Goal: Information Seeking & Learning: Learn about a topic

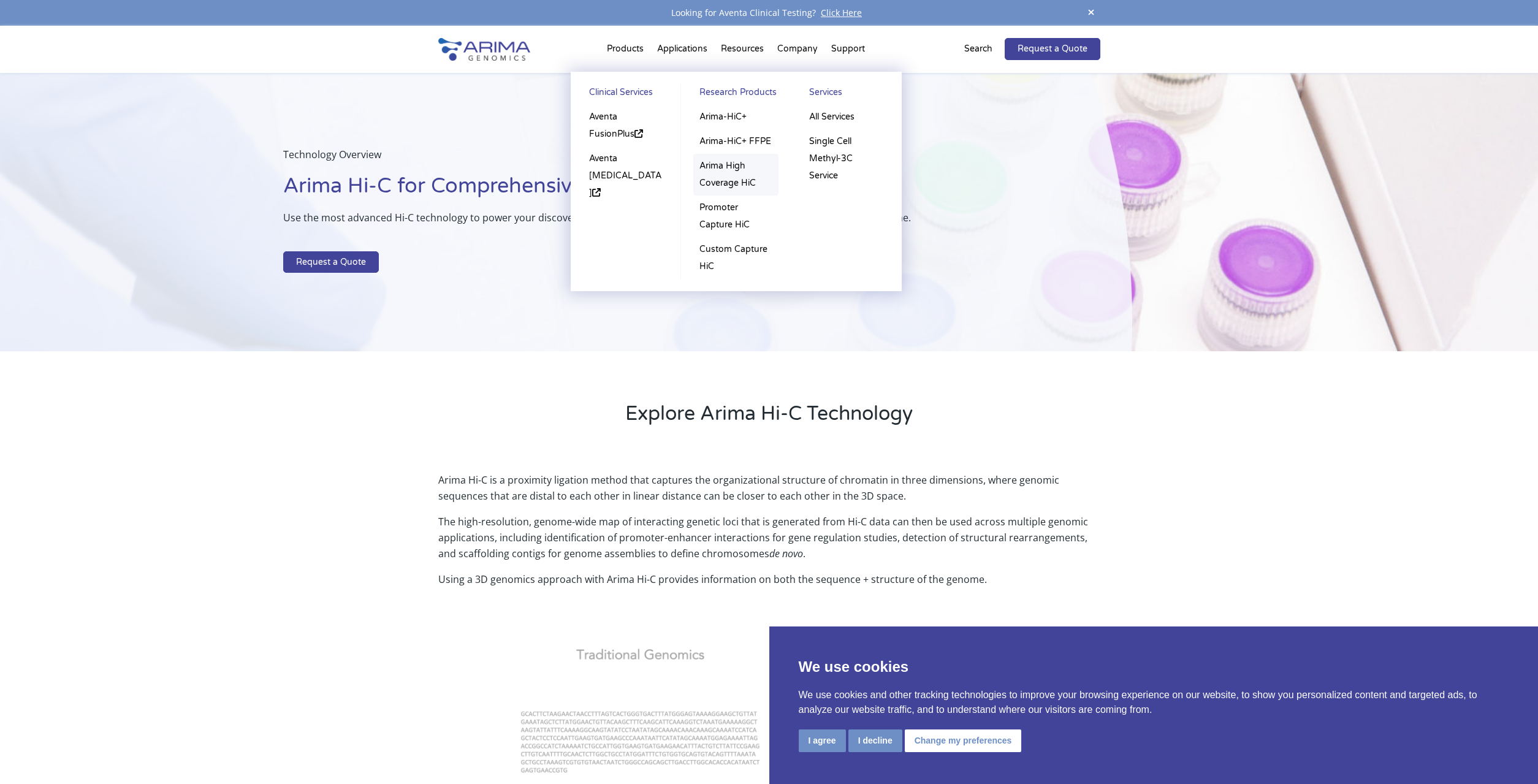
click at [724, 169] on link "Arima High Coverage HiC" at bounding box center [736, 175] width 85 height 42
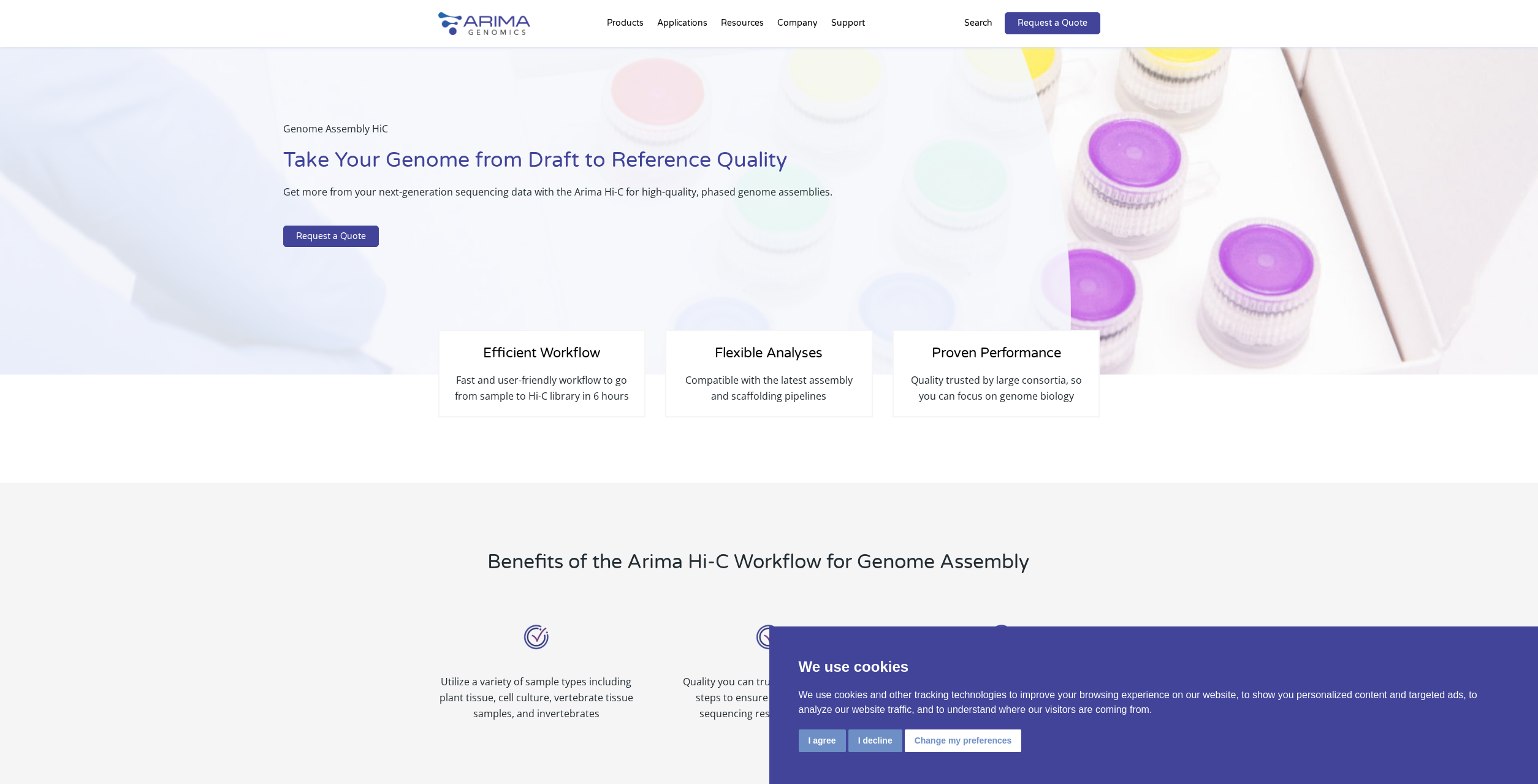
click at [218, 311] on div "Genome Assembly HiC Take Your Genome from Draft to Reference Quality Get more f…" at bounding box center [536, 210] width 1071 height 328
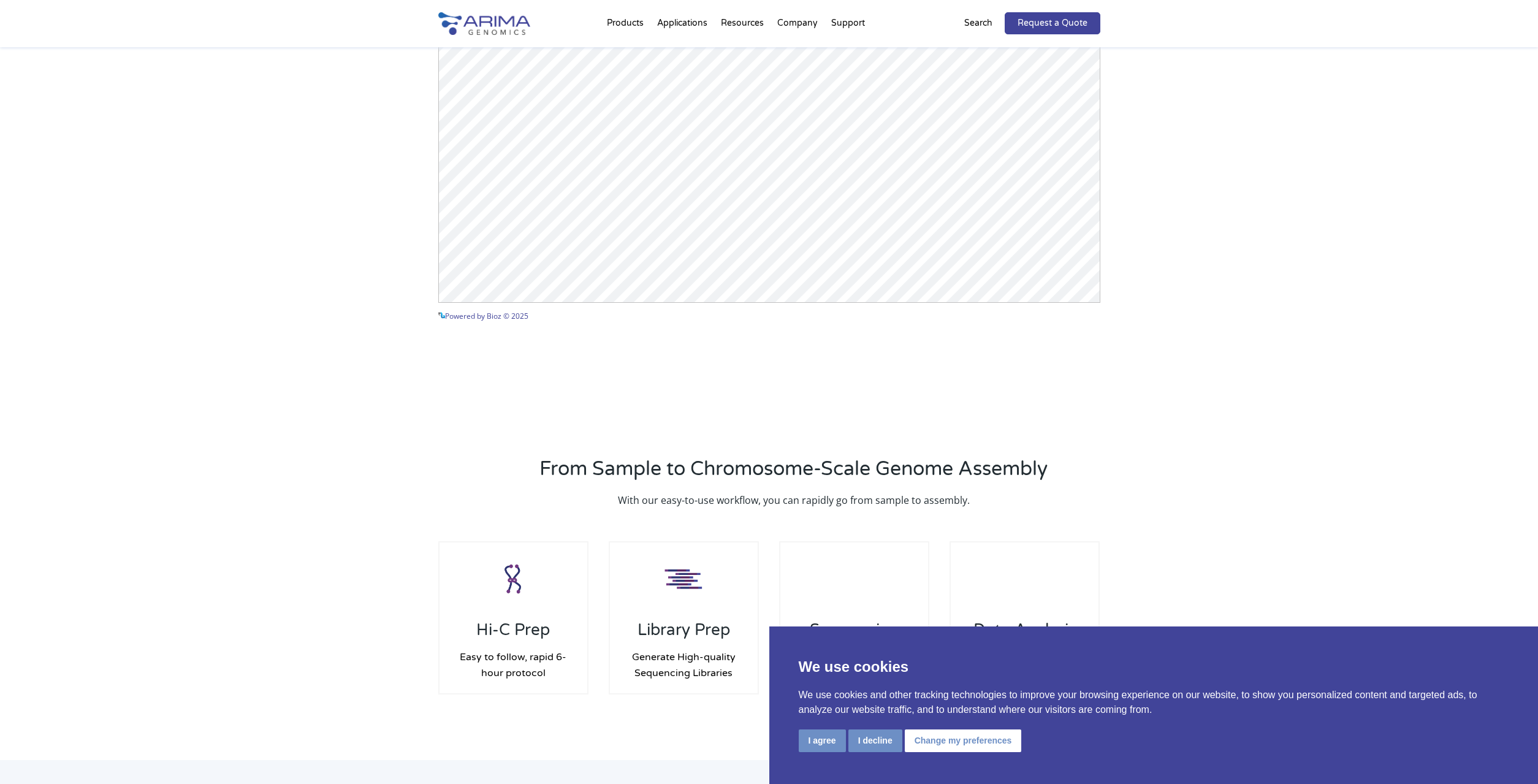
scroll to position [1688, 0]
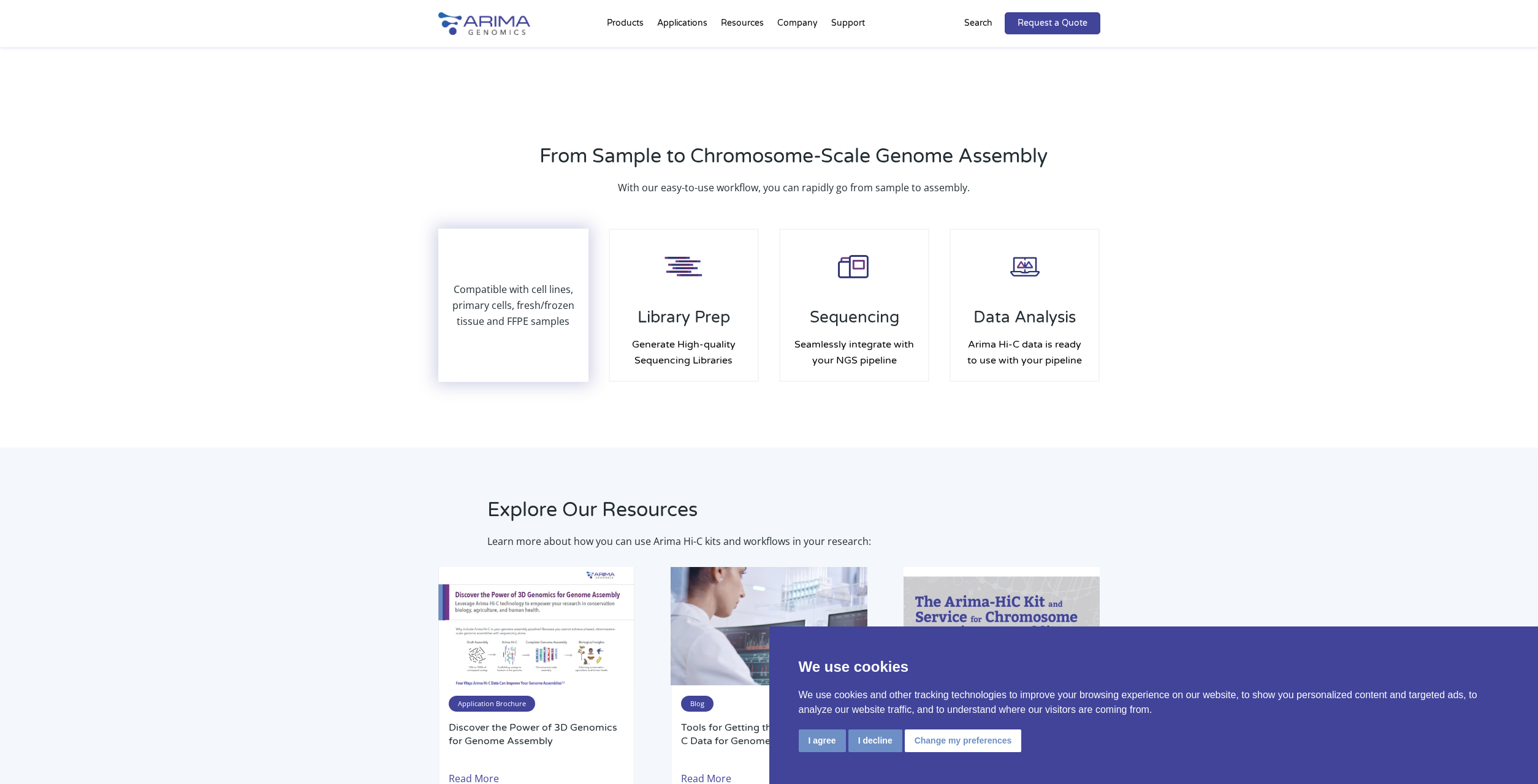
click at [542, 356] on div "Compatible with cell lines, primary cells, fresh/frozen tissue and FFPE samples" at bounding box center [514, 305] width 148 height 151
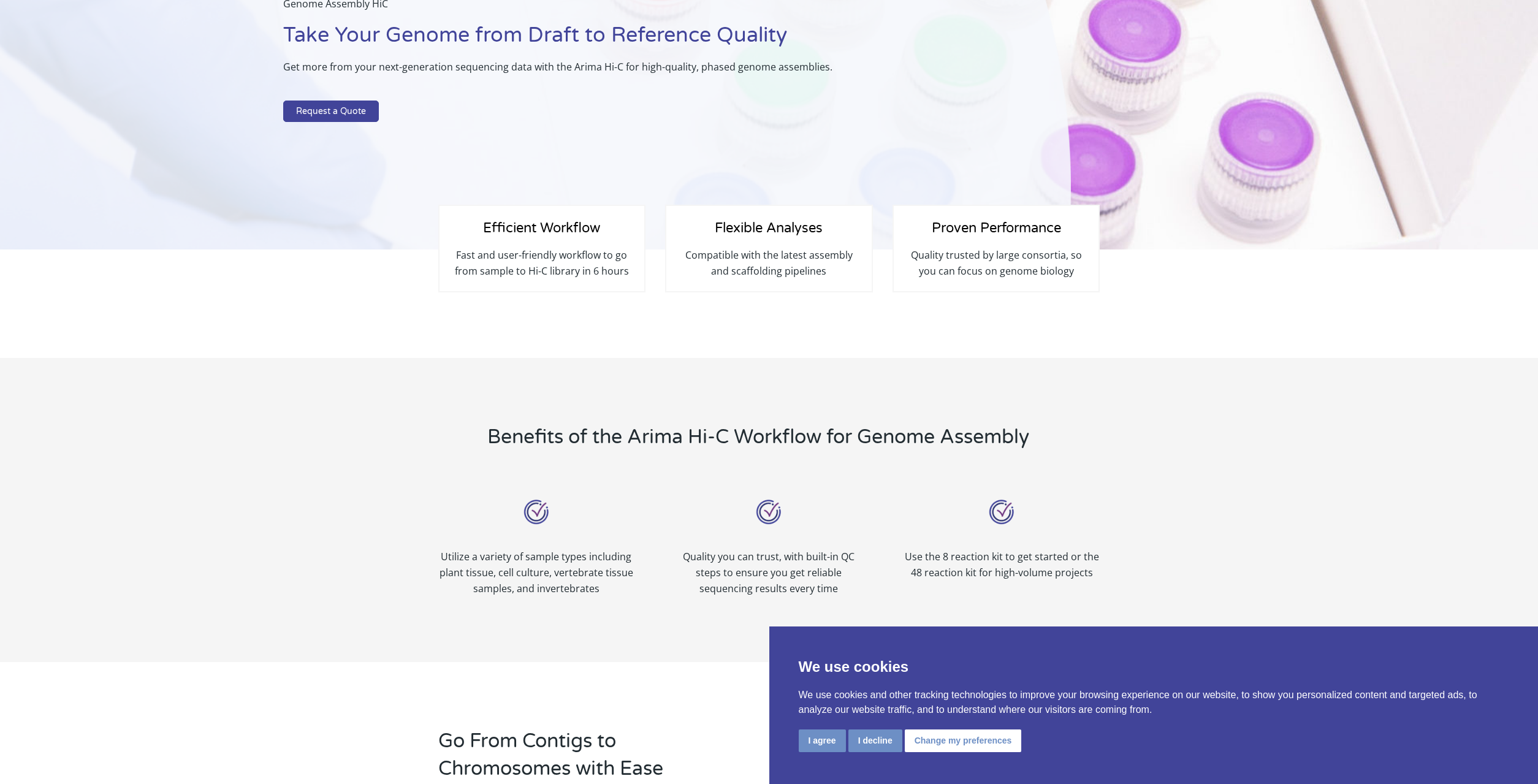
scroll to position [0, 0]
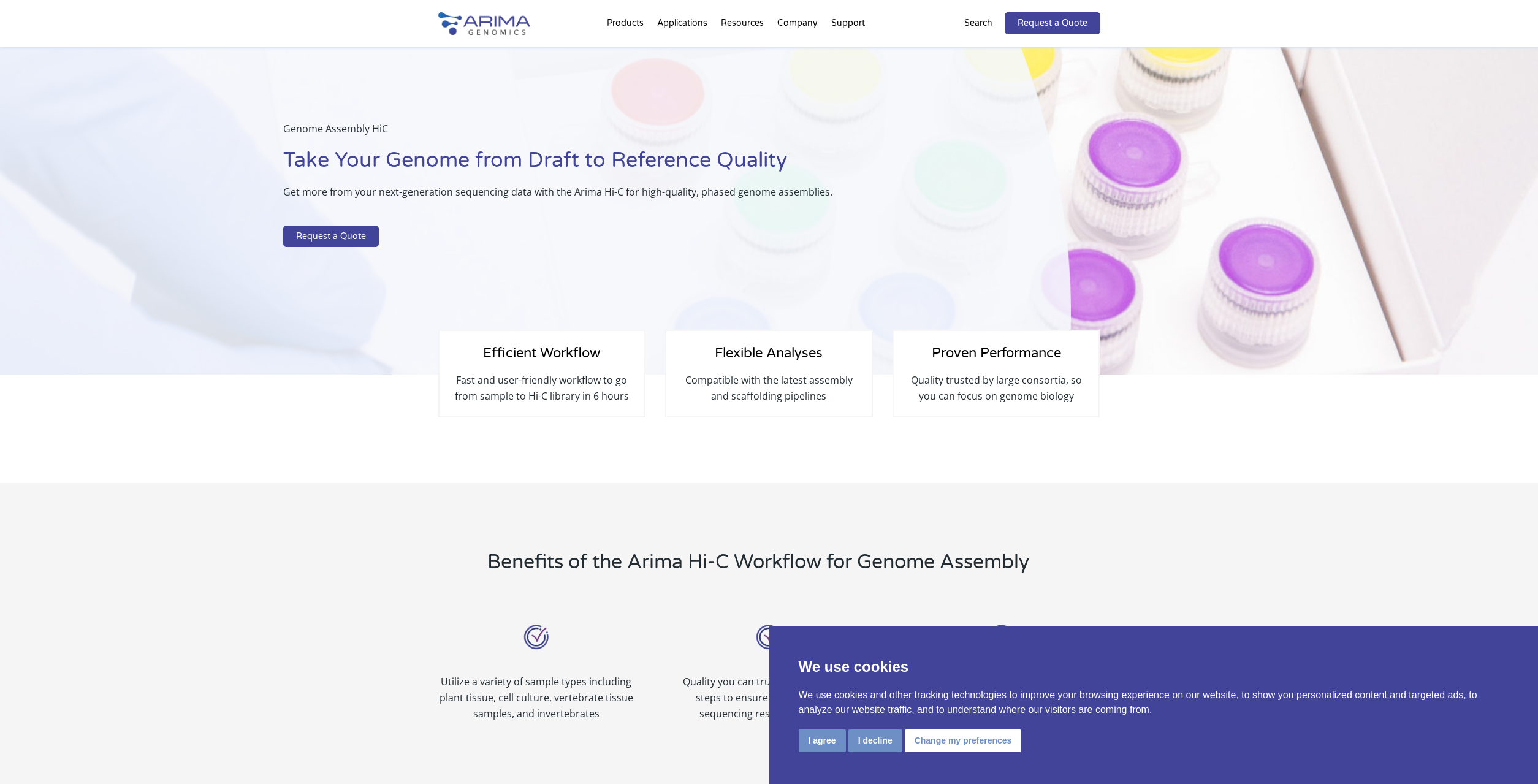
click at [296, 307] on div "Genome Assembly HiC Take Your Genome from Draft to Reference Quality Get more f…" at bounding box center [536, 210] width 1071 height 328
drag, startPoint x: 288, startPoint y: 128, endPoint x: 390, endPoint y: 132, distance: 102.1
click at [390, 132] on p "Genome Assembly HiC" at bounding box center [646, 133] width 726 height 26
click at [360, 129] on p "Genome Assembly HiC" at bounding box center [646, 133] width 726 height 26
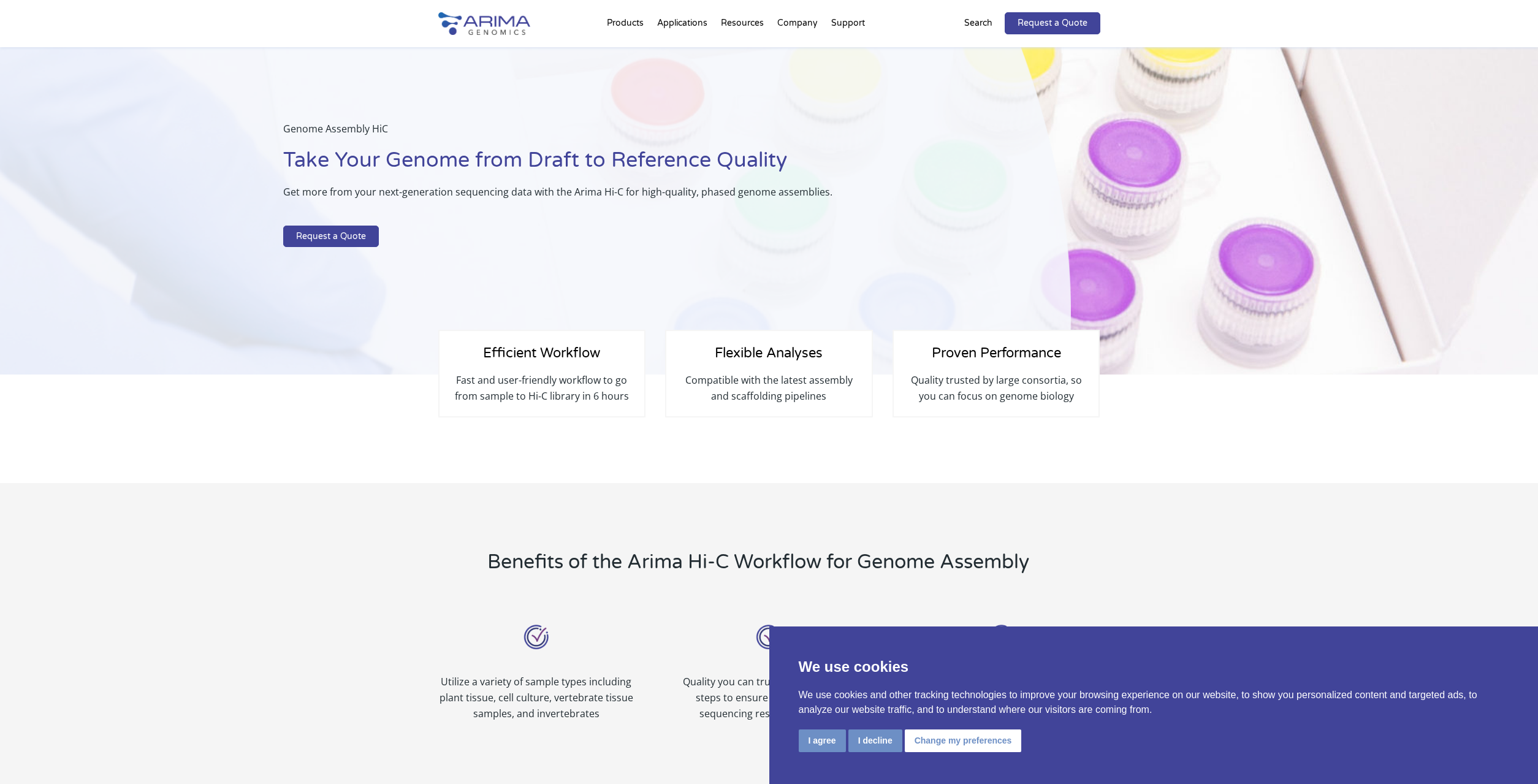
click at [360, 129] on p "Genome Assembly HiC" at bounding box center [646, 133] width 726 height 26
click at [853, 71] on link "FAQs" at bounding box center [898, 70] width 123 height 24
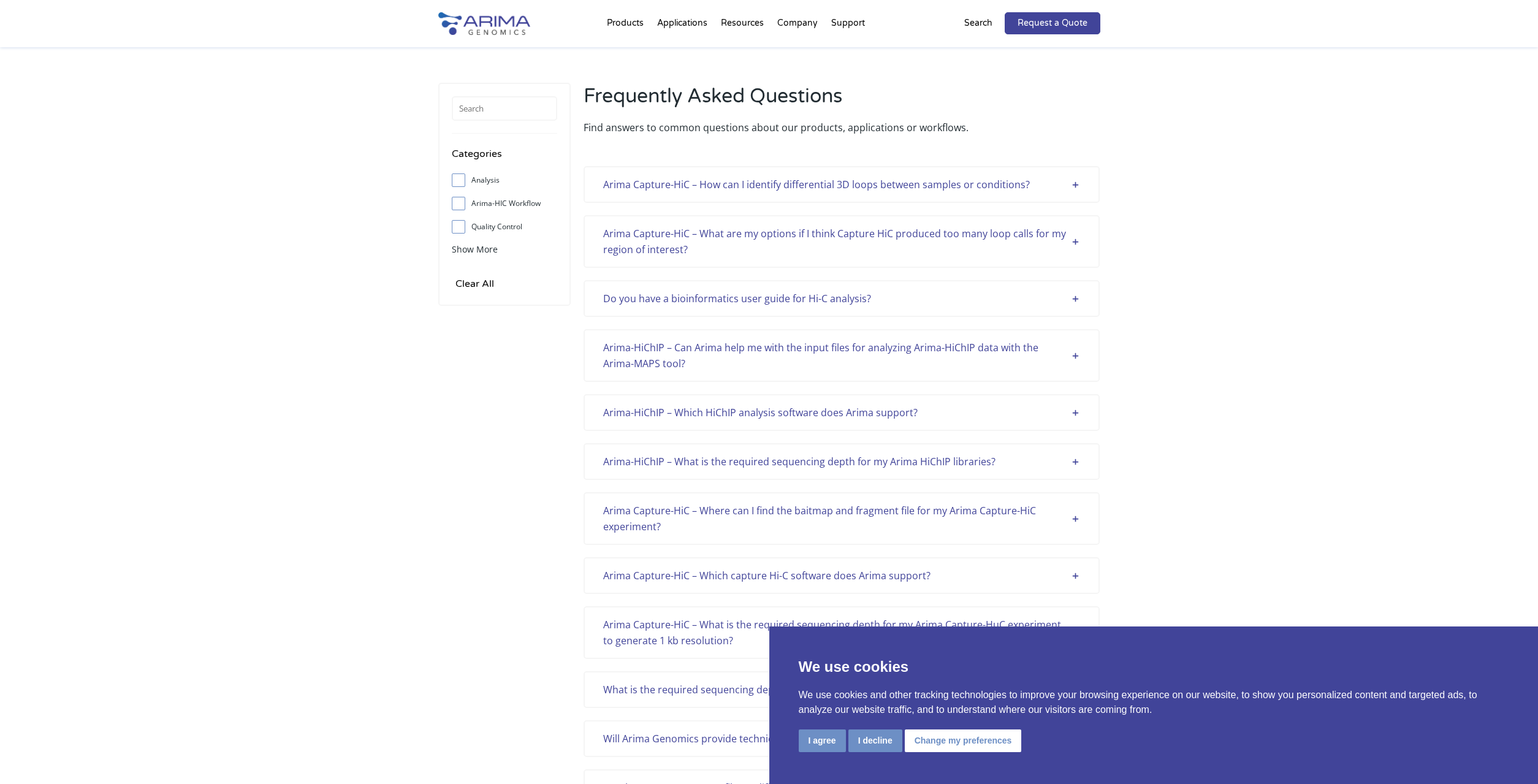
click at [524, 199] on label "Arima-HIC Workflow" at bounding box center [505, 203] width 106 height 18
click at [462, 199] on input "Arima-HIC Workflow" at bounding box center [458, 203] width 8 height 8
checkbox input "true"
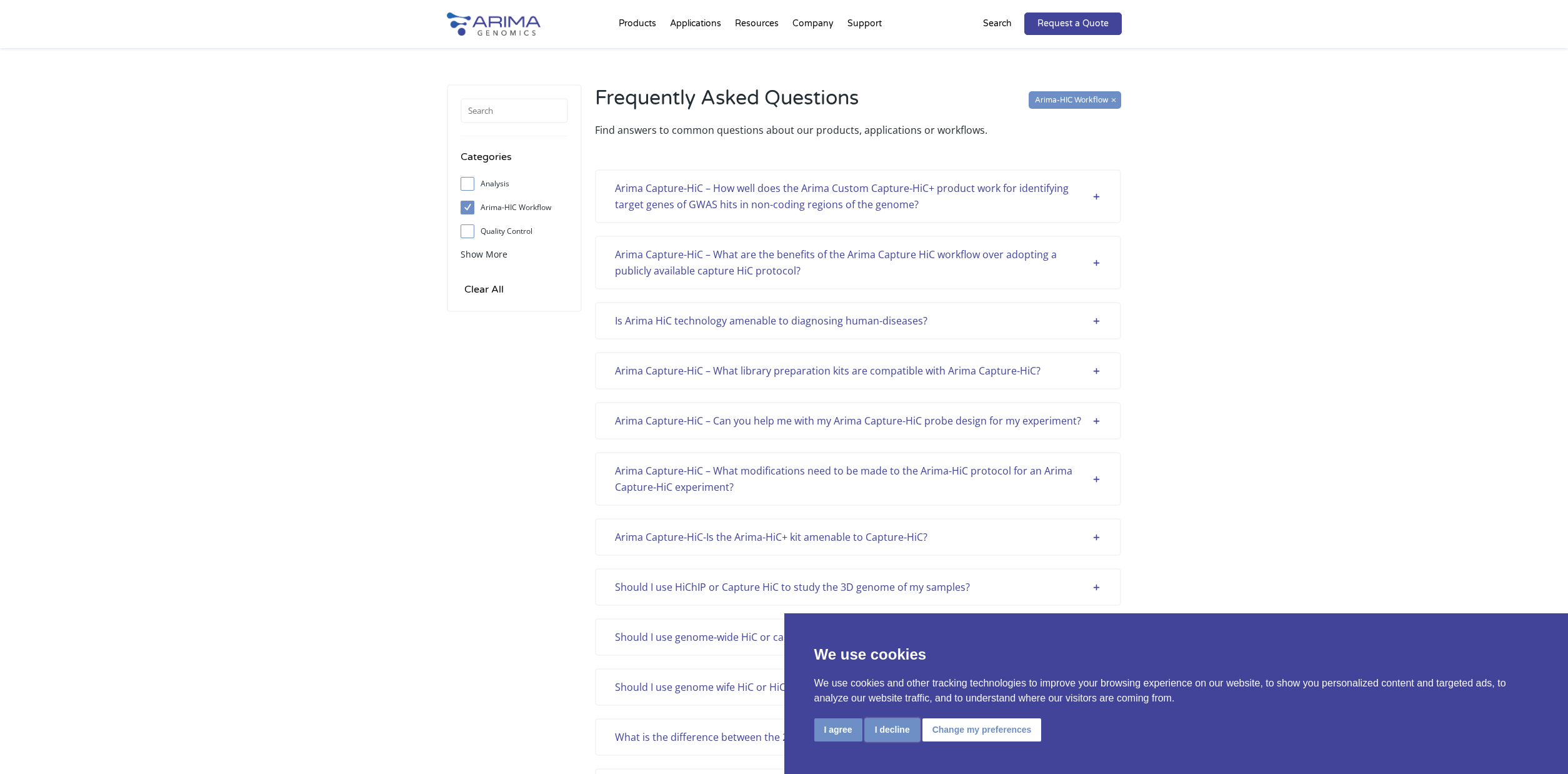
click at [896, 732] on button "I decline" at bounding box center [892, 730] width 55 height 23
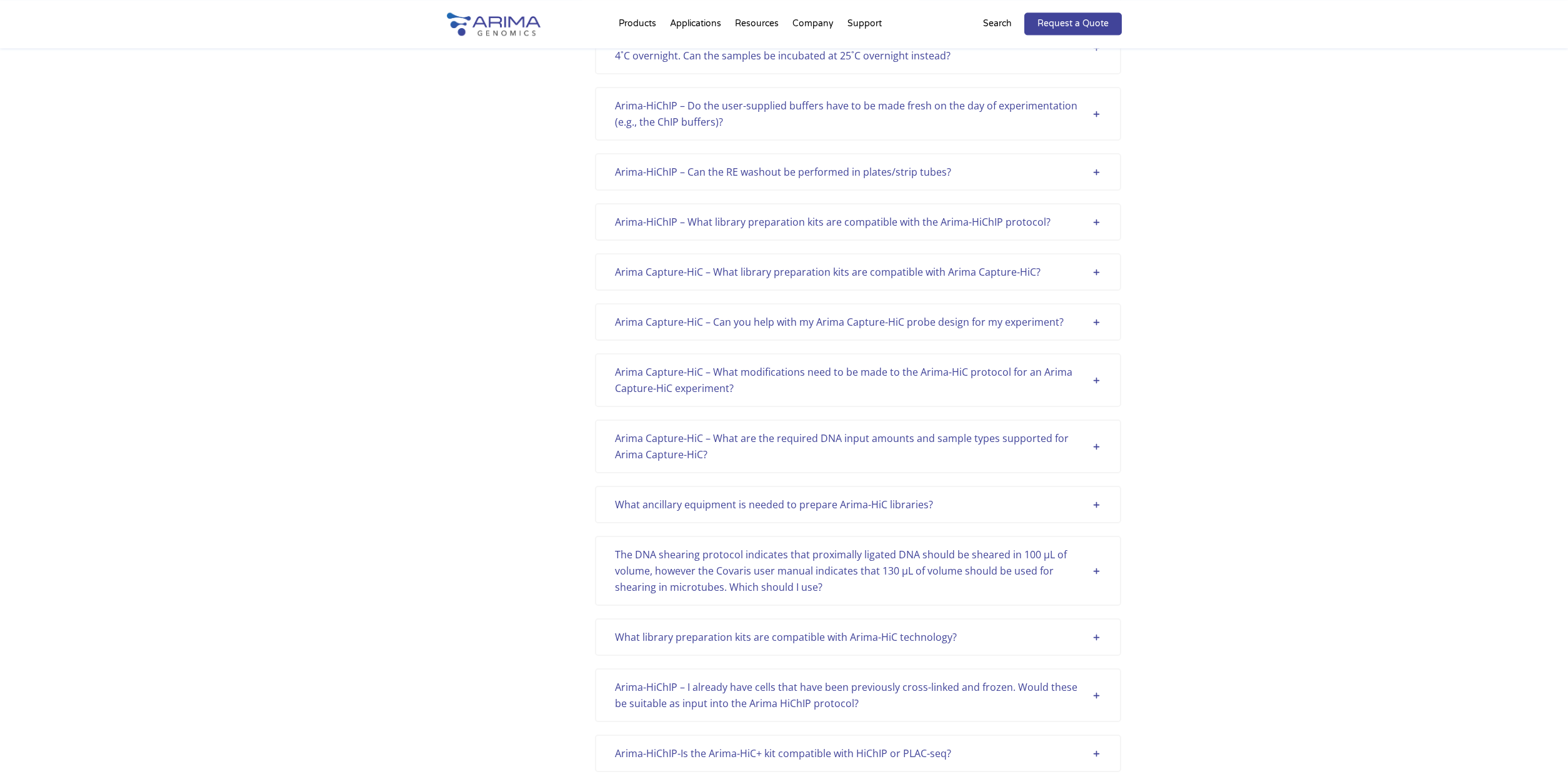
scroll to position [1580, 0]
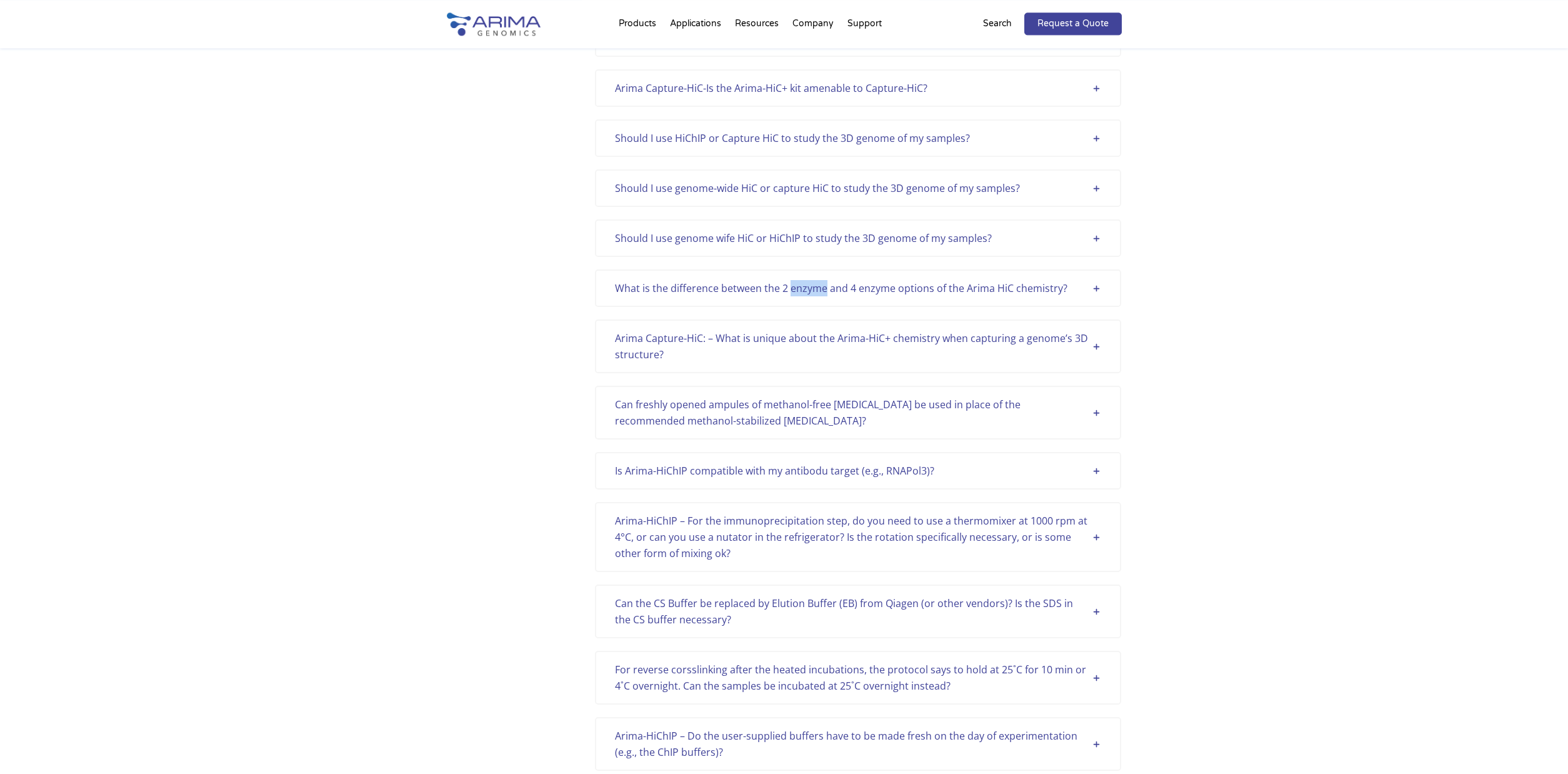
click at [1094, 287] on div "What is the difference between the 2 enzyme and 4 enzyme options of the Arima H…" at bounding box center [858, 288] width 486 height 16
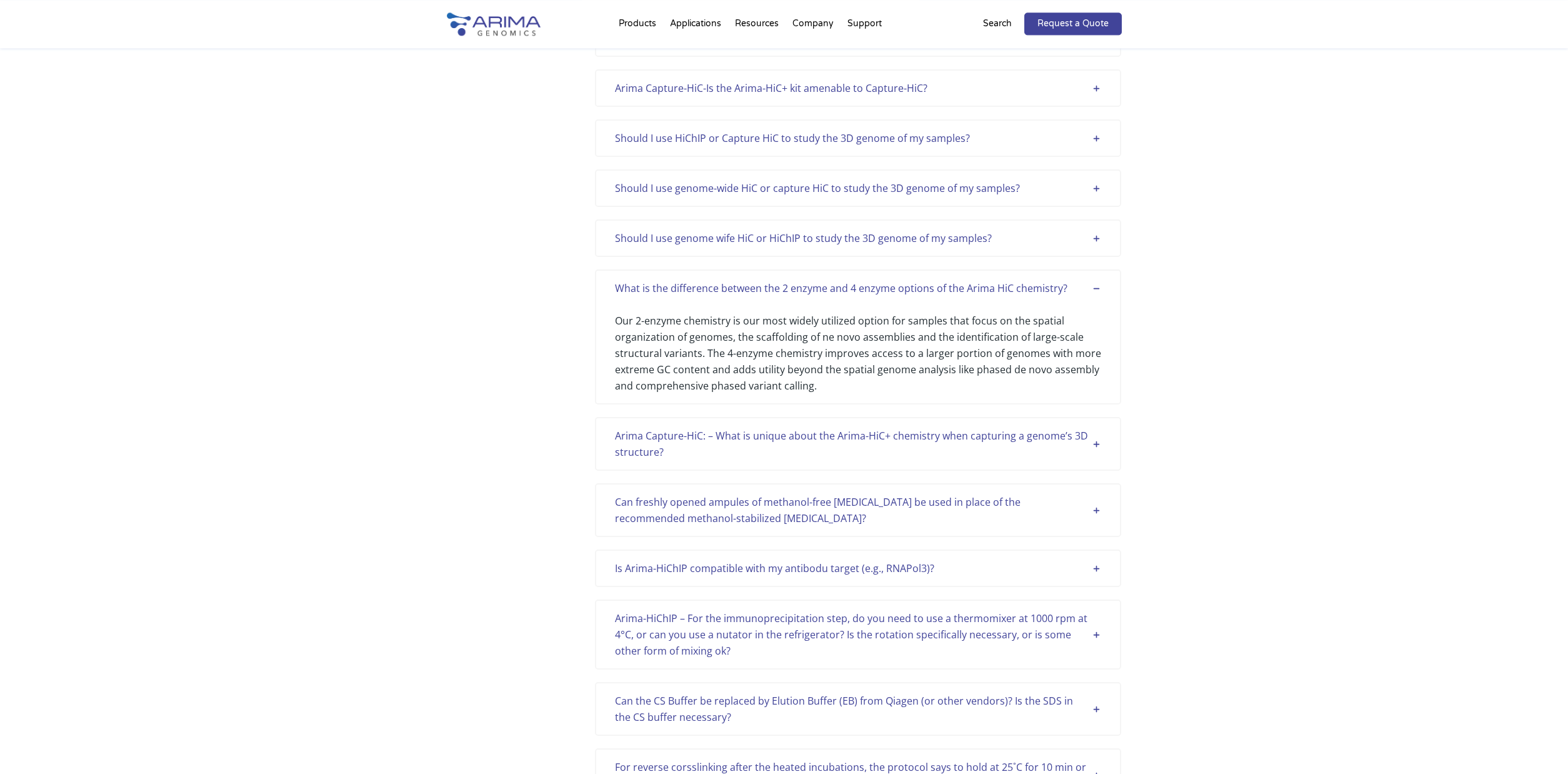
click at [1168, 412] on div "Categories Analysis Arima-HIC Workflow Quality Control Sample Support Show More…" at bounding box center [784, 373] width 1568 height 3809
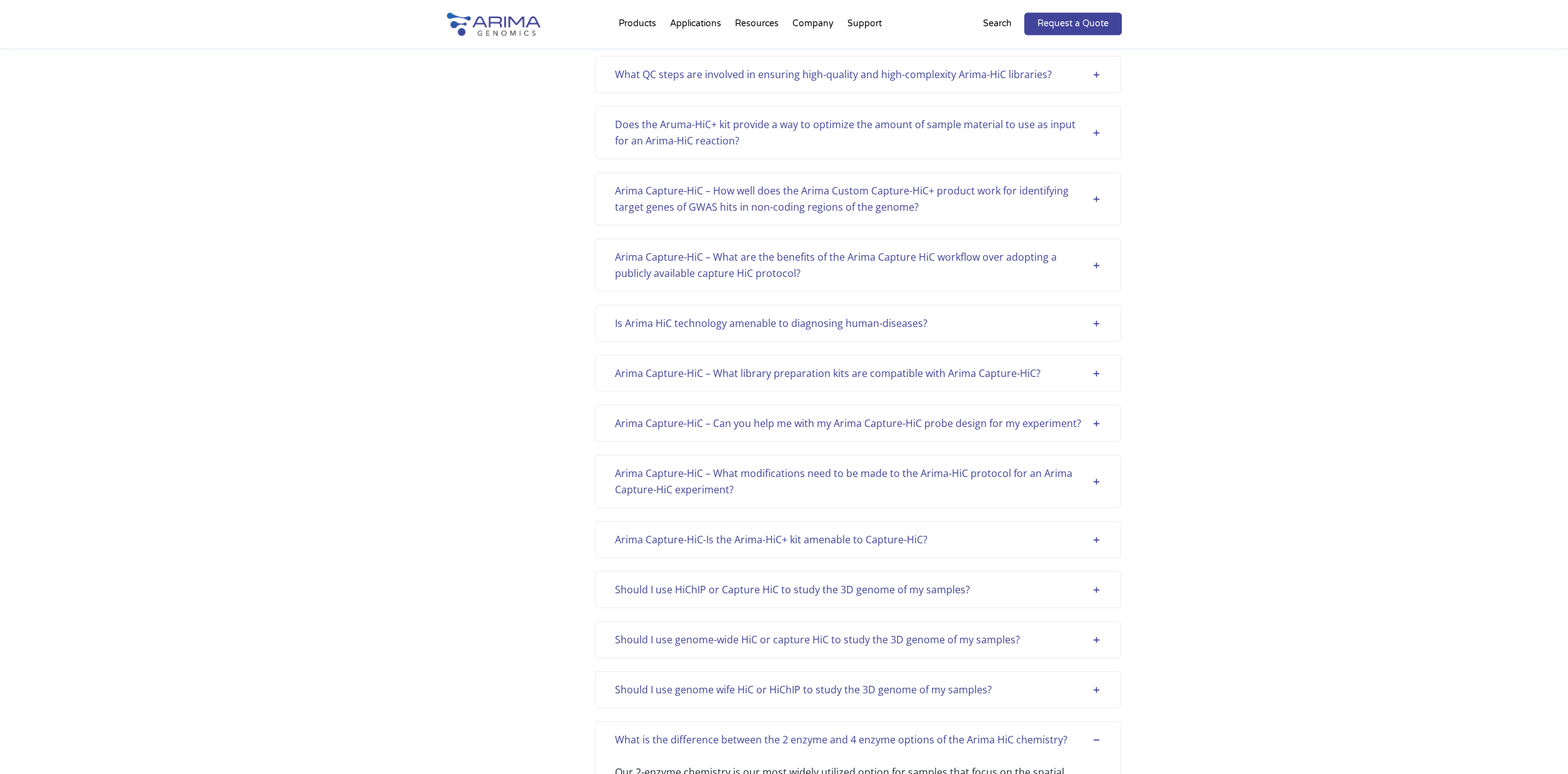
scroll to position [1320, 0]
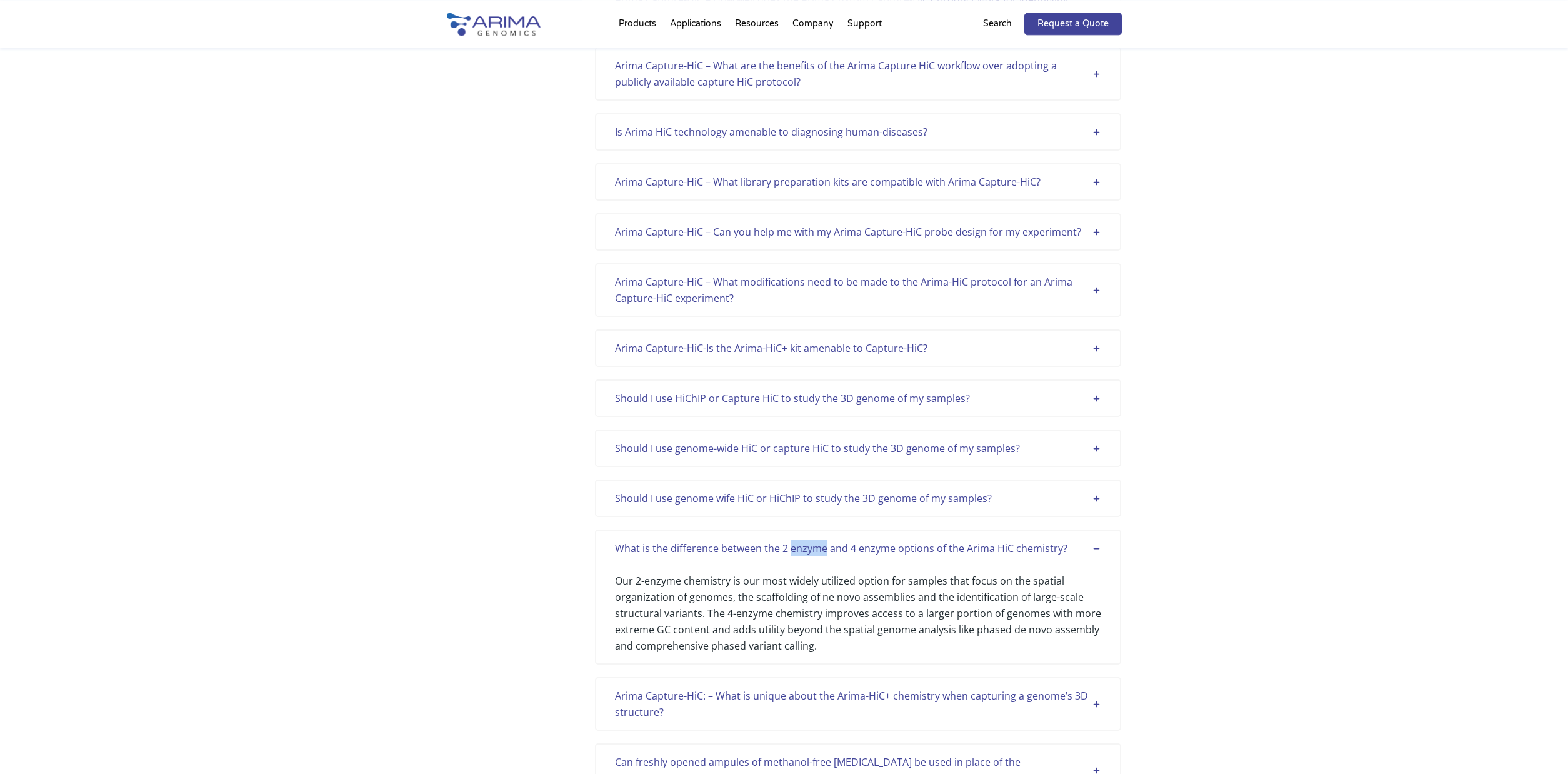
click at [1094, 496] on div "Should I use genome wife HiC or HiChIP to study the 3D genome of my samples?" at bounding box center [858, 499] width 486 height 16
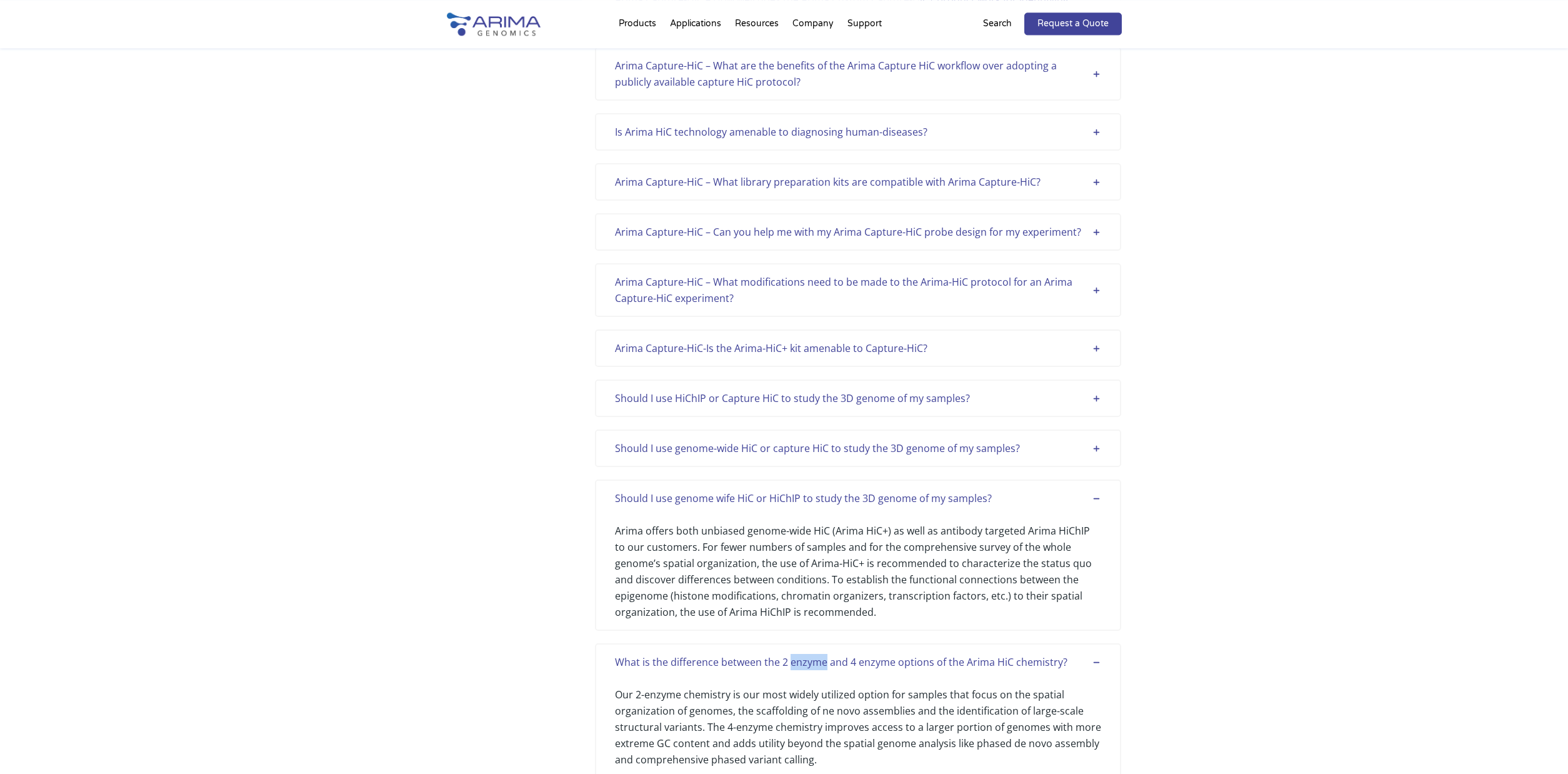
click at [1100, 450] on div "Should I use genome-wide HiC or capture HiC to study the 3D genome of my sample…" at bounding box center [858, 448] width 486 height 16
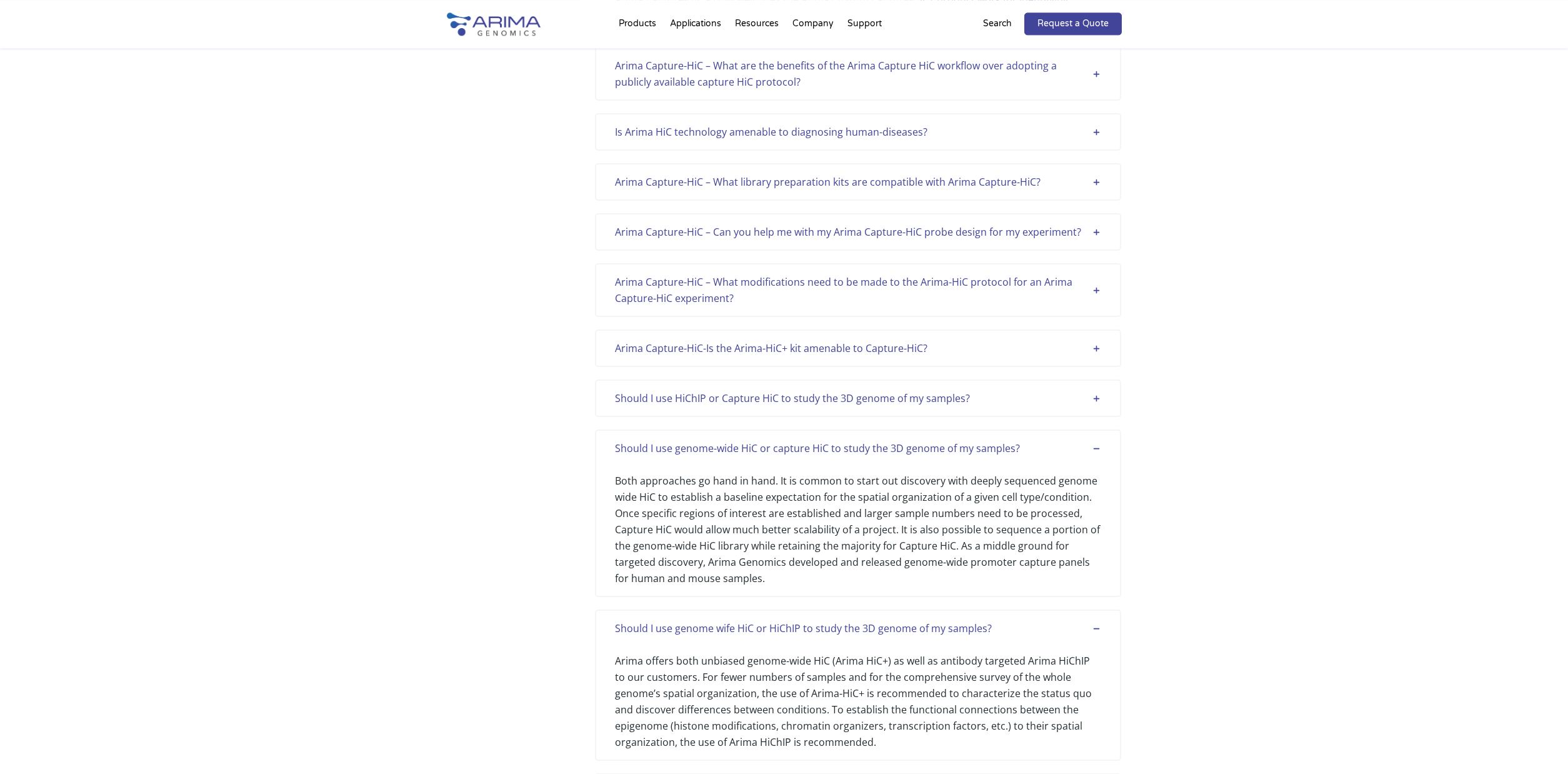
click at [1099, 394] on div "Should I use HiChIP or Capture HiC to study the 3D genome of my samples?" at bounding box center [858, 398] width 486 height 16
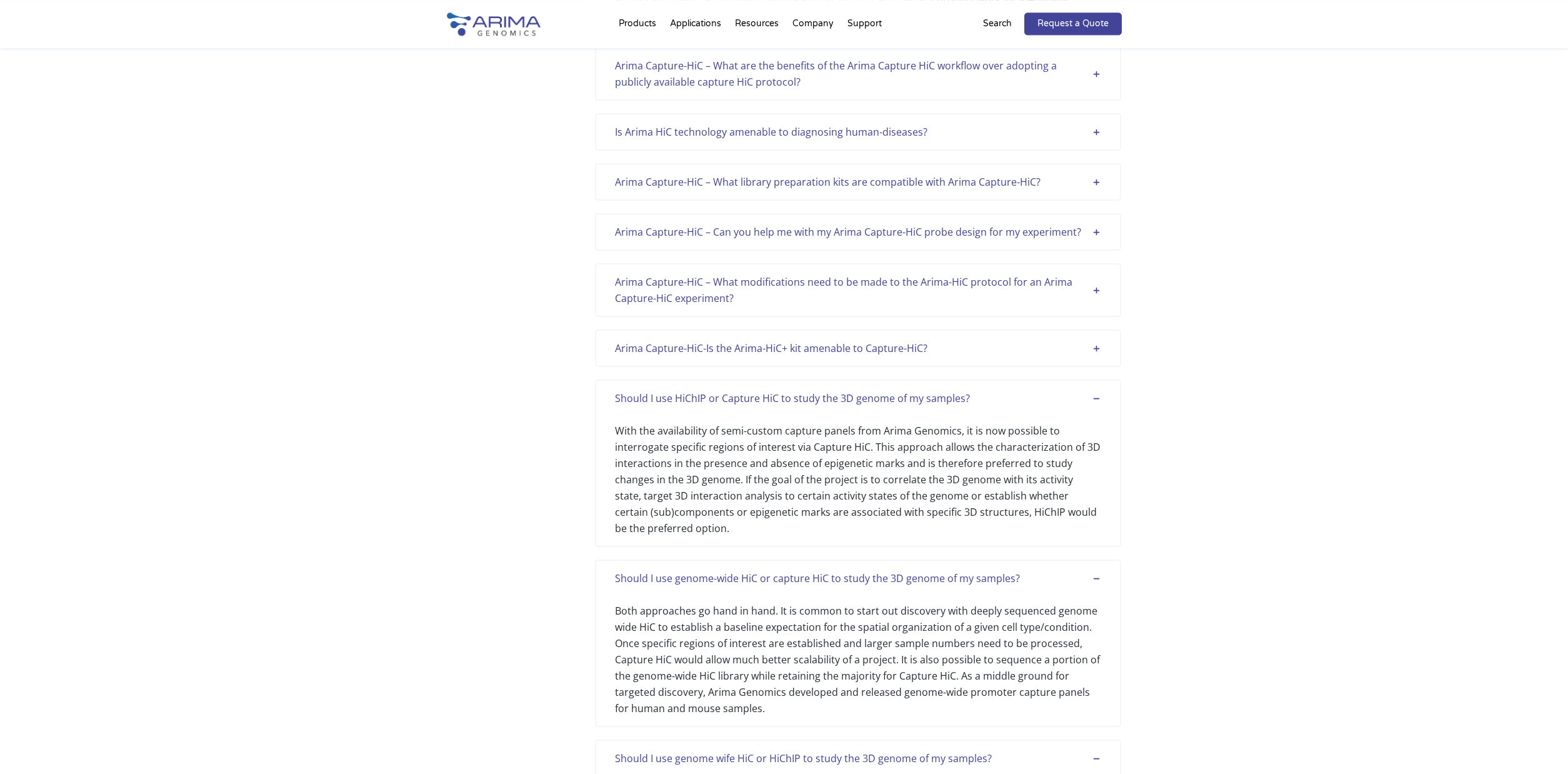
click at [1097, 350] on div "Arima Capture-HiC-Is the Arima-HiC+ kit amenable to Capture-HiC?" at bounding box center [858, 349] width 486 height 16
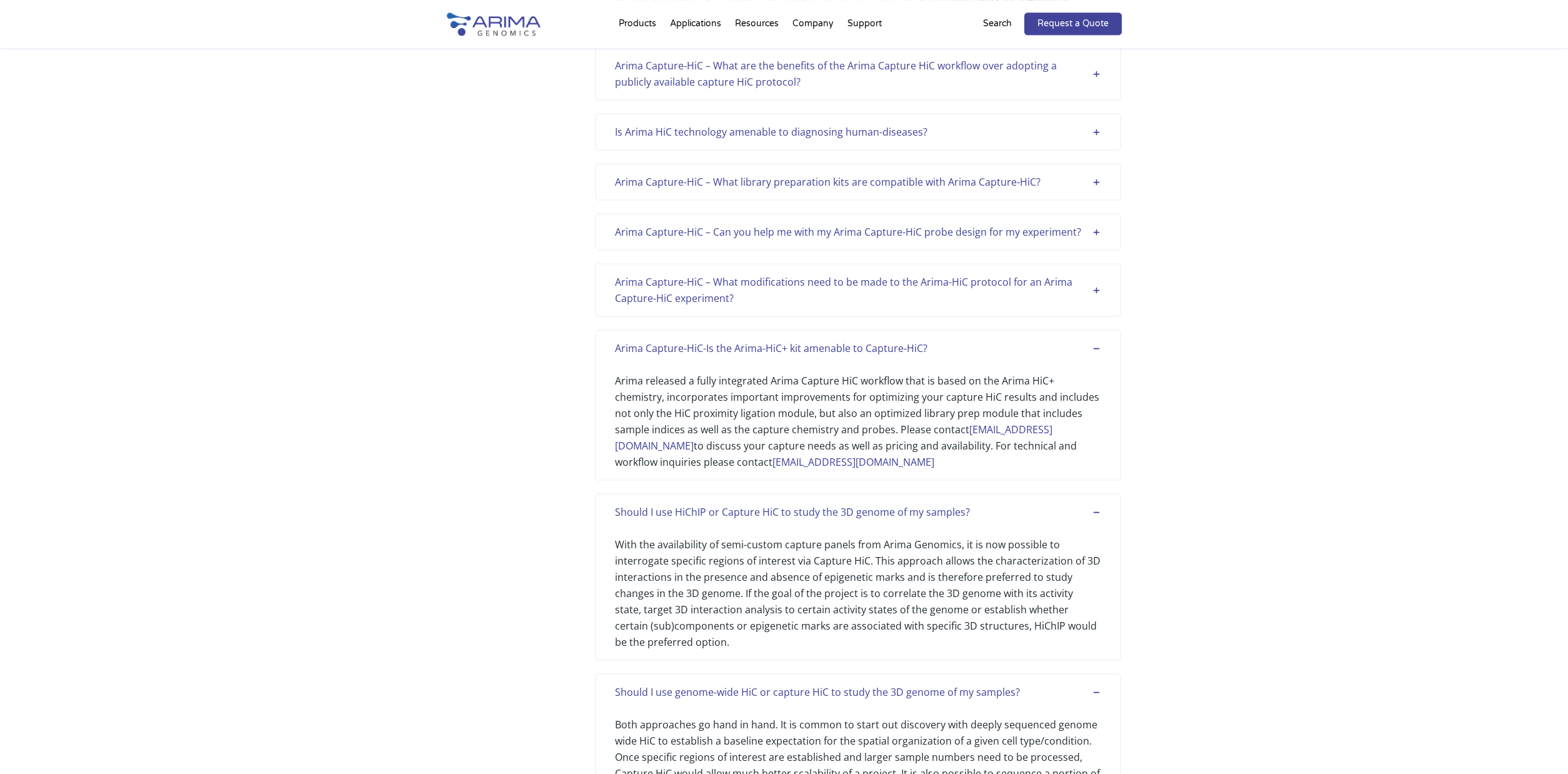
click at [1096, 287] on div "Arima Capture-HiC – What modifications need to be made to the Arima-HiC protoco…" at bounding box center [858, 290] width 486 height 32
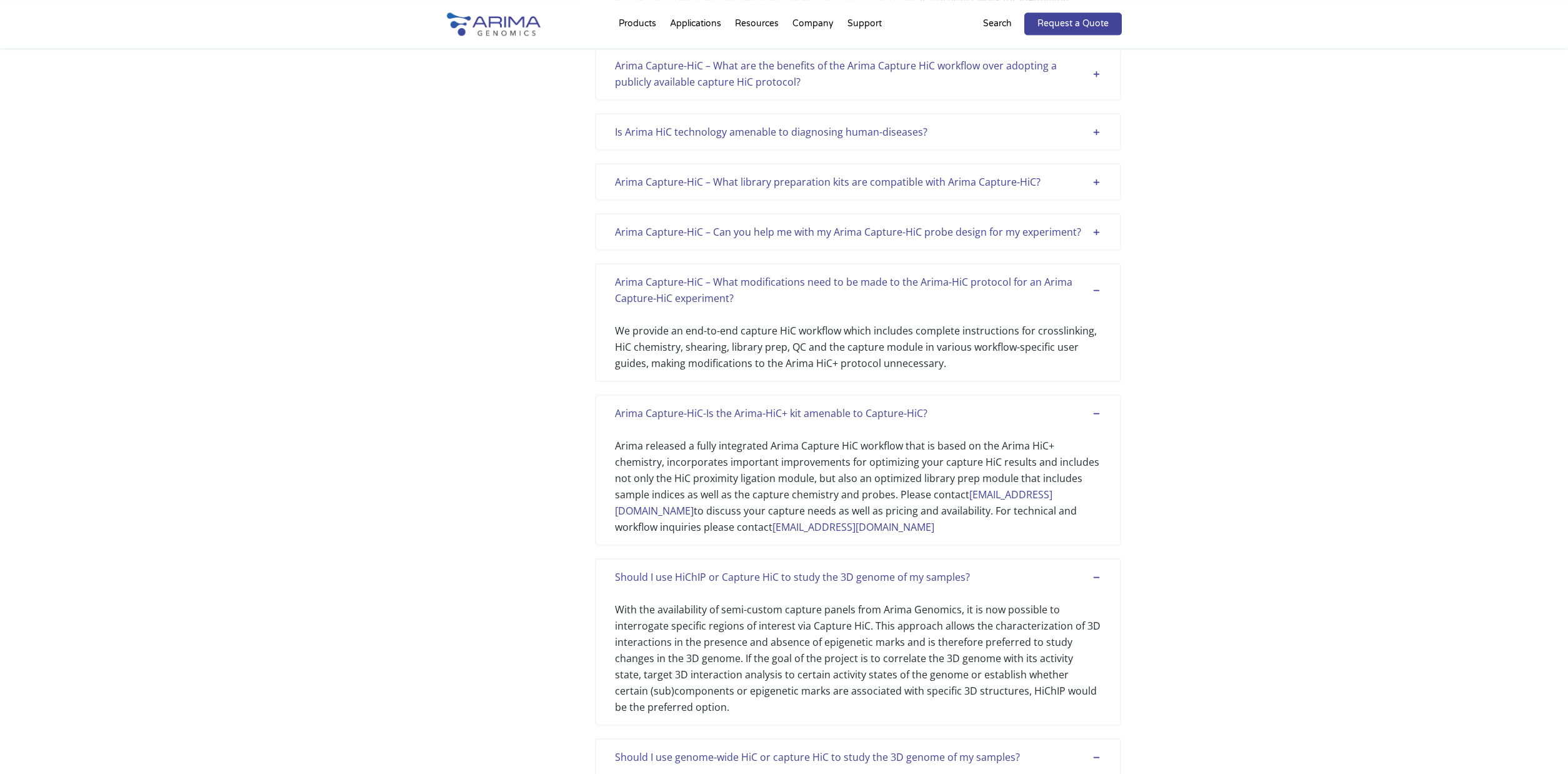
click at [1097, 223] on div "Arima Capture-HiC – Can you help me with my Arima Capture-HiC probe design for …" at bounding box center [858, 232] width 527 height 37
click at [1094, 232] on div "Arima Capture-HiC – Can you help me with my Arima Capture-HiC probe design for …" at bounding box center [858, 232] width 486 height 16
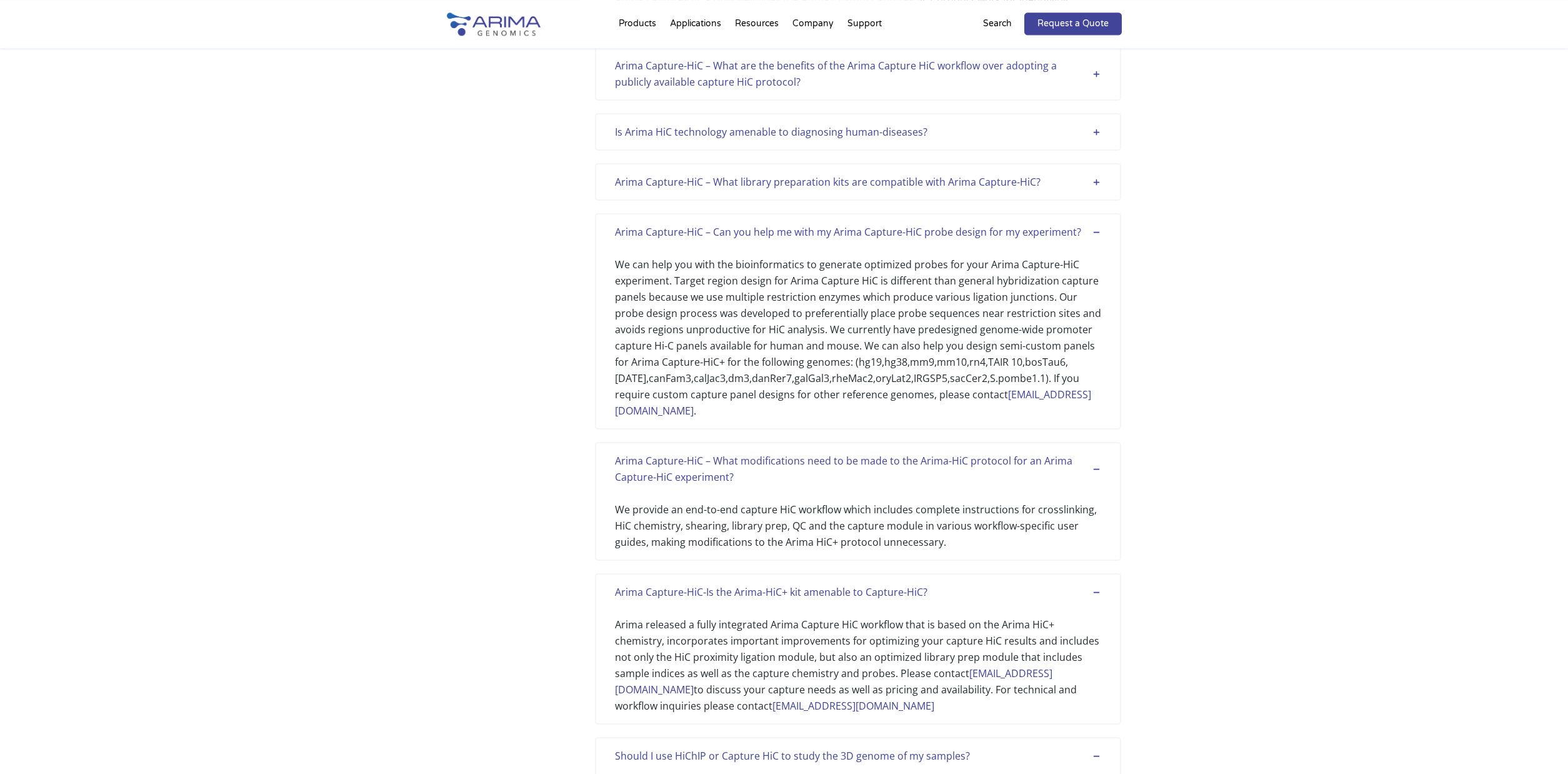
click at [1097, 180] on div "Arima Capture-HiC – What library preparation kits are compatible with Arima Cap…" at bounding box center [858, 182] width 486 height 16
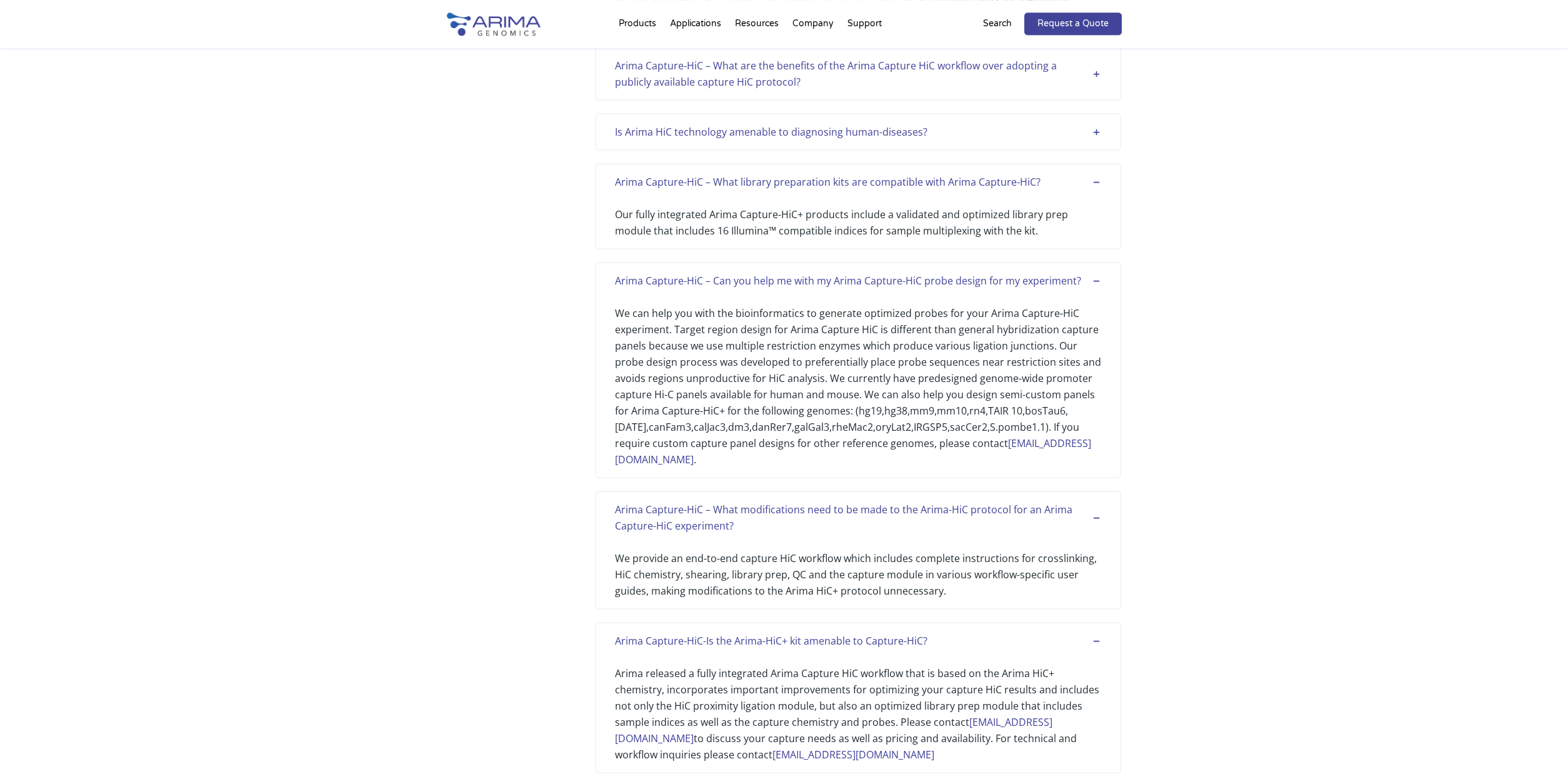
click at [1094, 135] on div "Is Arima HiC technology amenable to diagnosing human-diseases?" at bounding box center [858, 132] width 486 height 16
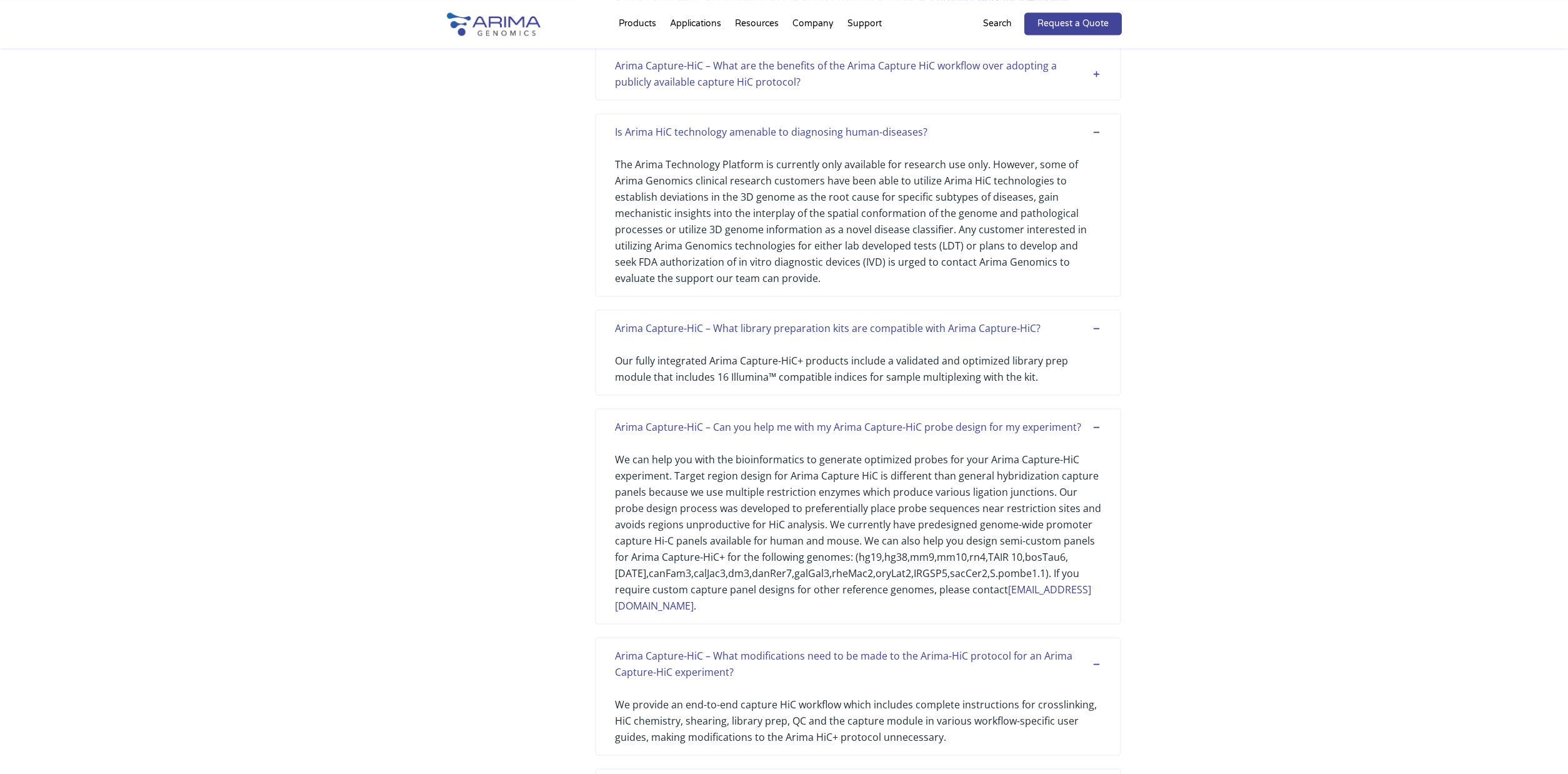
click at [1094, 78] on div "Arima Capture-HiC – What are the benefits of the Arima Capture HiC workflow ove…" at bounding box center [858, 73] width 486 height 32
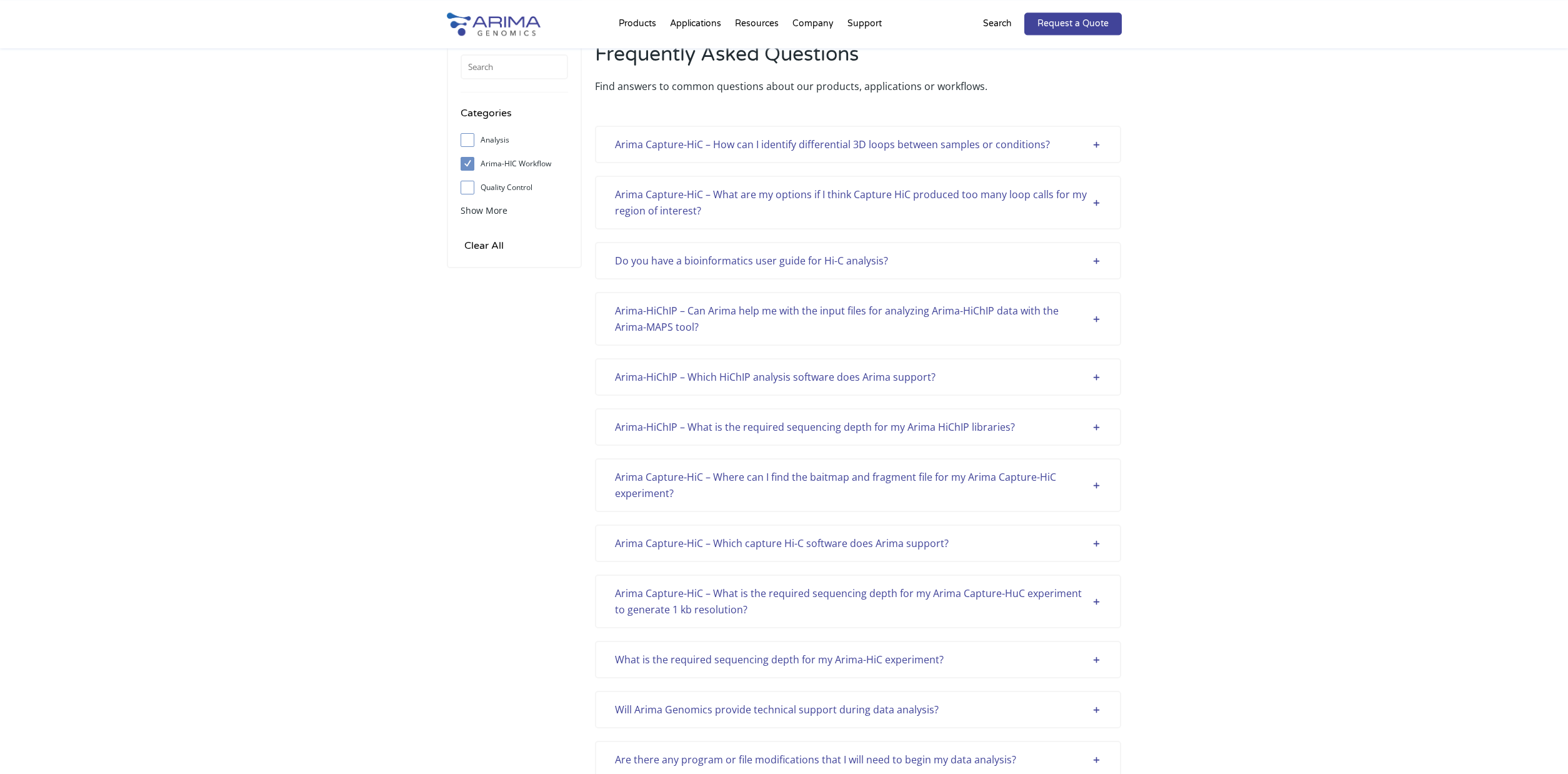
scroll to position [0, 0]
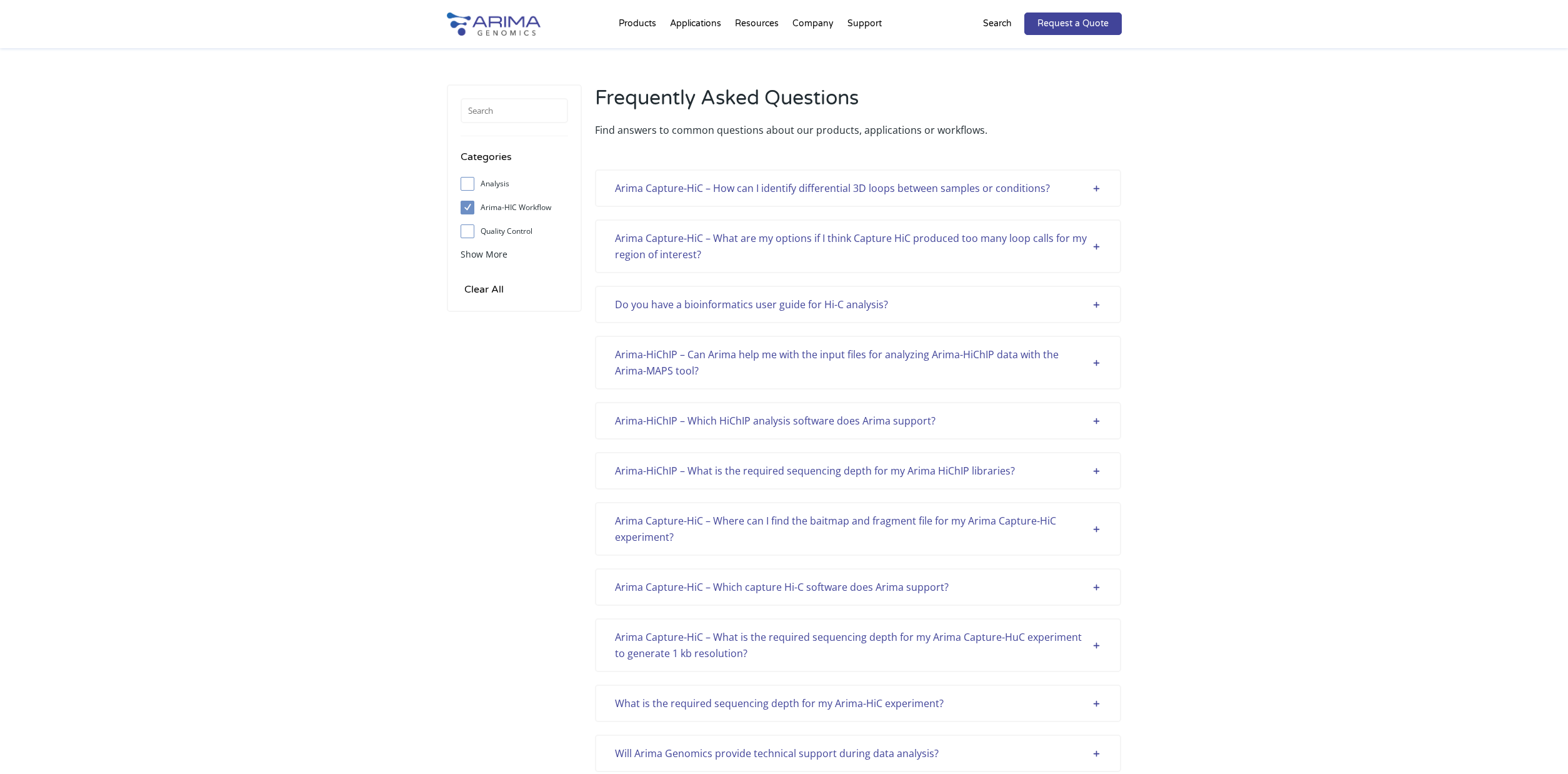
click at [1098, 192] on div "Arima Capture-HiC – How can I identify differential 3D loops between samples or…" at bounding box center [858, 189] width 486 height 16
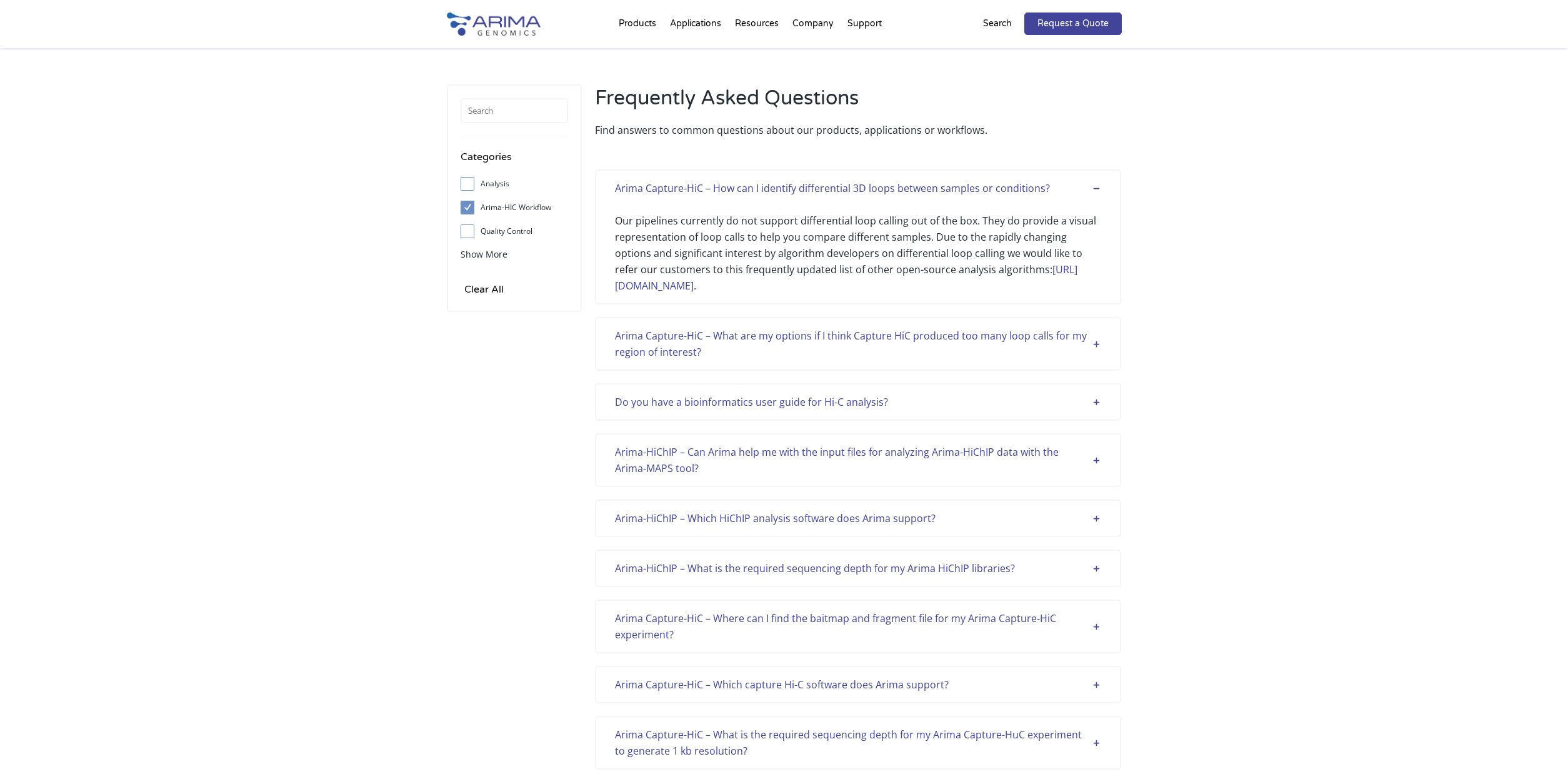
drag, startPoint x: 1099, startPoint y: 347, endPoint x: 1094, endPoint y: 371, distance: 24.5
click at [1099, 349] on div "Arima Capture-HiC – What are my options if I think Capture HiC produced too man…" at bounding box center [858, 344] width 486 height 32
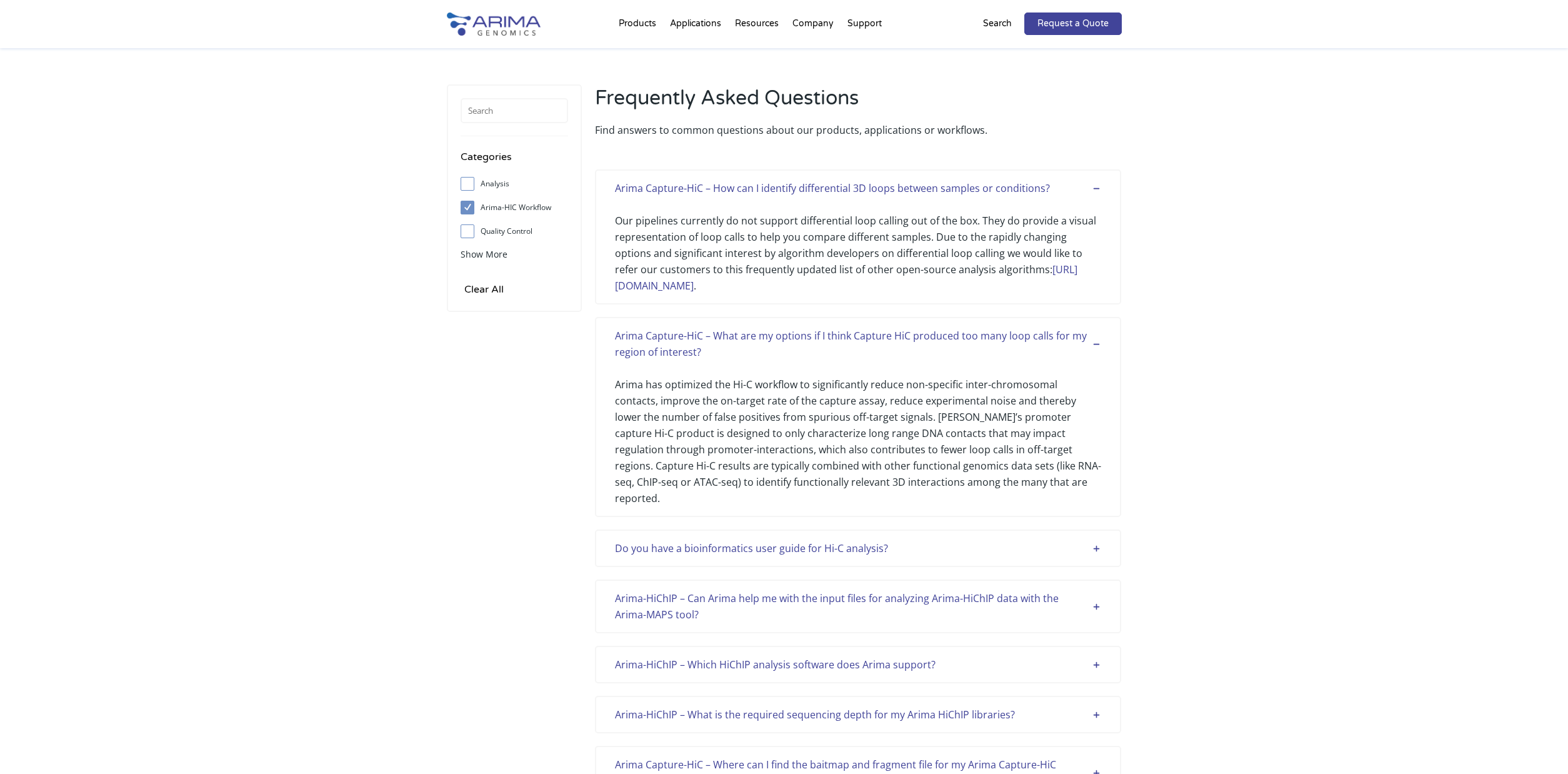
drag, startPoint x: 1097, startPoint y: 534, endPoint x: 1097, endPoint y: 609, distance: 75.0
click at [1097, 540] on div "Do you have a bioinformatics user guide for Hi-C analysis?" at bounding box center [858, 549] width 486 height 16
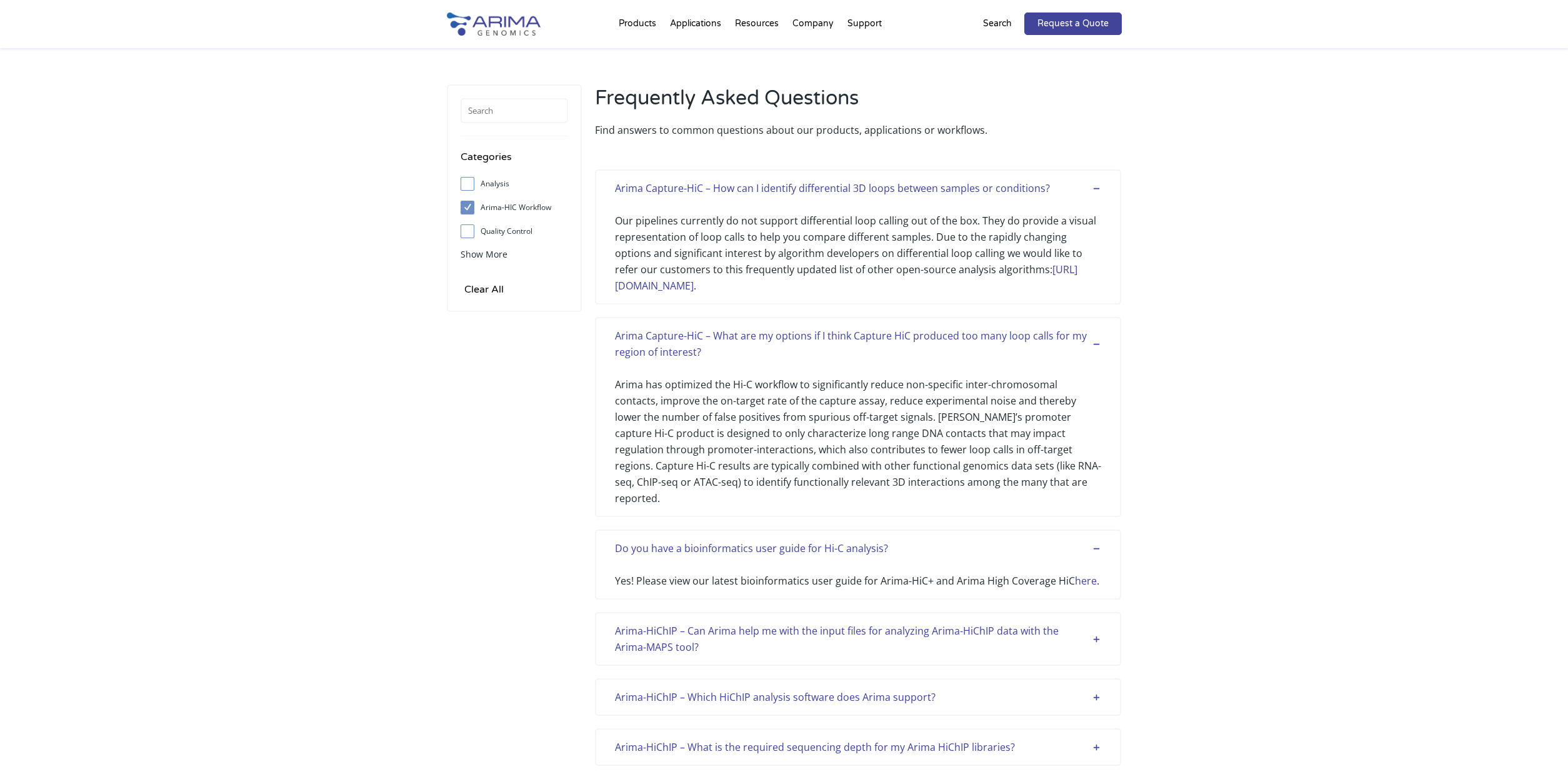
drag, startPoint x: 1097, startPoint y: 620, endPoint x: 1097, endPoint y: 632, distance: 12.0
click at [1097, 623] on div "Arima-HiChIP – Can Arima help me with the input files for analyzing Arima-HiChI…" at bounding box center [858, 639] width 486 height 32
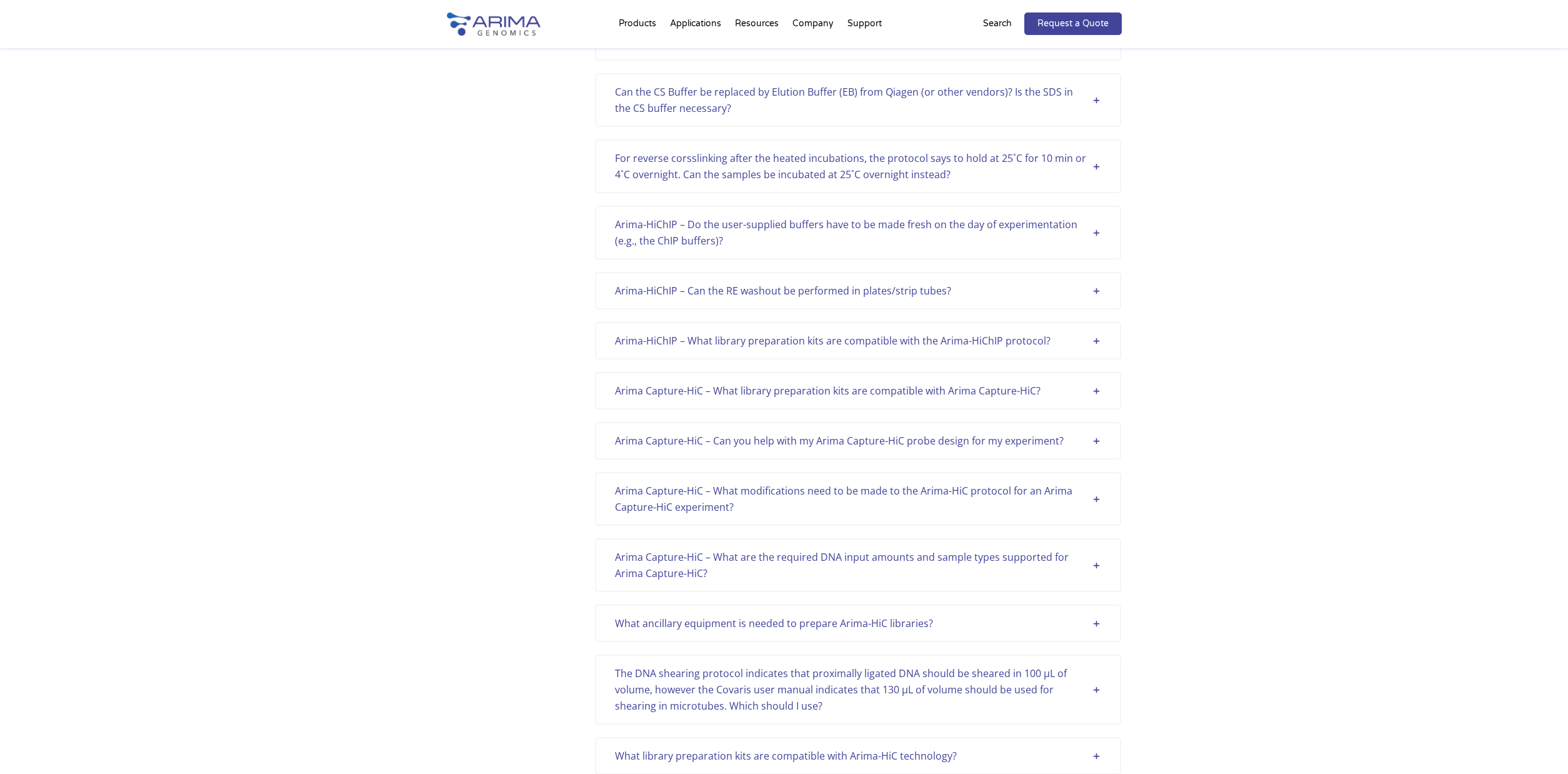
scroll to position [4338, 0]
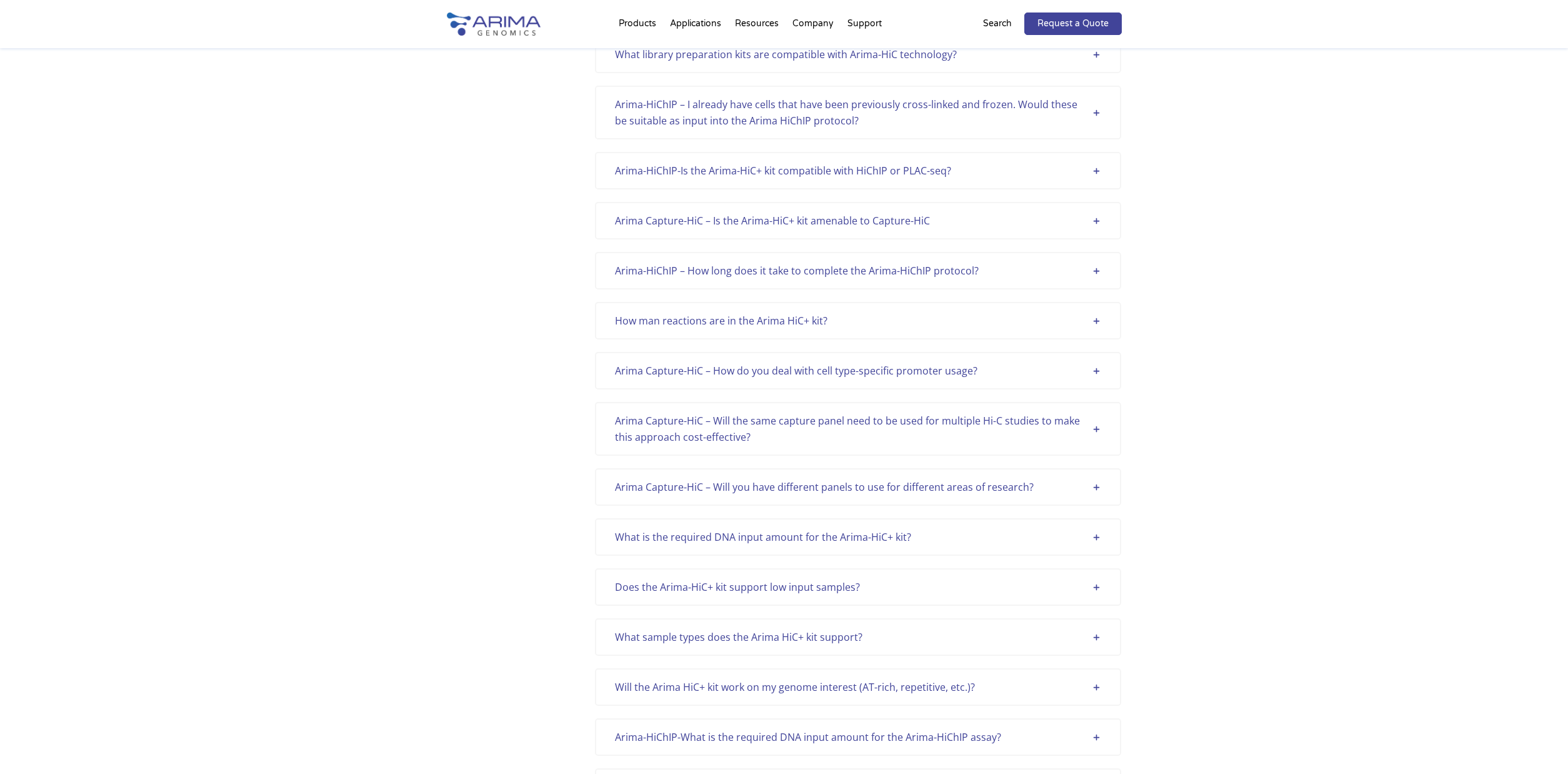
click at [1100, 542] on div "What is the required DNA input amount for the Arima-HiC+ kit?" at bounding box center [858, 537] width 486 height 16
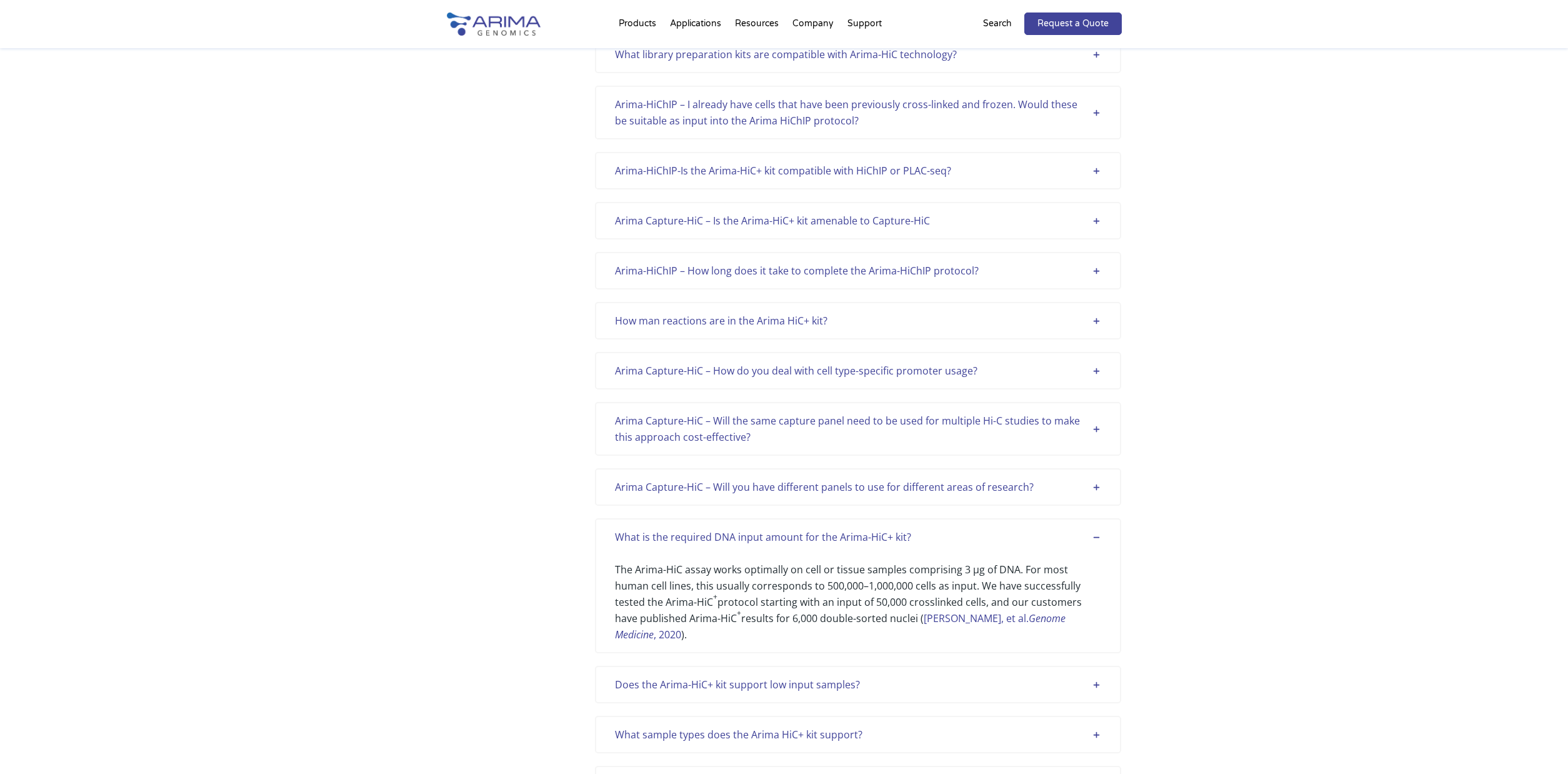
click at [1098, 678] on div "Does the Arima-HiC+ kit support low input samples? While a cell or tissue sampl…" at bounding box center [858, 685] width 527 height 37
click at [1093, 484] on div "Arima Capture-HiC – Will you have different panels to use for different areas o…" at bounding box center [858, 487] width 486 height 16
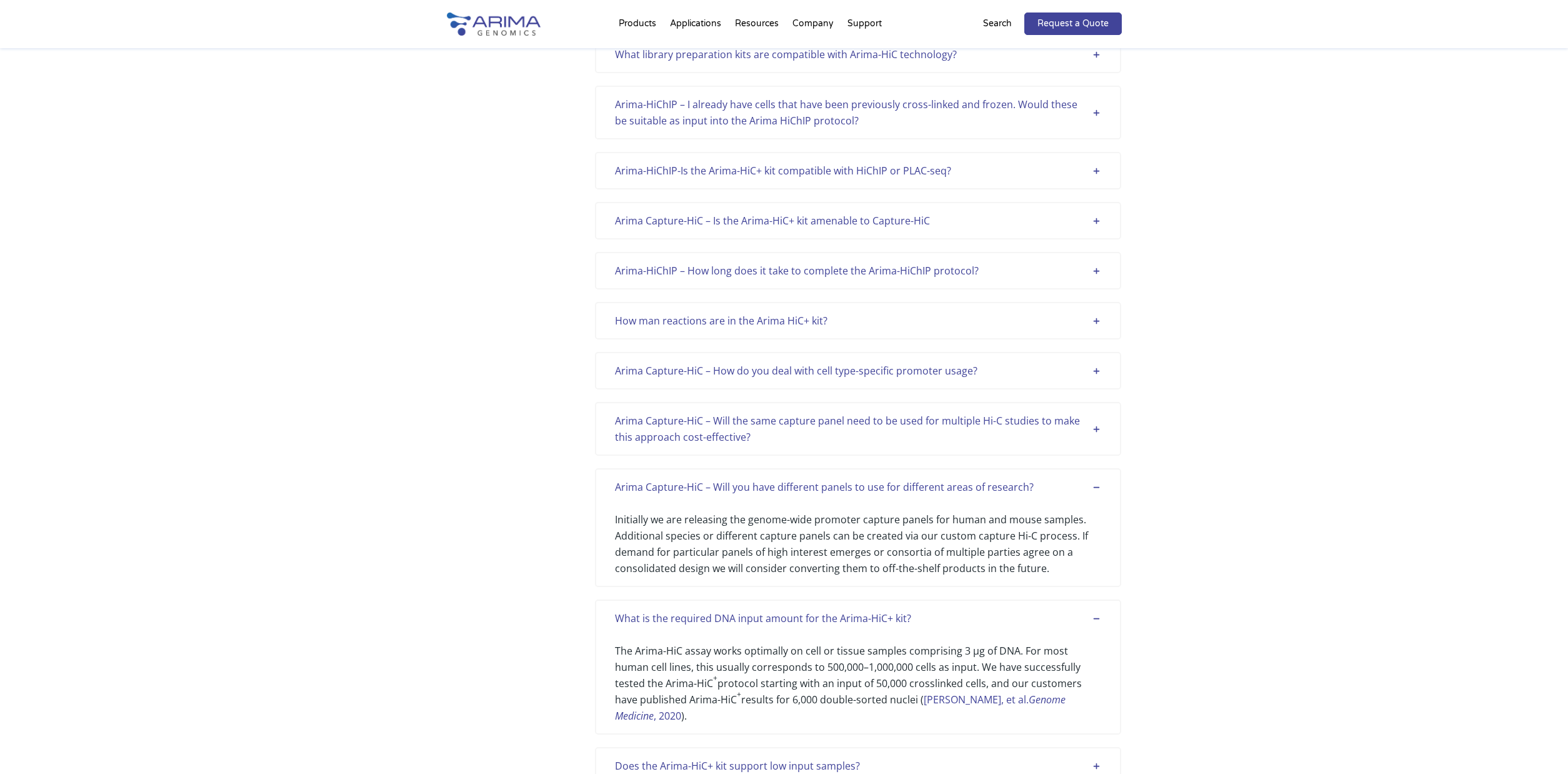
click at [1093, 424] on div "Arima Capture-HiC – Will the same capture panel need to be used for multiple Hi…" at bounding box center [858, 428] width 486 height 32
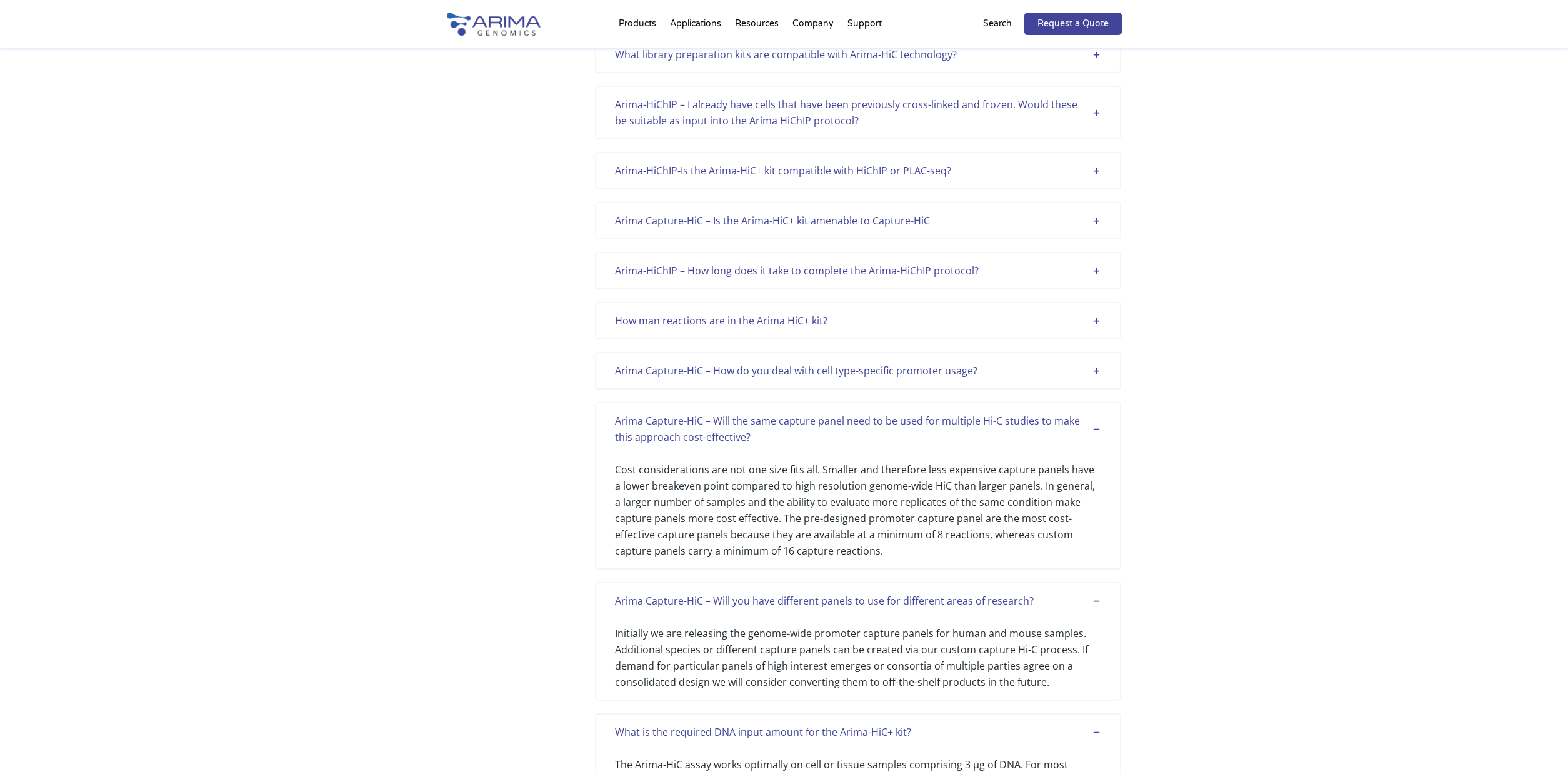
click at [1101, 374] on div "Arima Capture-HiC – How do you deal with cell type-specific promoter usage?" at bounding box center [858, 371] width 486 height 16
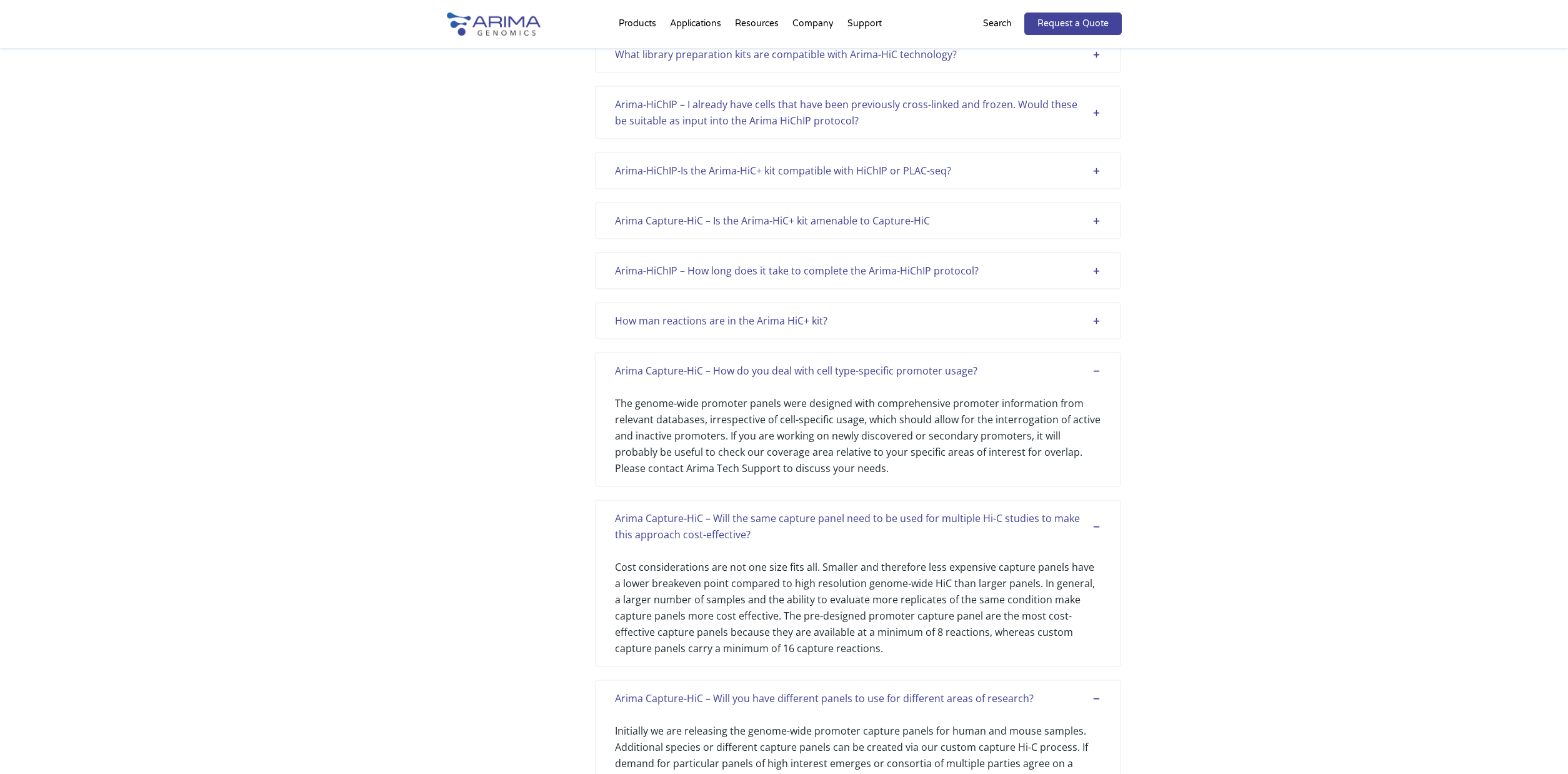
click at [1097, 322] on div "How man reactions are in the Arima HiC+ kit?" at bounding box center [858, 321] width 486 height 16
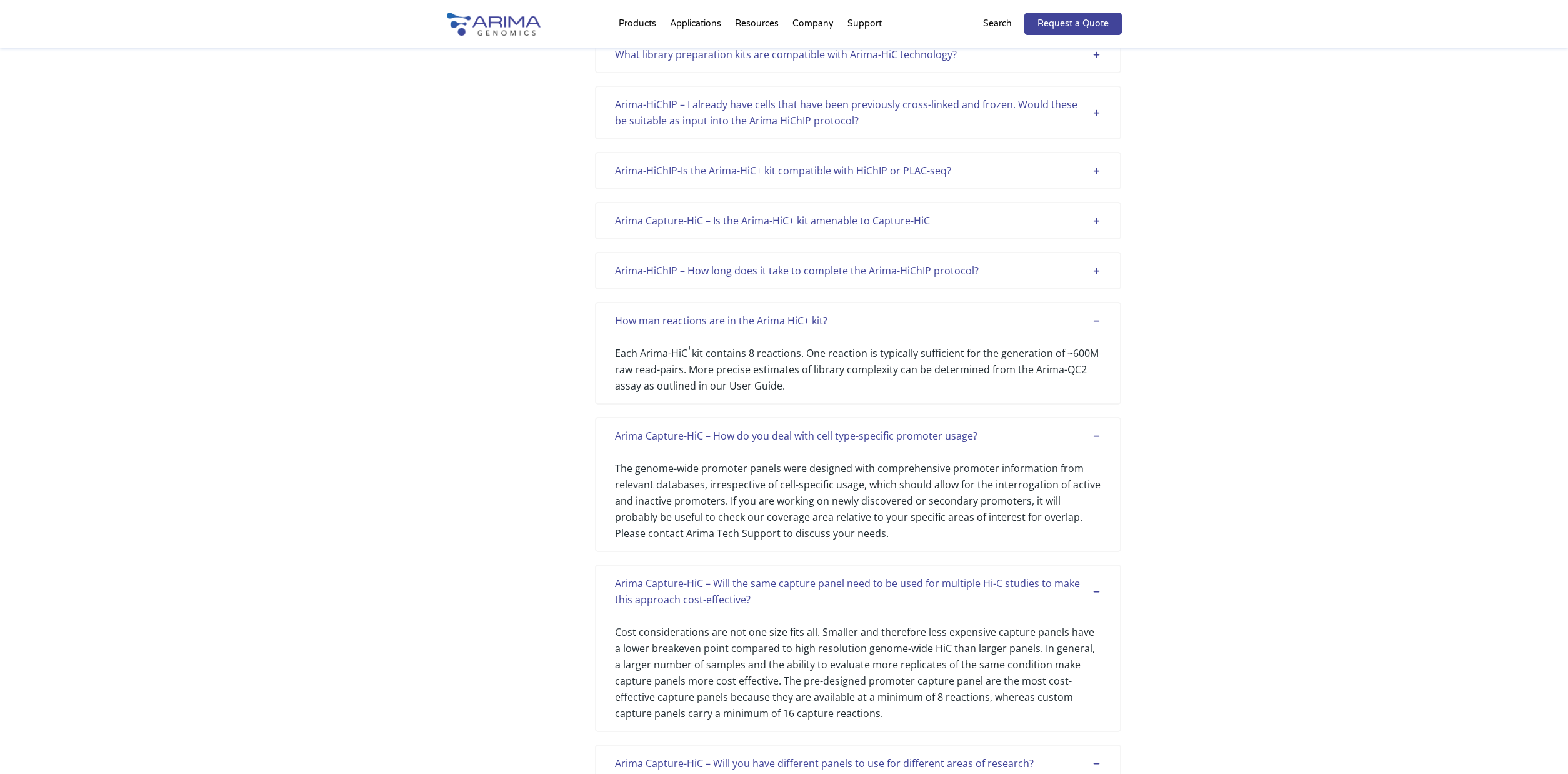
drag, startPoint x: 1101, startPoint y: 271, endPoint x: 1094, endPoint y: 230, distance: 41.6
click at [1101, 270] on div "Arima-HiChIP – How long does it take to complete the Arima-HiChIP protocol?" at bounding box center [858, 271] width 486 height 16
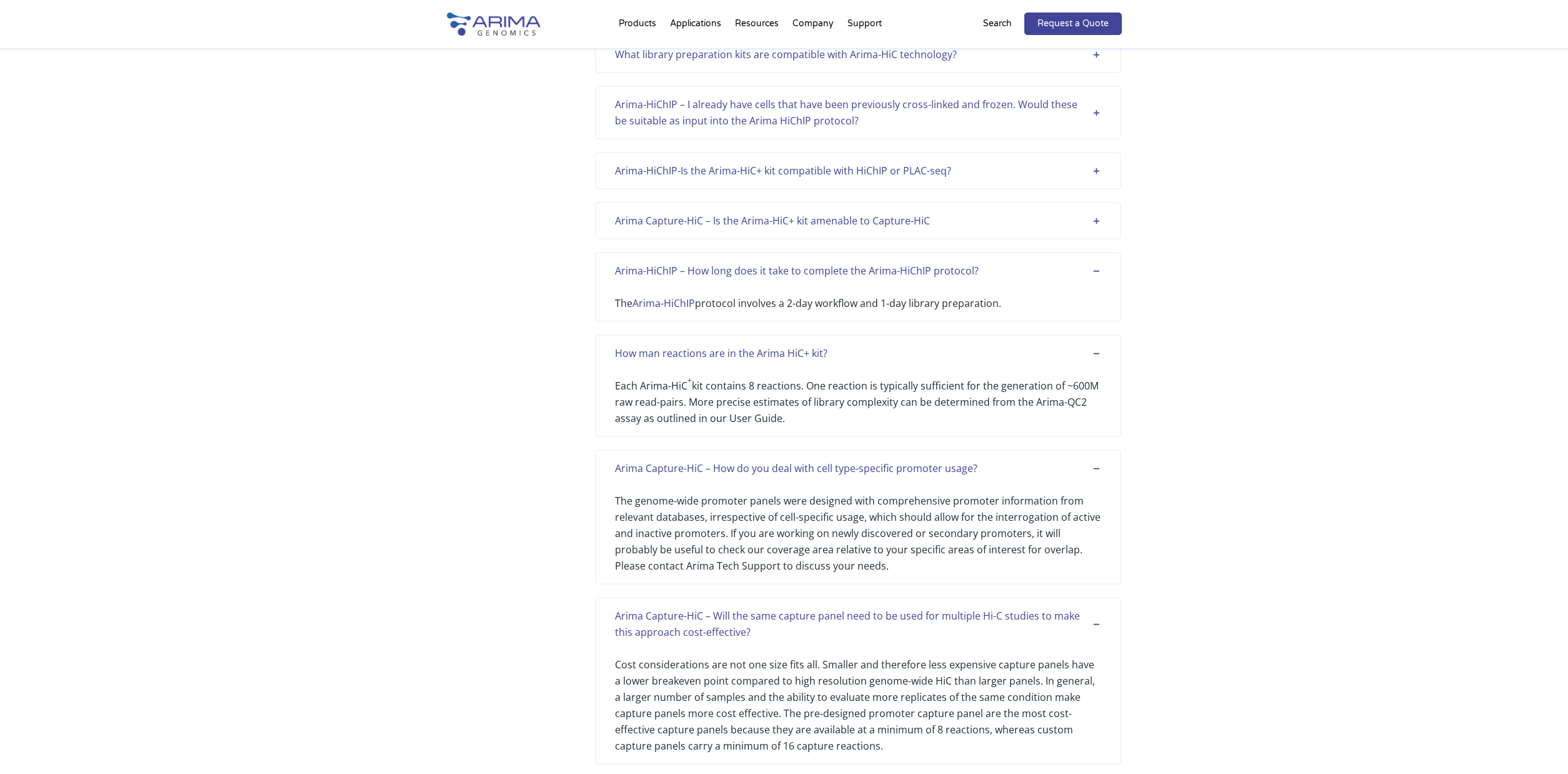
drag, startPoint x: 1094, startPoint y: 224, endPoint x: 1094, endPoint y: 217, distance: 7.0
click at [1094, 222] on div "Arima Capture-HiC – Is the Arima-HiC+ kit amenable to Capture-HiC" at bounding box center [858, 221] width 486 height 16
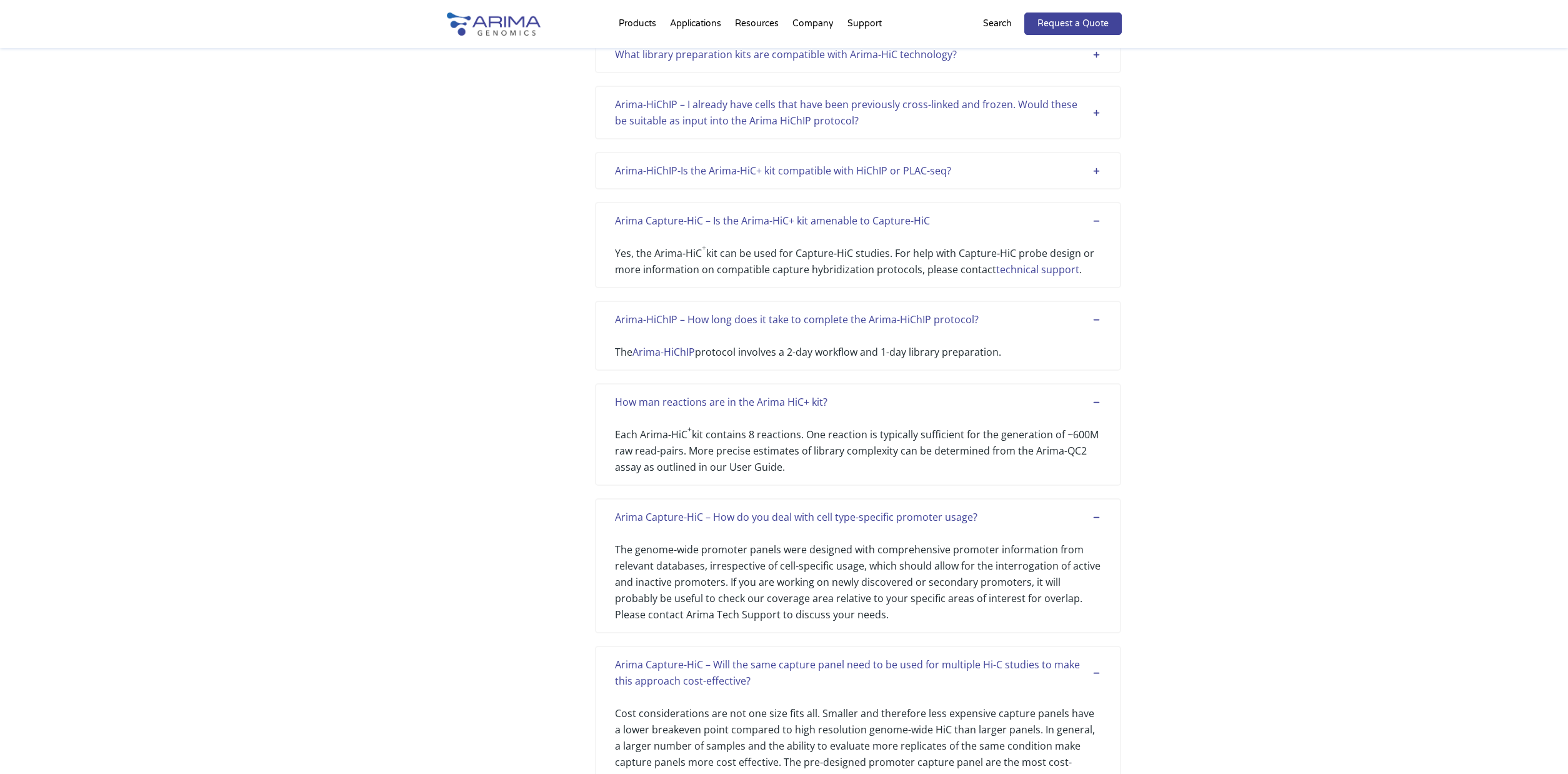
click at [1099, 171] on div "Arima-HiChIP-Is the Arima-HiC+ kit compatible with HiChIP or PLAC-seq?" at bounding box center [858, 171] width 486 height 16
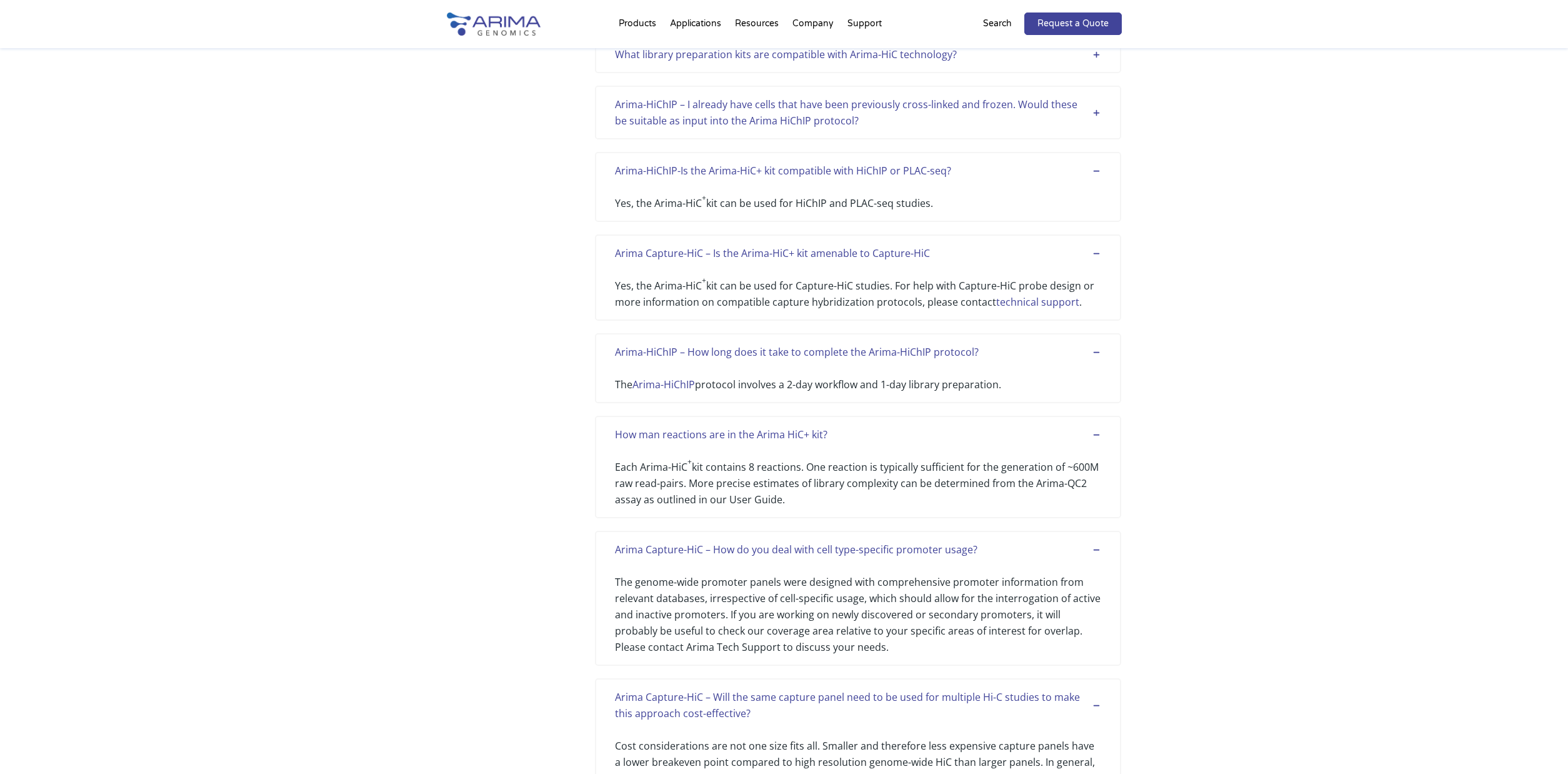
click at [1098, 106] on div "Arima-HiChIP – I already have cells that have been previously cross-linked and …" at bounding box center [858, 112] width 486 height 32
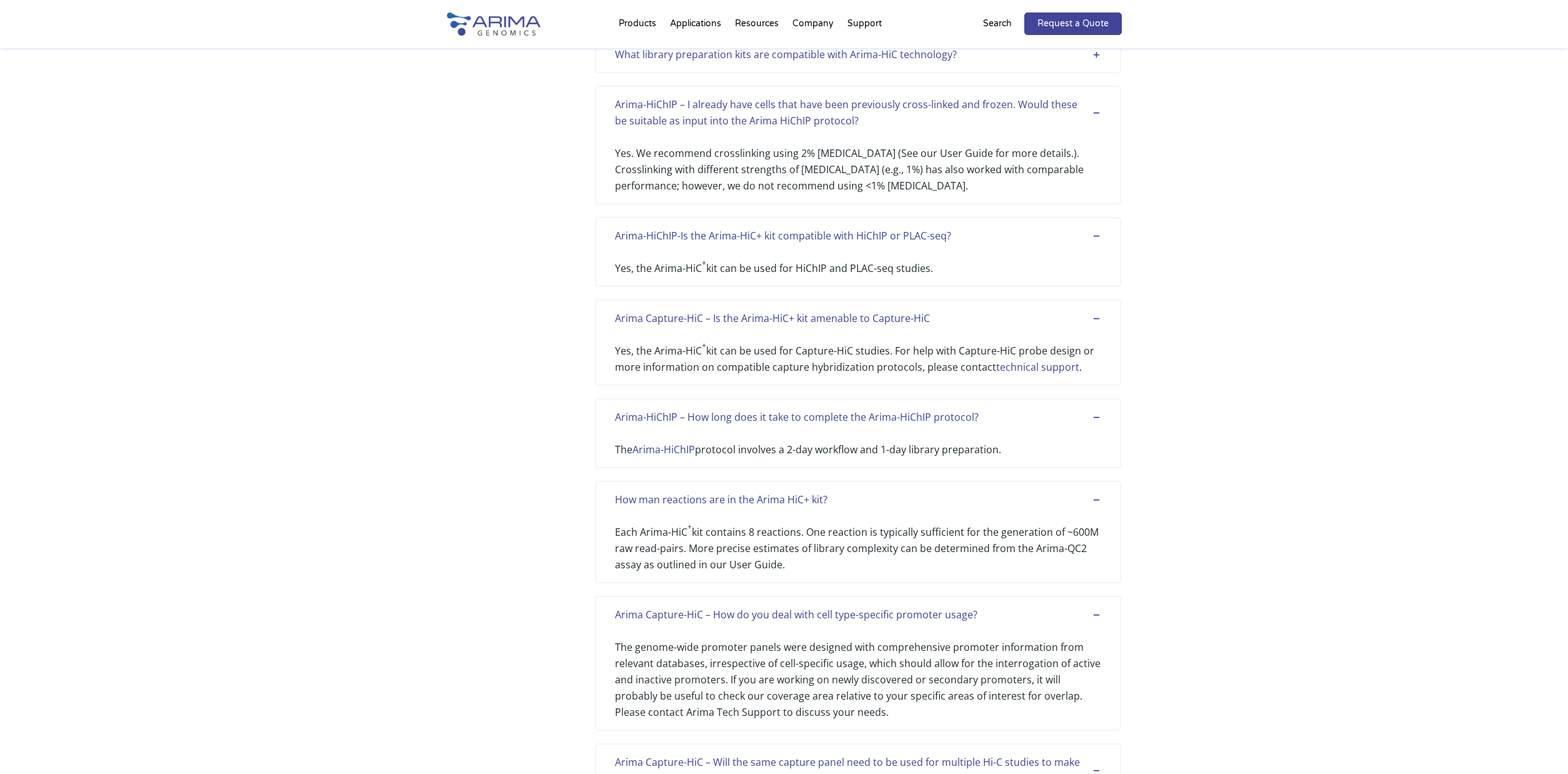
click at [1100, 55] on div "What library preparation kits are compatible with Arima-HiC technology?" at bounding box center [858, 55] width 486 height 16
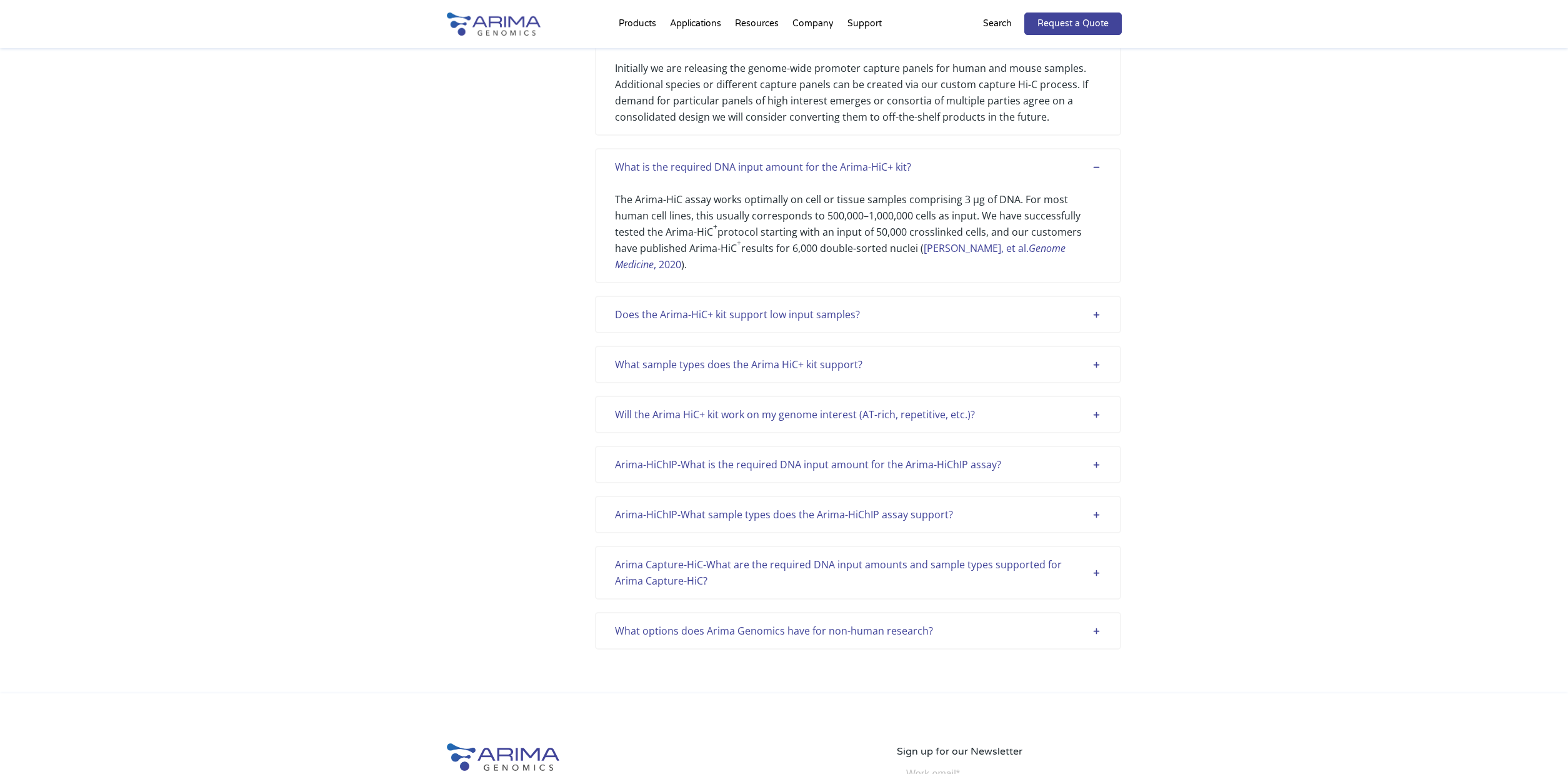
scroll to position [5680, 0]
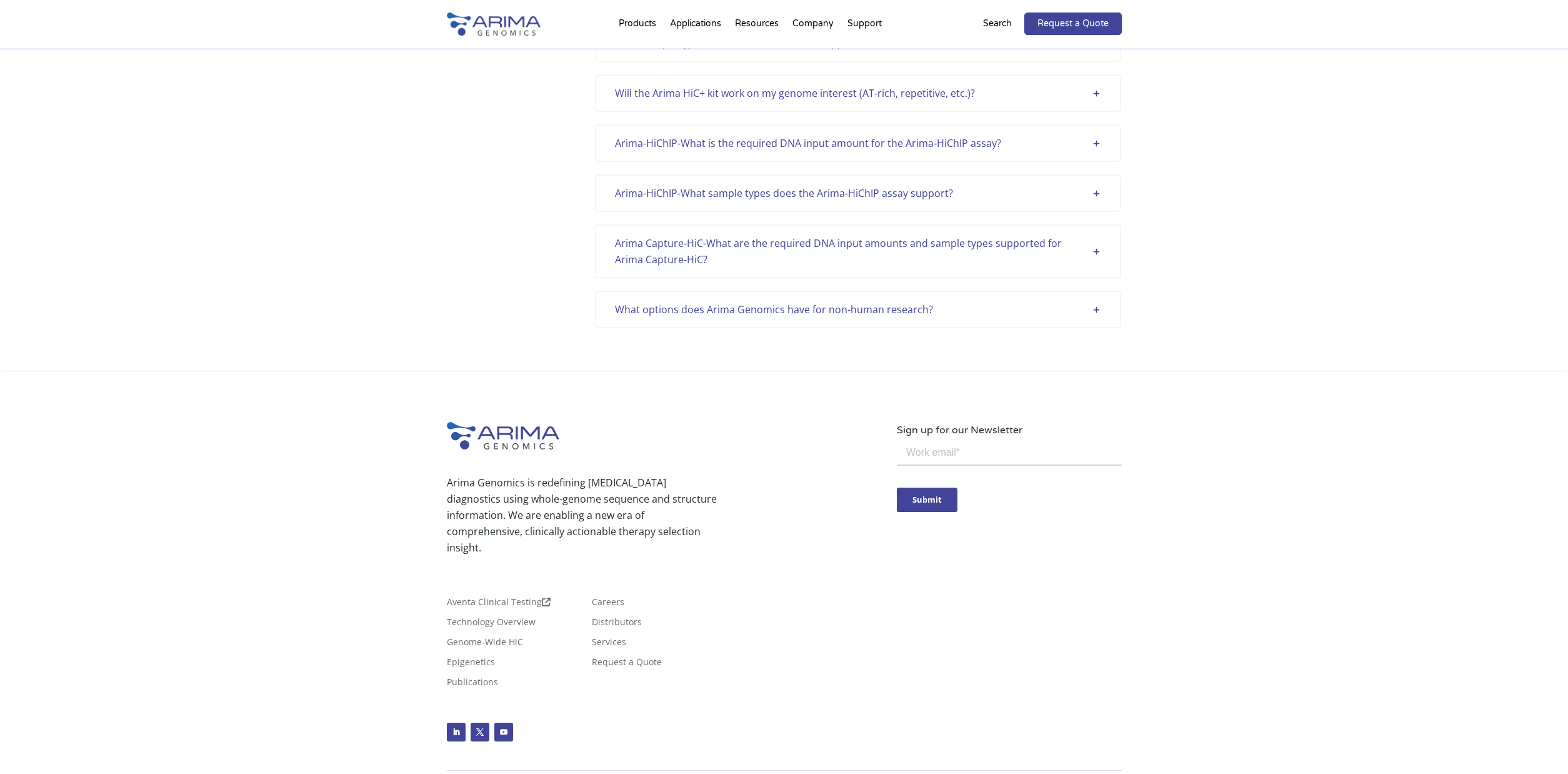
drag, startPoint x: 1097, startPoint y: 291, endPoint x: 1100, endPoint y: 256, distance: 35.1
click at [1097, 302] on div "What options does Arima Genomics have for non-human research?" at bounding box center [858, 310] width 486 height 16
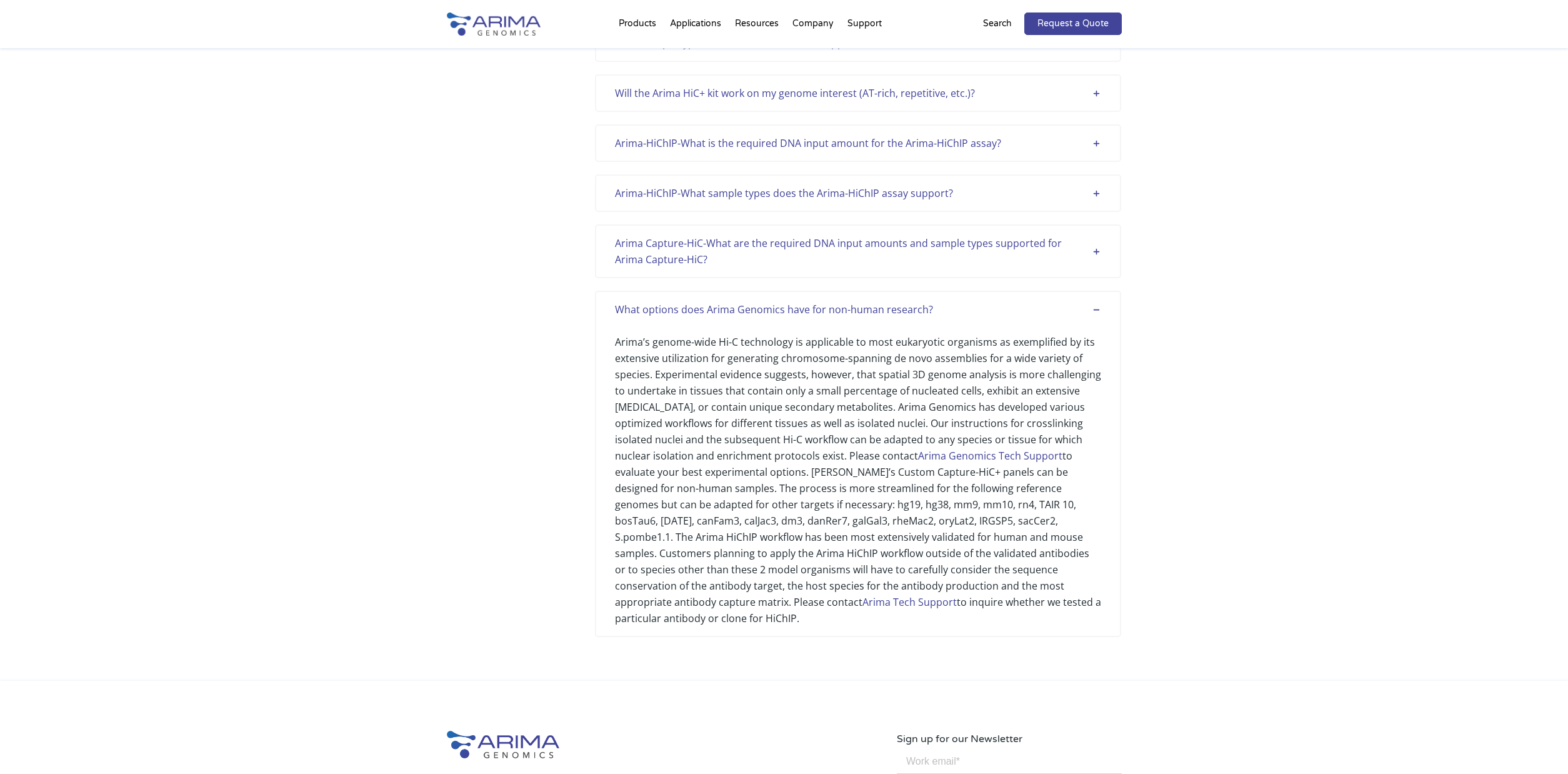
click at [1100, 238] on div "Arima Capture-HiC-What are the required DNA input amounts and sample types supp…" at bounding box center [858, 251] width 486 height 32
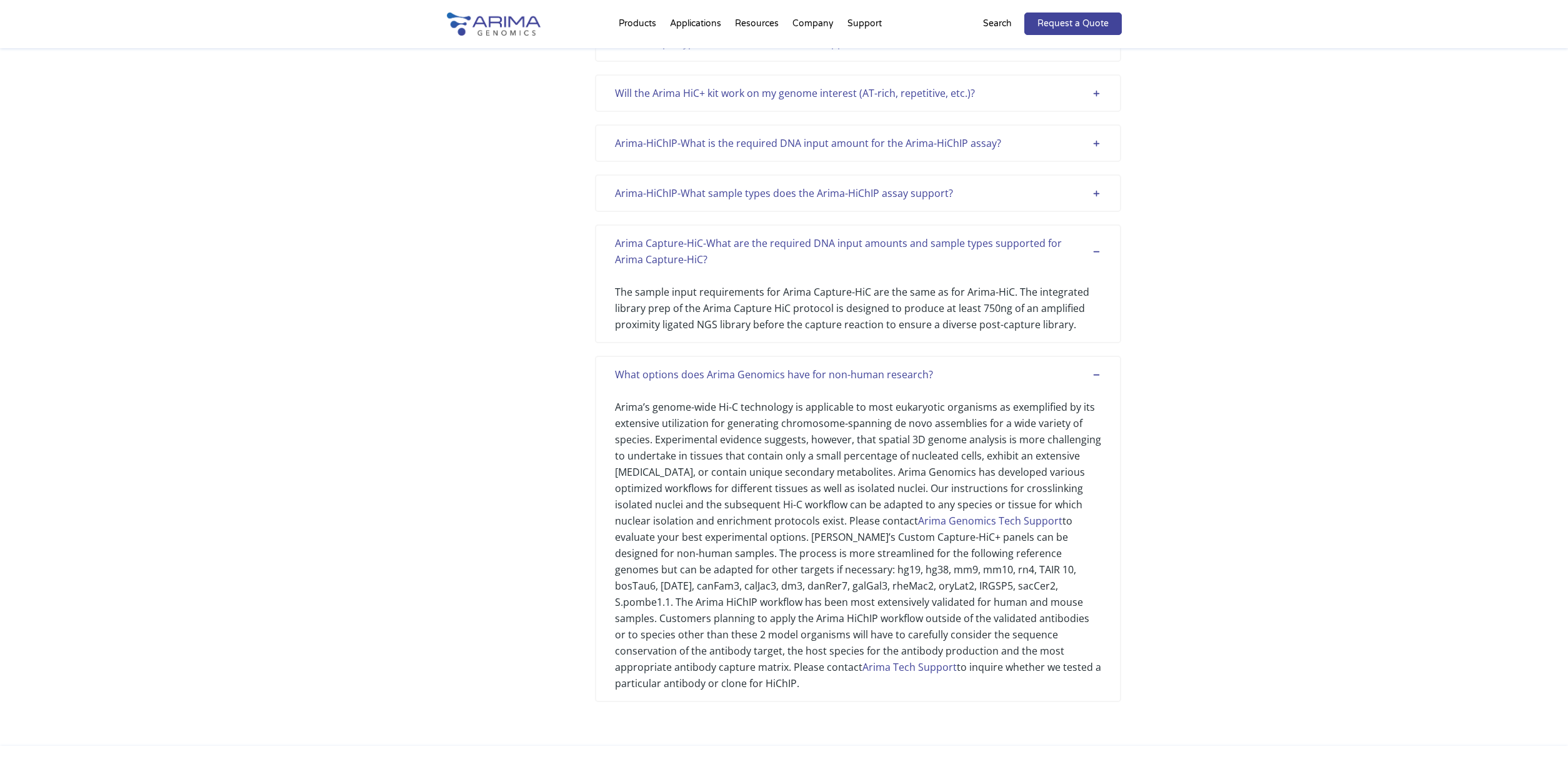
click at [1093, 185] on div "Arima-HiChIP-What sample types does the Arima-HiChIP assay support?" at bounding box center [858, 193] width 486 height 16
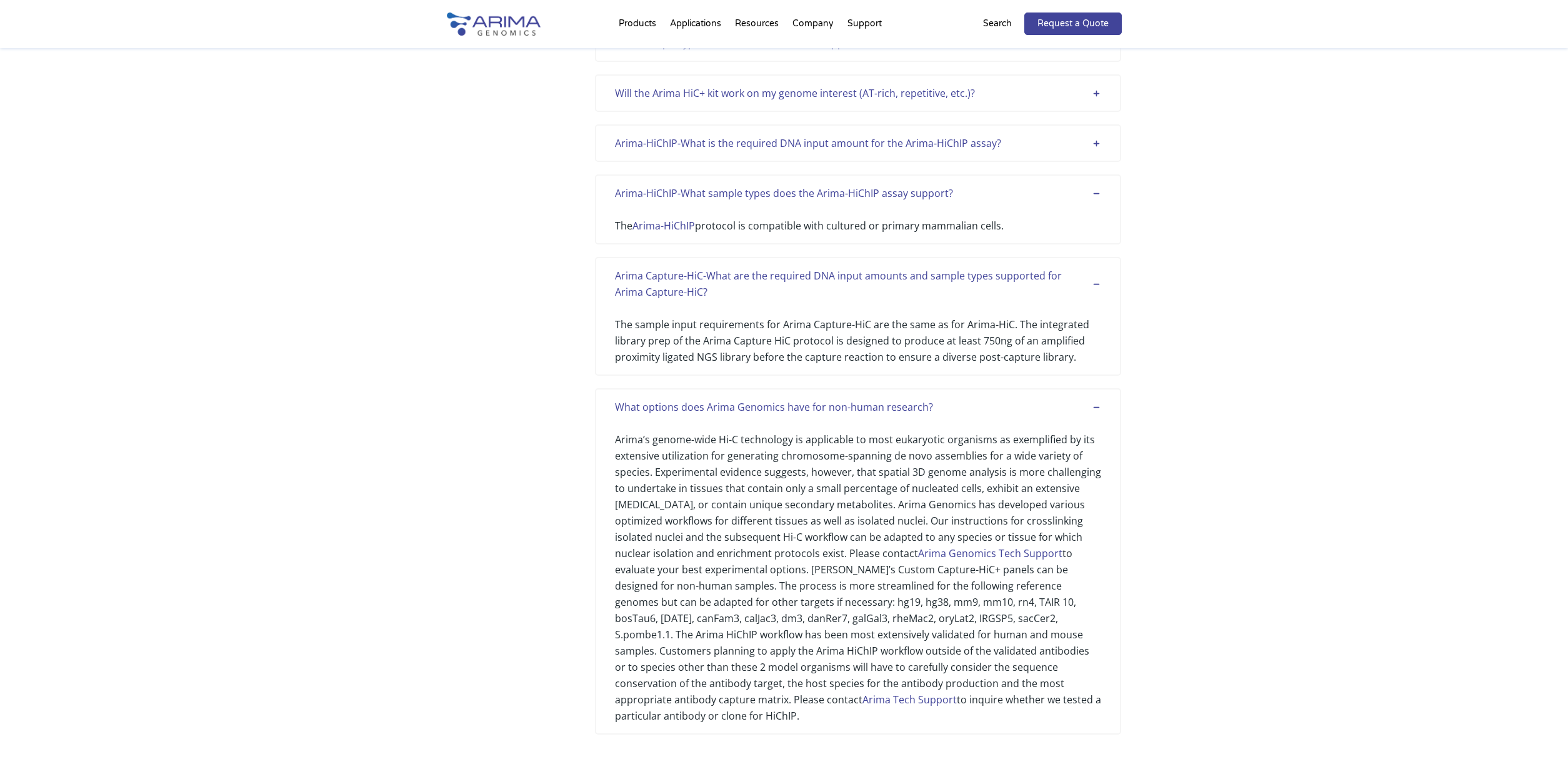
click at [1098, 135] on div "Arima-HiChIP-What is the required DNA input amount for the Arima-HiChIP assay?" at bounding box center [858, 143] width 486 height 16
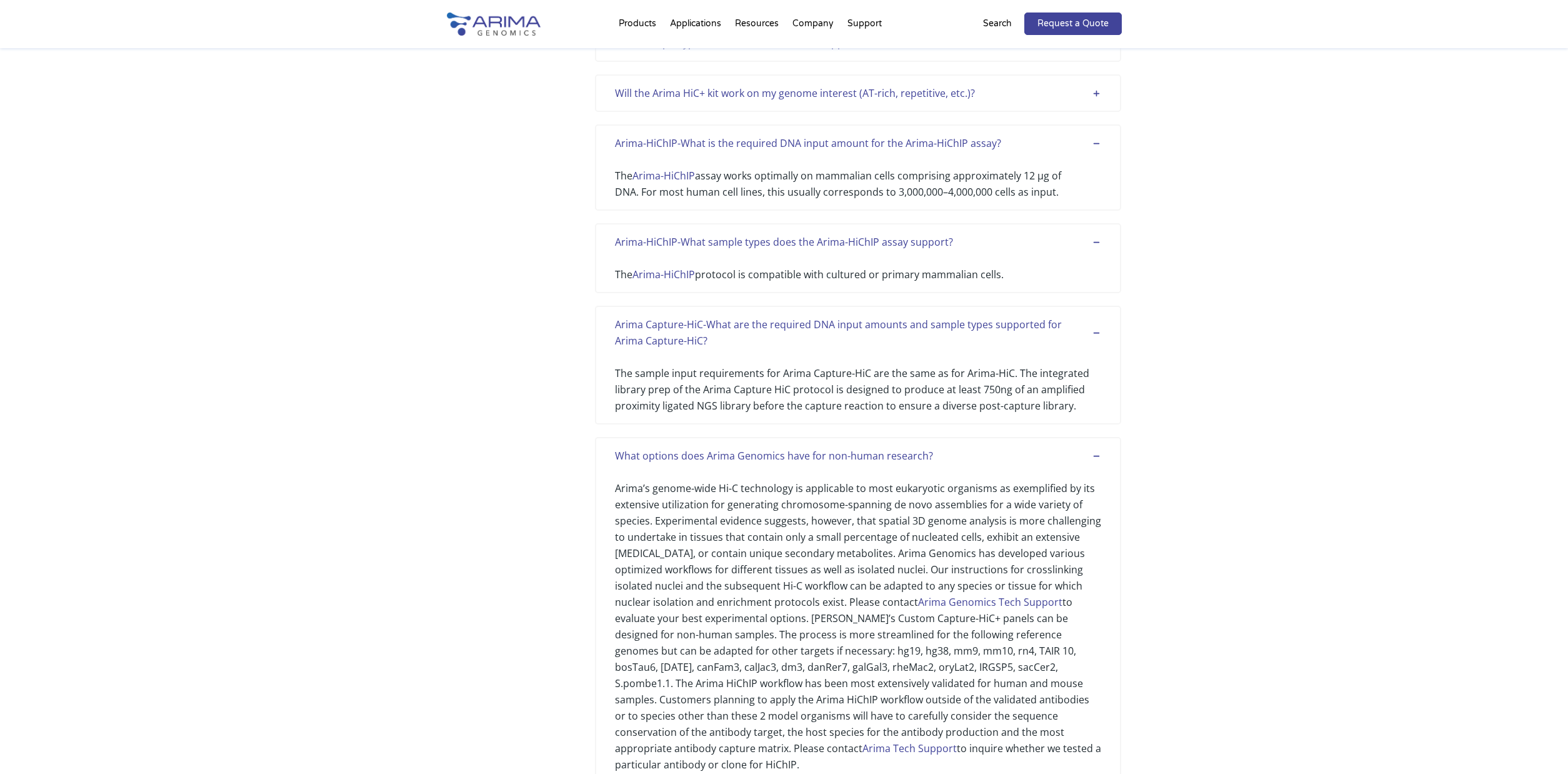
click at [1097, 85] on div "Will the Arima HiC+ kit work on my genome interest (AT-rich, repetitive, etc.)?" at bounding box center [858, 94] width 486 height 16
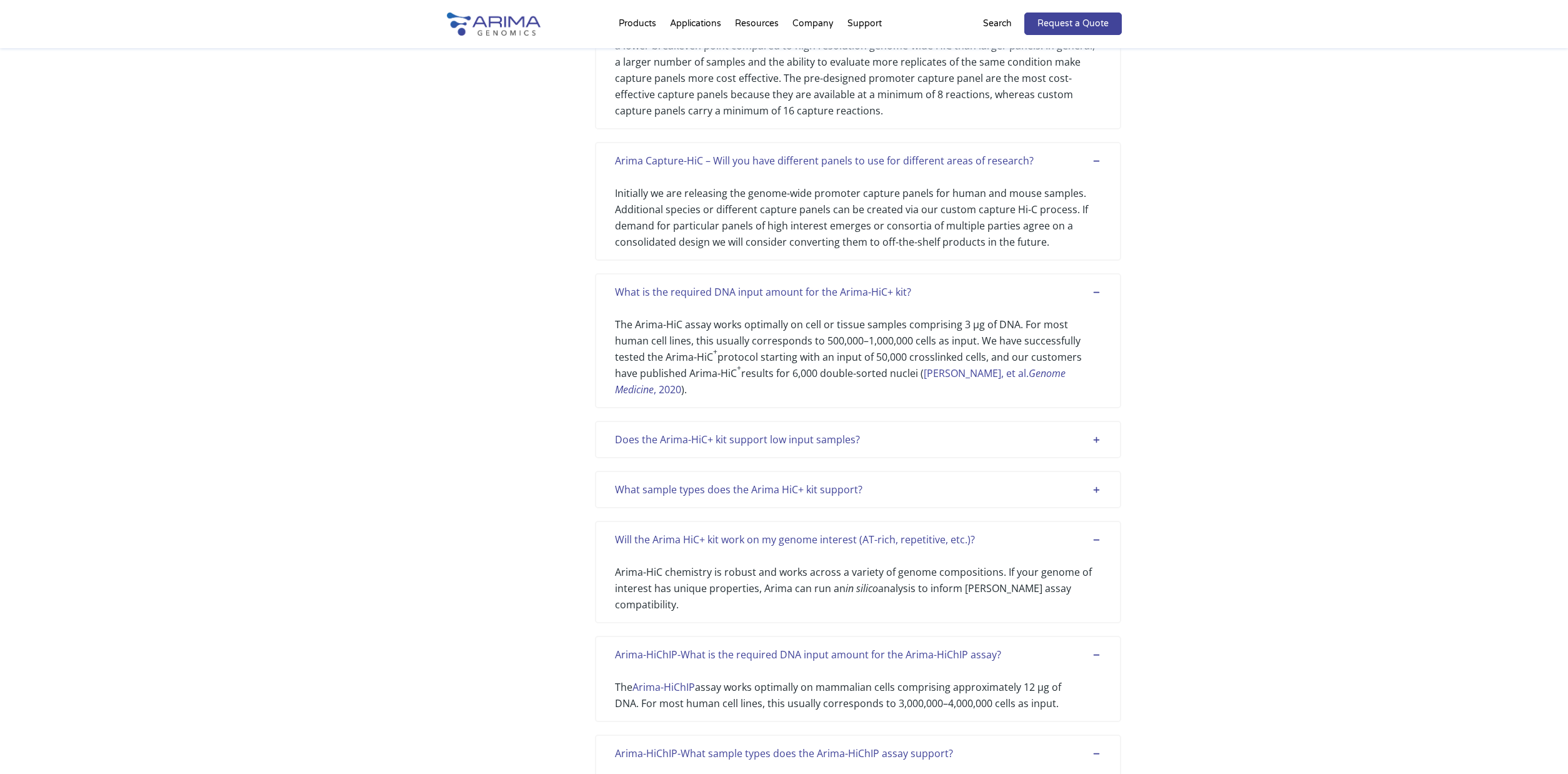
scroll to position [5106, 0]
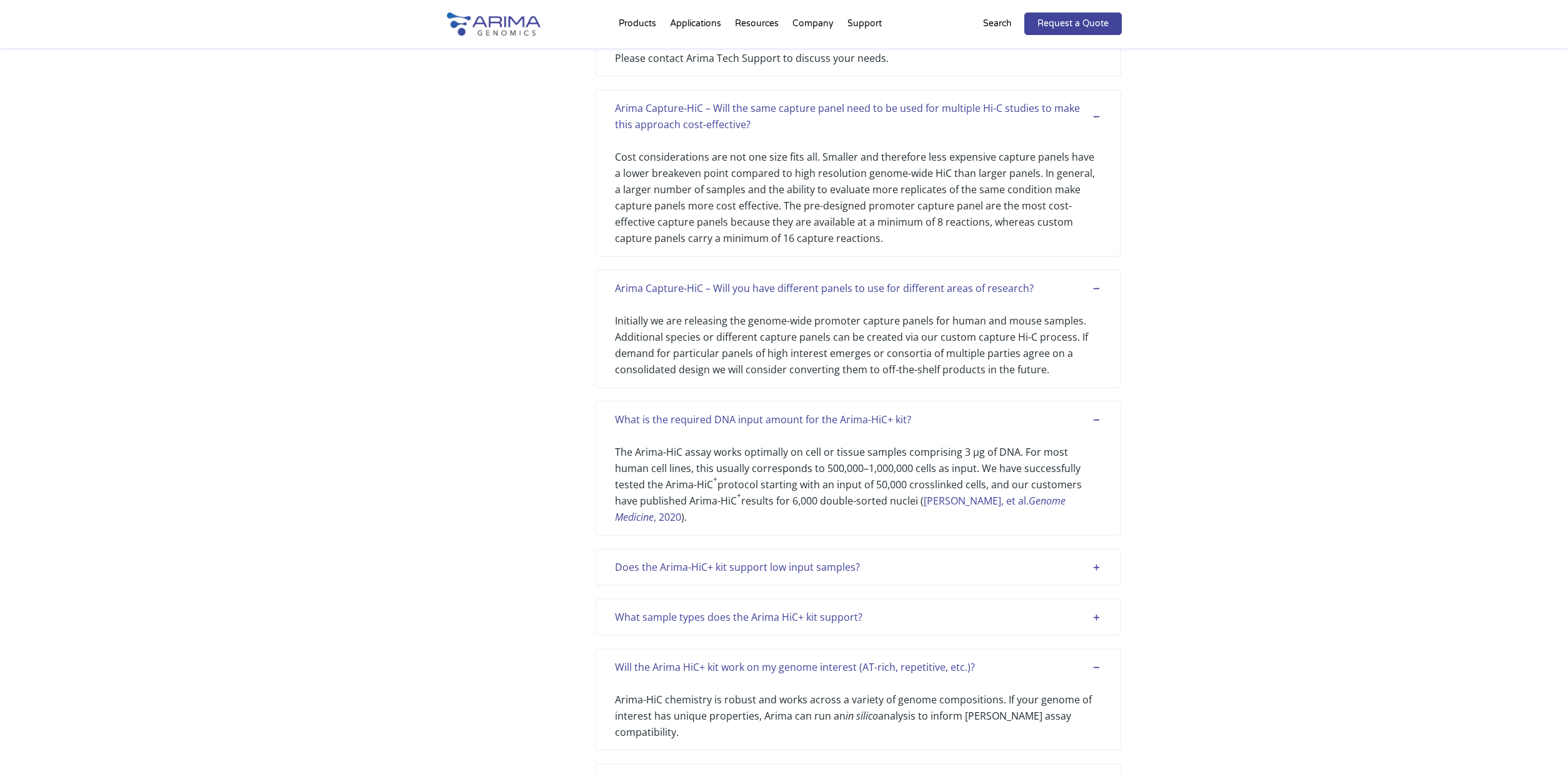
click at [1099, 609] on div "What sample types does the Arima HiC+ kit support?" at bounding box center [858, 618] width 486 height 16
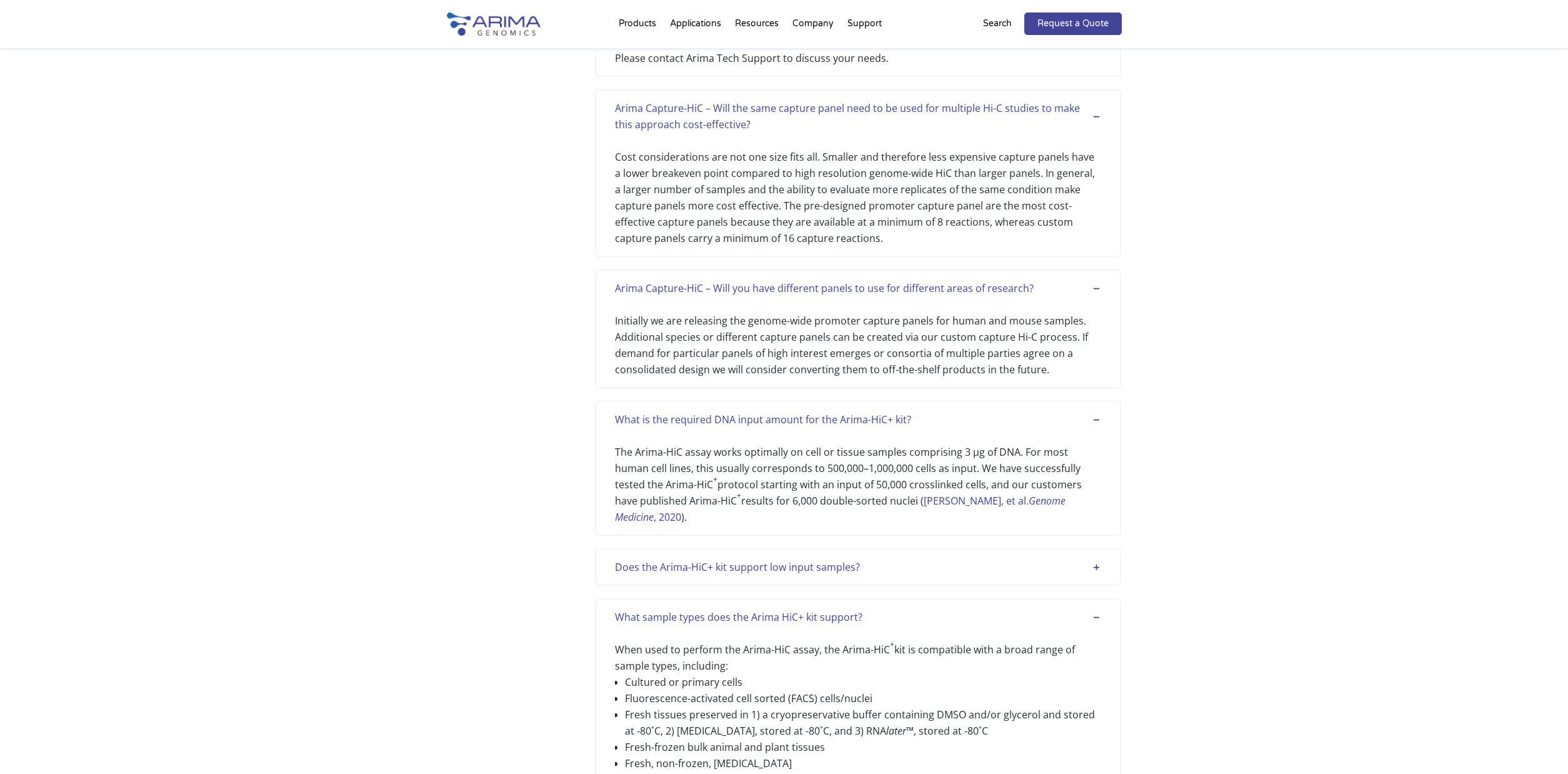
click at [1095, 559] on div "Does the Arima-HiC+ kit support low input samples?" at bounding box center [858, 567] width 486 height 16
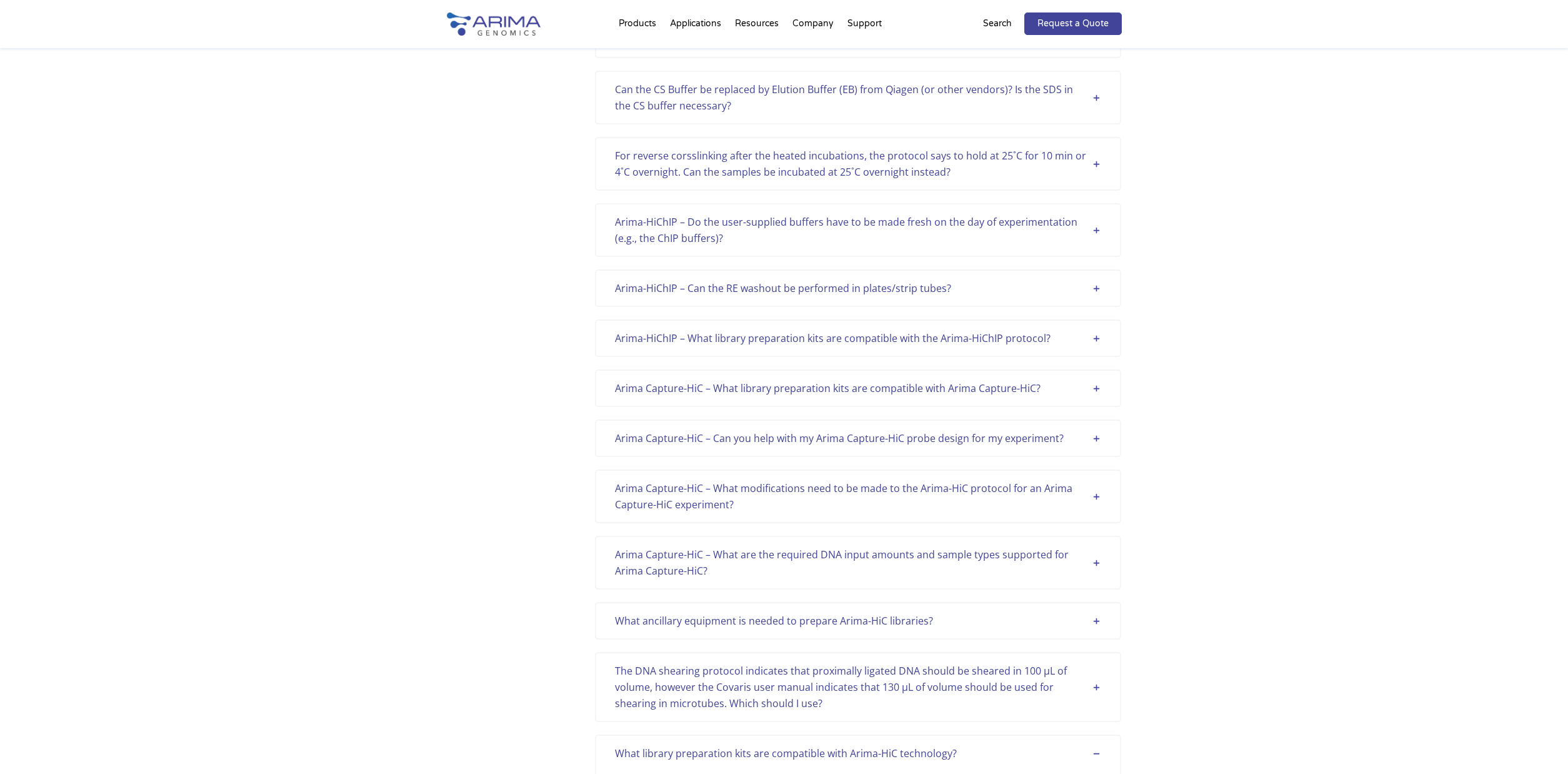
scroll to position [3767, 0]
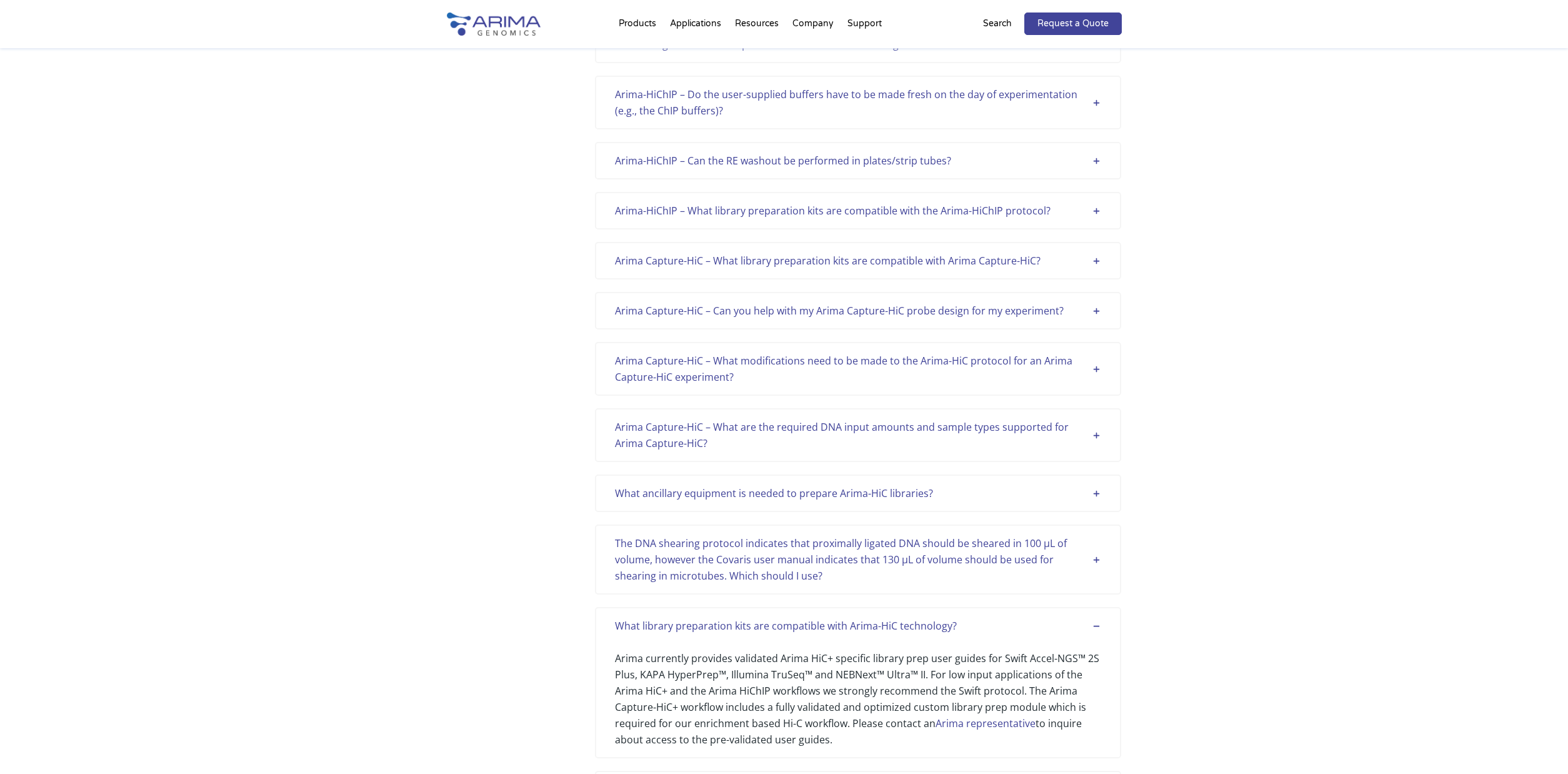
click at [1092, 557] on div "The DNA shearing protocol indicates that proximally ligated DNA should be shear…" at bounding box center [858, 559] width 486 height 49
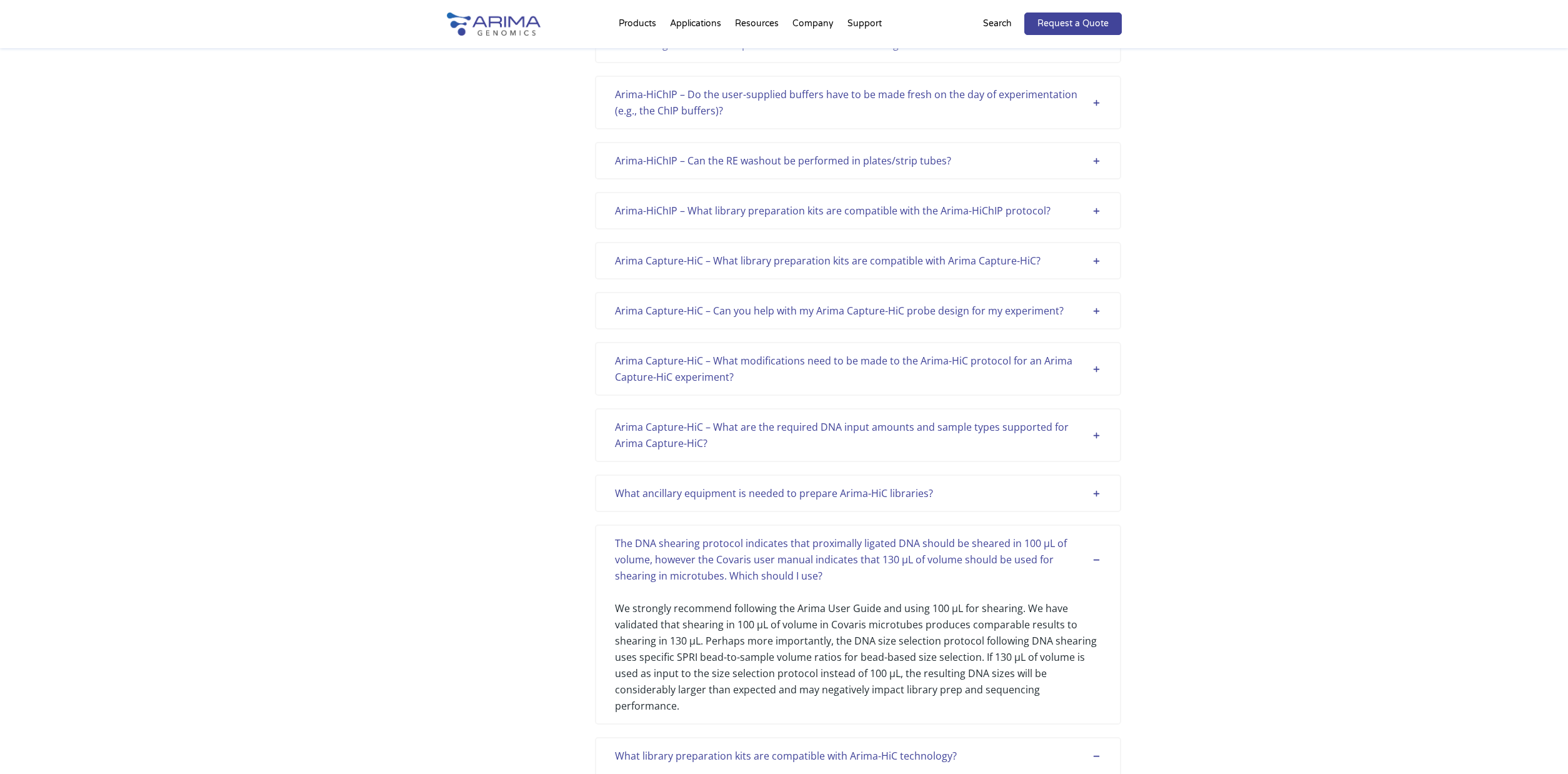
click at [1097, 494] on div "What ancillary equipment is needed to prepare Arima-HiC libraries?" at bounding box center [858, 493] width 486 height 16
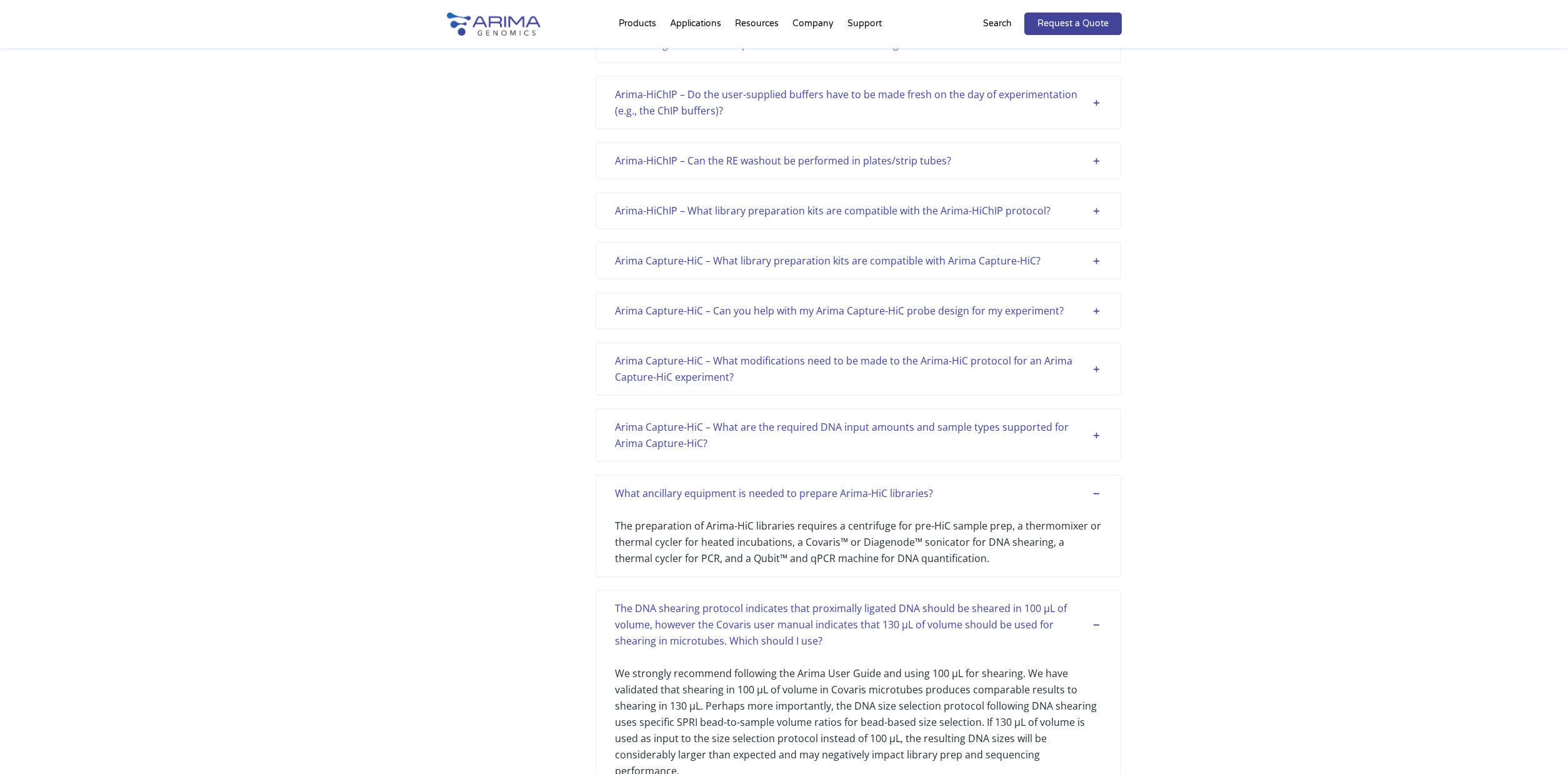
click at [1096, 436] on div "Arima Capture-HiC – What are the required DNA input amounts and sample types su…" at bounding box center [858, 435] width 486 height 32
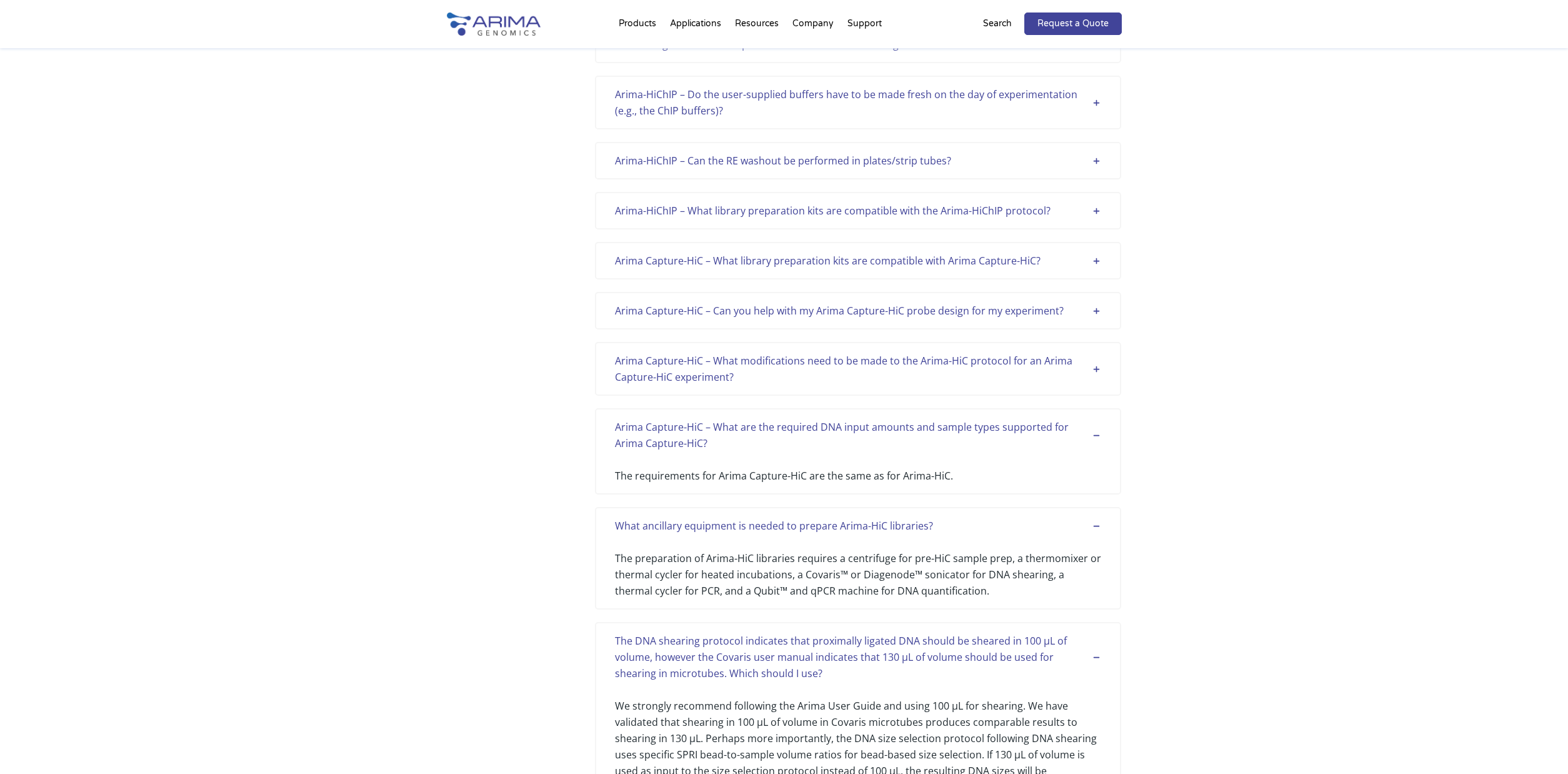
click at [1098, 371] on div "Arima Capture-HiC – What modifications need to be made to the Arima-HiC protoco…" at bounding box center [858, 368] width 486 height 32
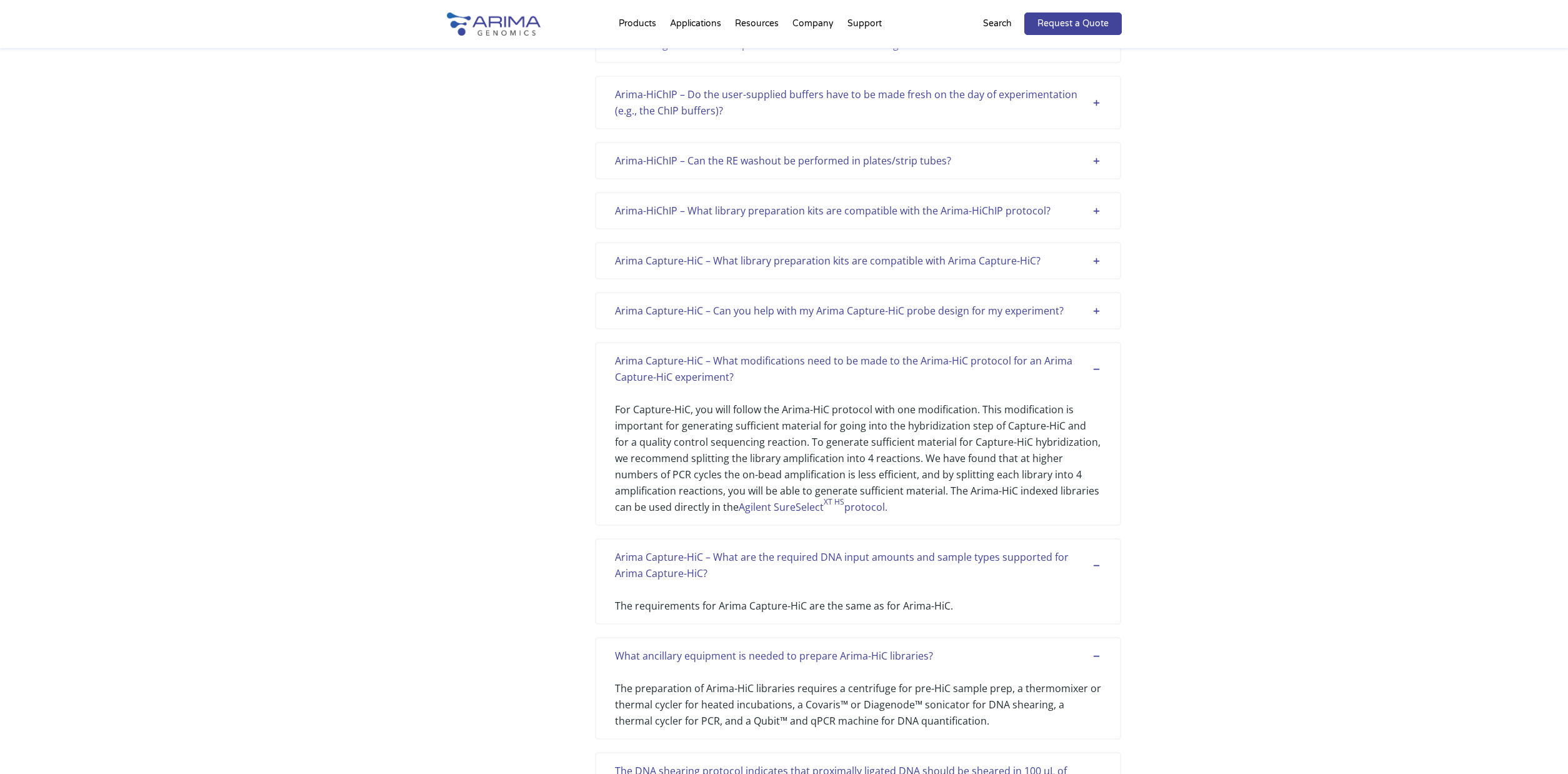
click at [1095, 314] on div "Arima Capture-HiC – Can you help with my Arima Capture-HiC probe design for my …" at bounding box center [858, 311] width 486 height 16
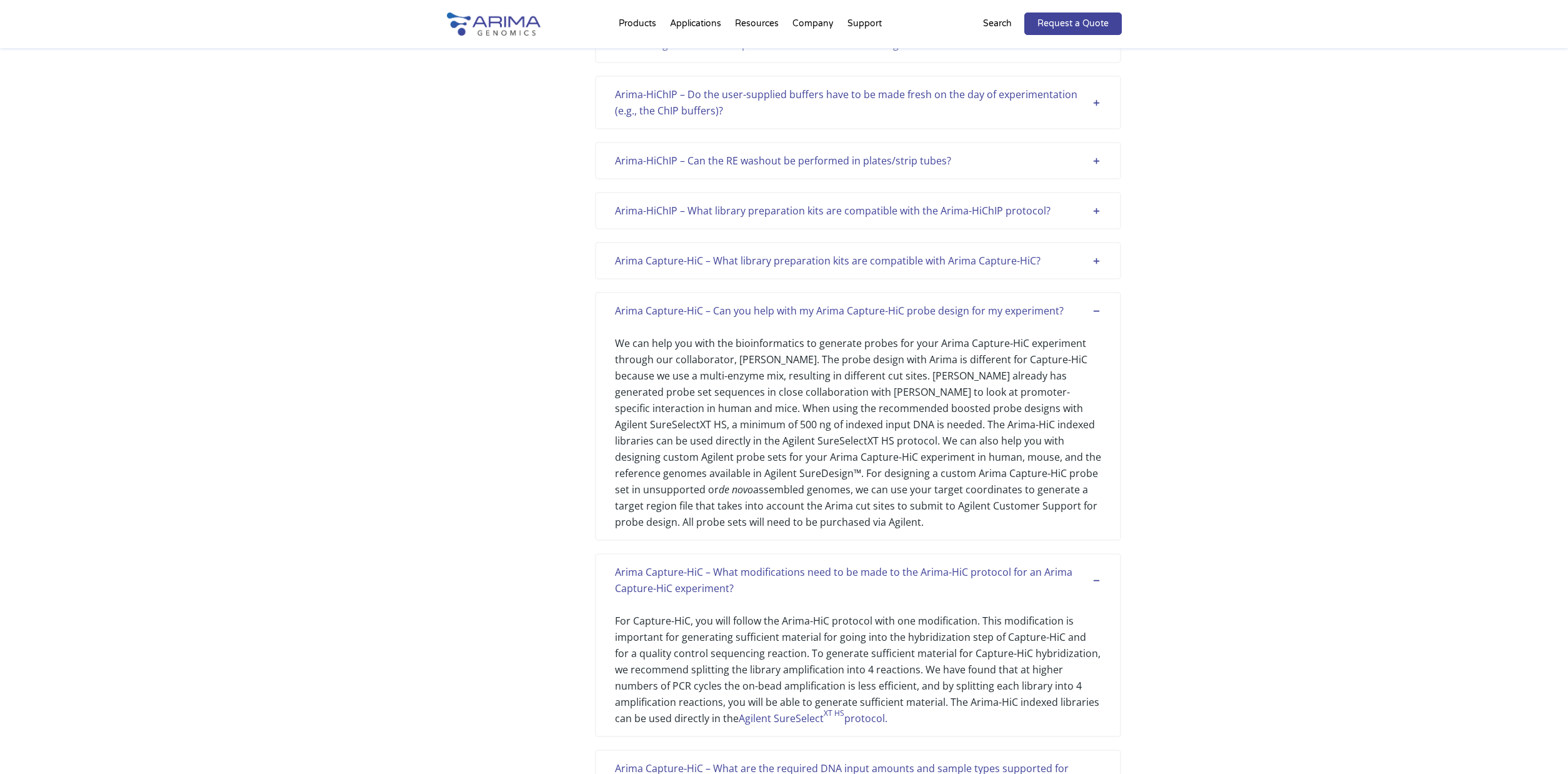
click at [1097, 256] on div "Arima Capture-HiC – What library preparation kits are compatible with Arima Cap…" at bounding box center [858, 261] width 486 height 16
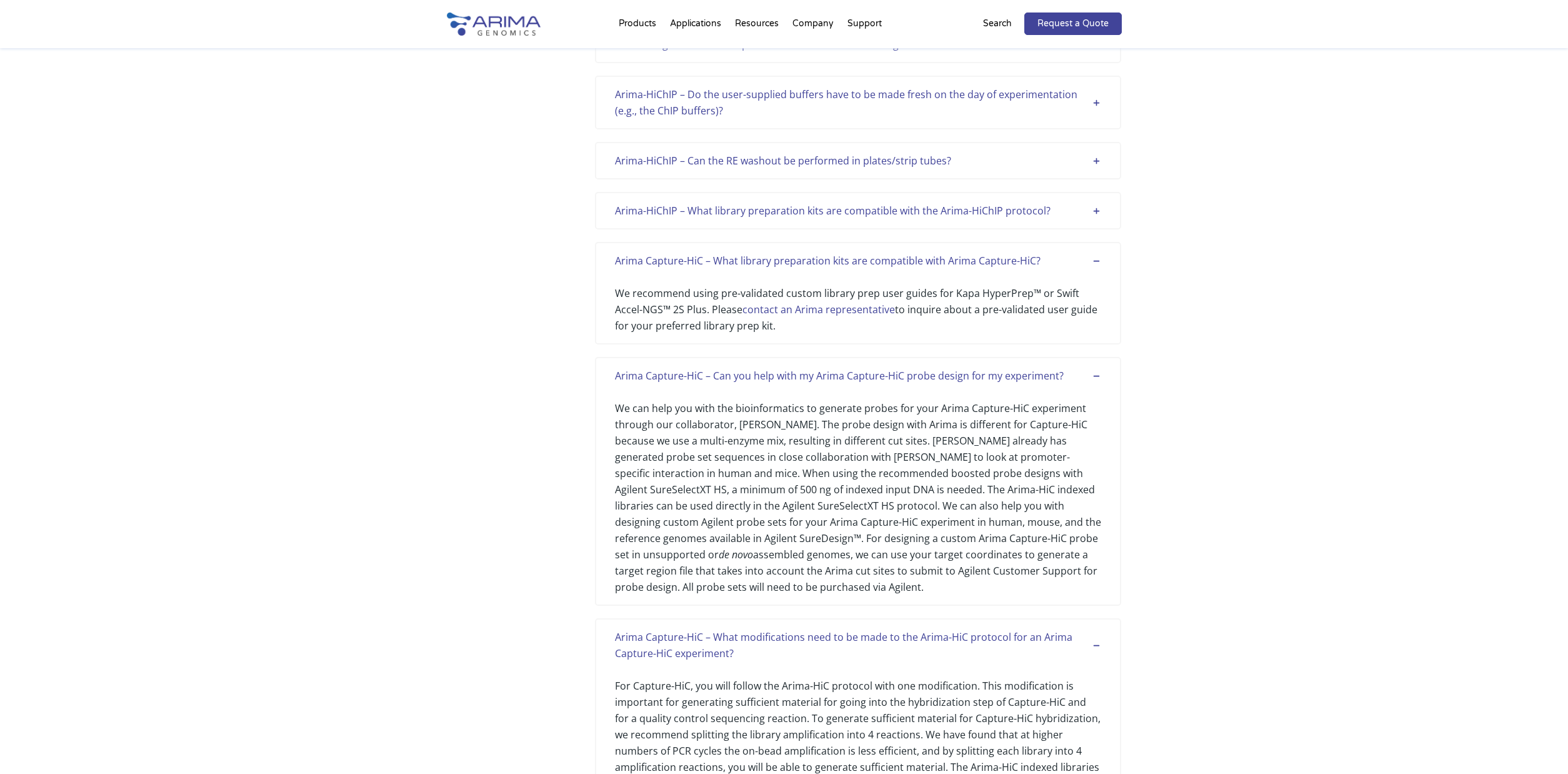
click at [1102, 215] on div "Arima-HiChIP – What library preparation kits are compatible with the Arima-HiCh…" at bounding box center [858, 211] width 527 height 37
click at [1096, 169] on div "Arima-HiChIP – Can the RE washout be performed in plates/strip tubes? A 1-mL de…" at bounding box center [858, 161] width 527 height 37
click at [1097, 160] on div "Arima-HiChIP – Can the RE washout be performed in plates/strip tubes?" at bounding box center [858, 161] width 486 height 16
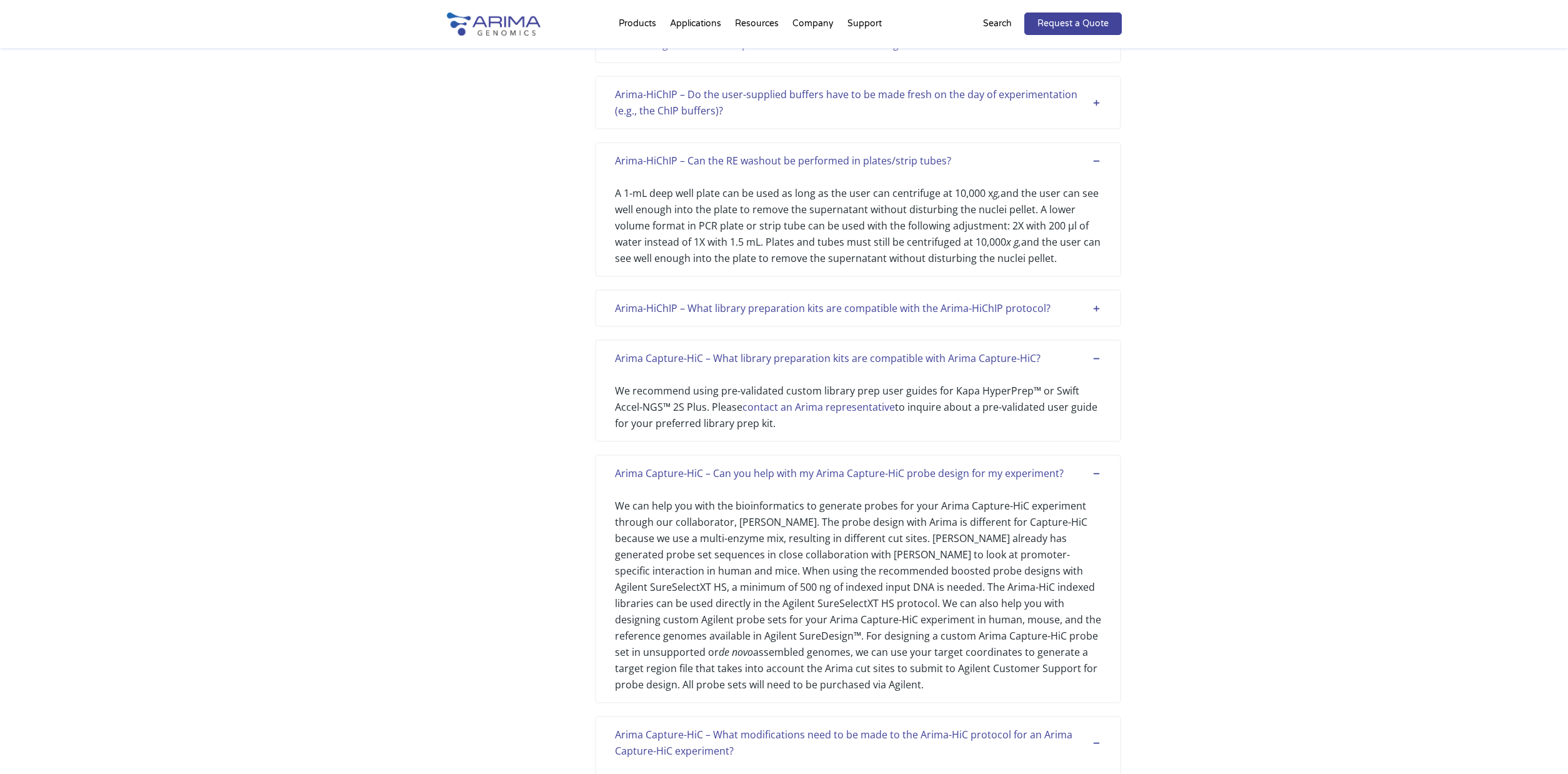
click at [1097, 308] on div "Arima-HiChIP – What library preparation kits are compatible with the Arima-HiCh…" at bounding box center [858, 308] width 486 height 16
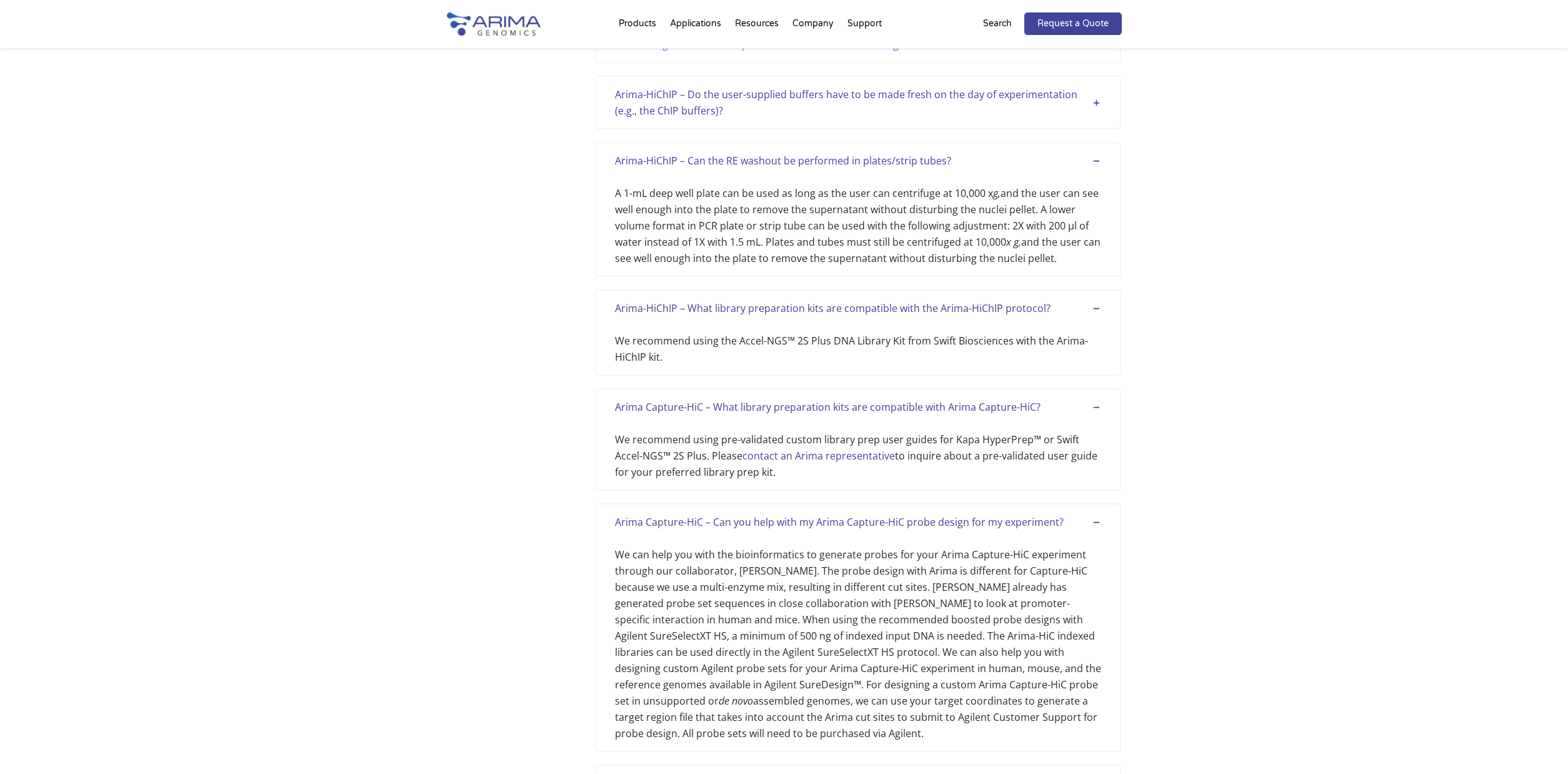
click at [1094, 105] on div "Arima-HiChIP – Do the user-supplied buffers have to be made fresh on the day of…" at bounding box center [858, 102] width 486 height 32
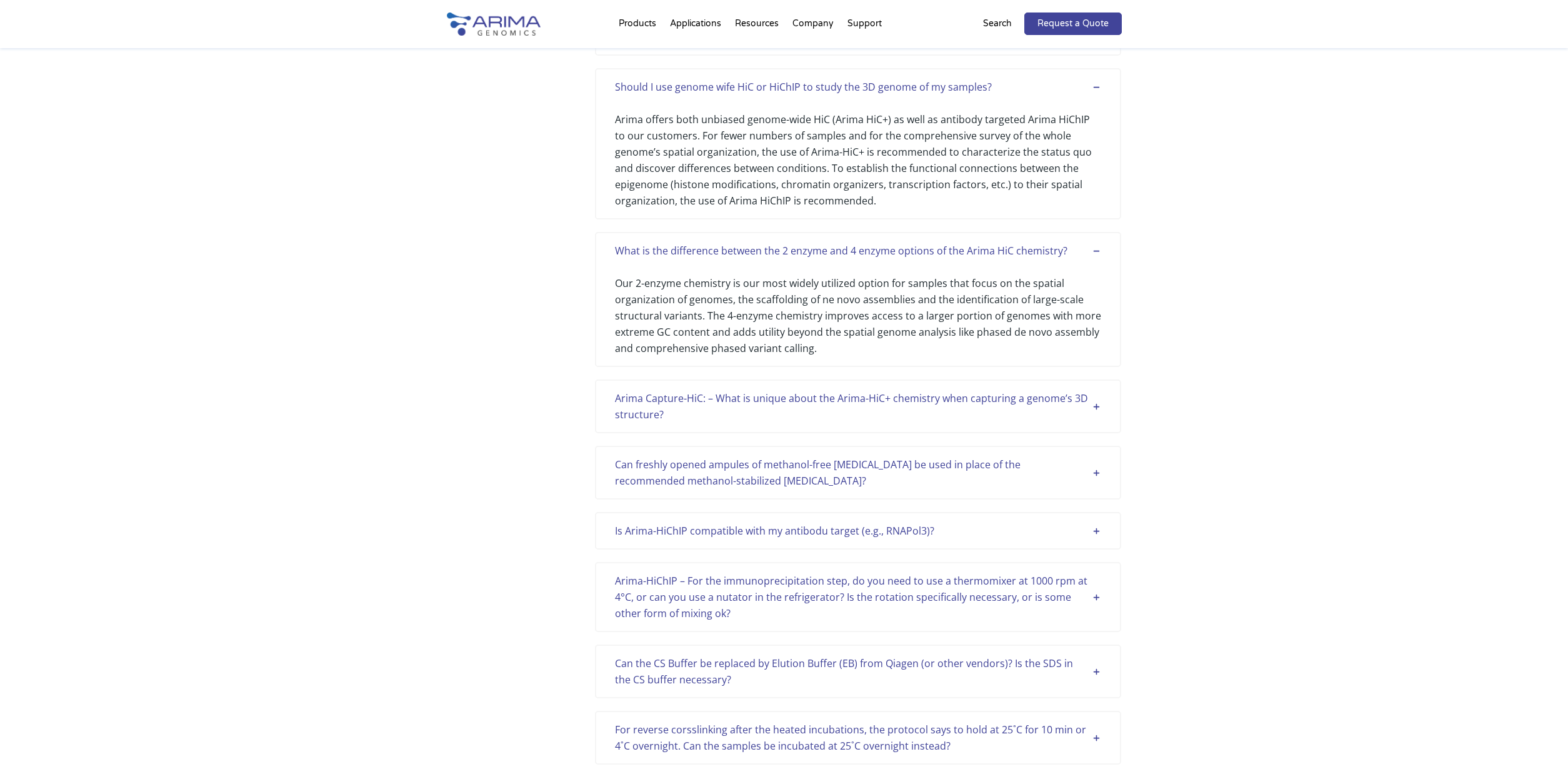
scroll to position [3128, 0]
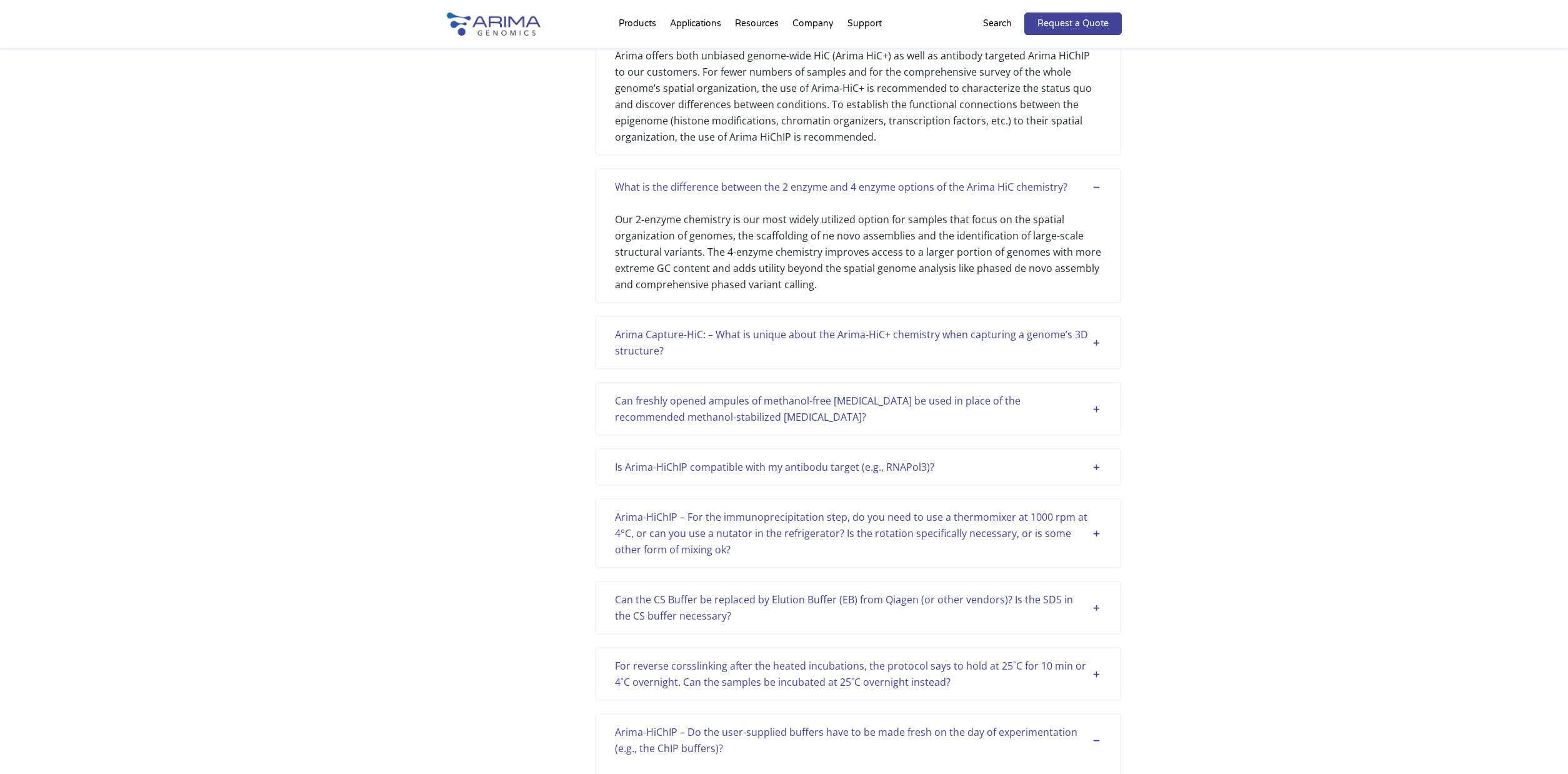
click at [1100, 680] on div "For reverse corsslinking after the heated incubations, the protocol says to hol…" at bounding box center [858, 674] width 486 height 32
click at [1100, 609] on div "Can the CS Buffer be replaced by Elution Buffer (EB) from Qiagen (or other vend…" at bounding box center [858, 607] width 486 height 32
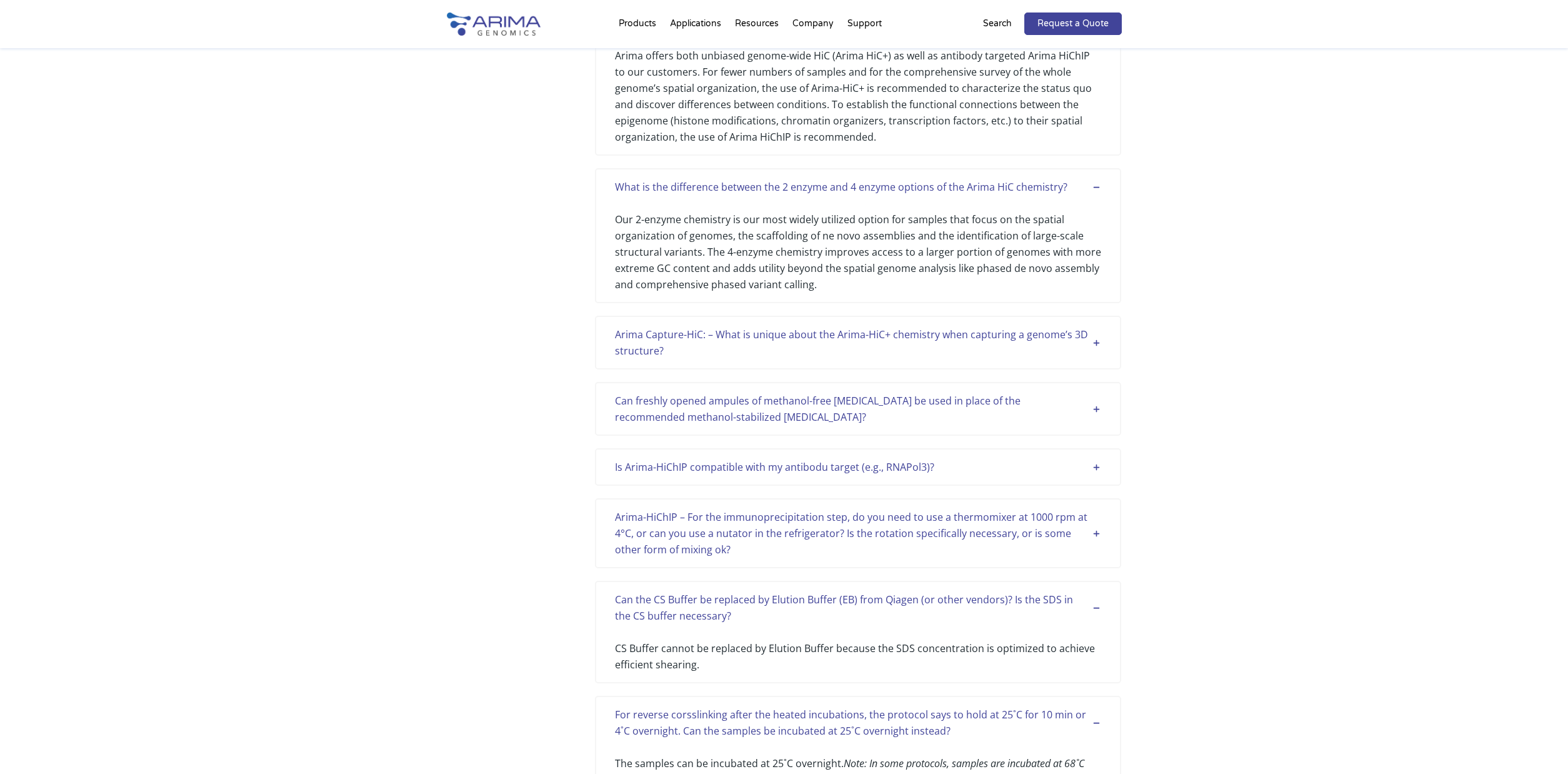
click at [1094, 530] on div "Arima-HiChIP – For the immunoprecipitation step, do you need to use a thermomix…" at bounding box center [858, 533] width 486 height 49
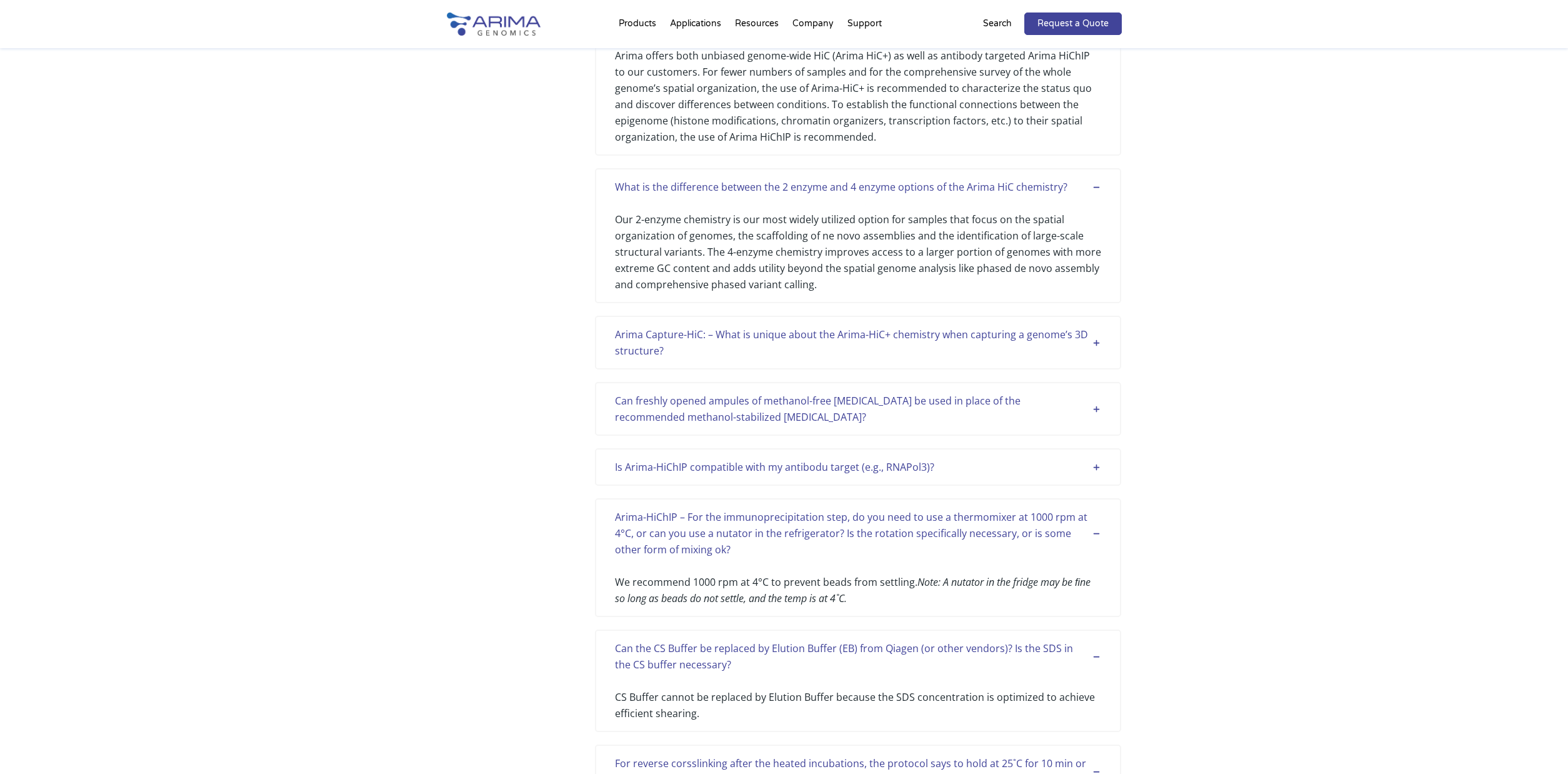
drag, startPoint x: 1096, startPoint y: 464, endPoint x: 1092, endPoint y: 412, distance: 52.2
click at [1096, 463] on div "Is Arima-HiChIP compatible with my antibodu target (e.g., RNAPol3)?" at bounding box center [858, 467] width 486 height 16
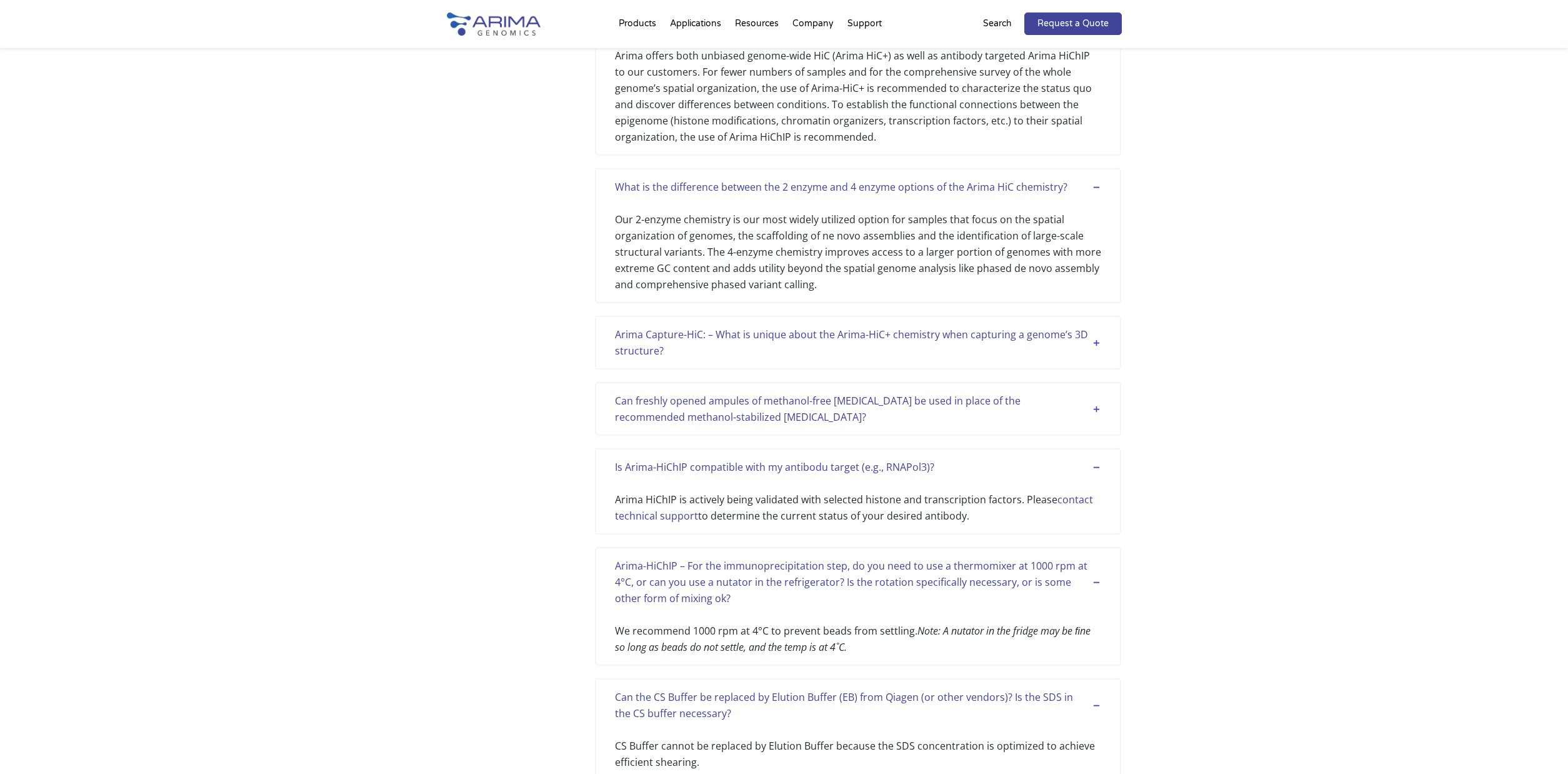
click at [1092, 404] on div "Can freshly opened ampules of methanol-free [MEDICAL_DATA] be used in place of …" at bounding box center [858, 409] width 486 height 32
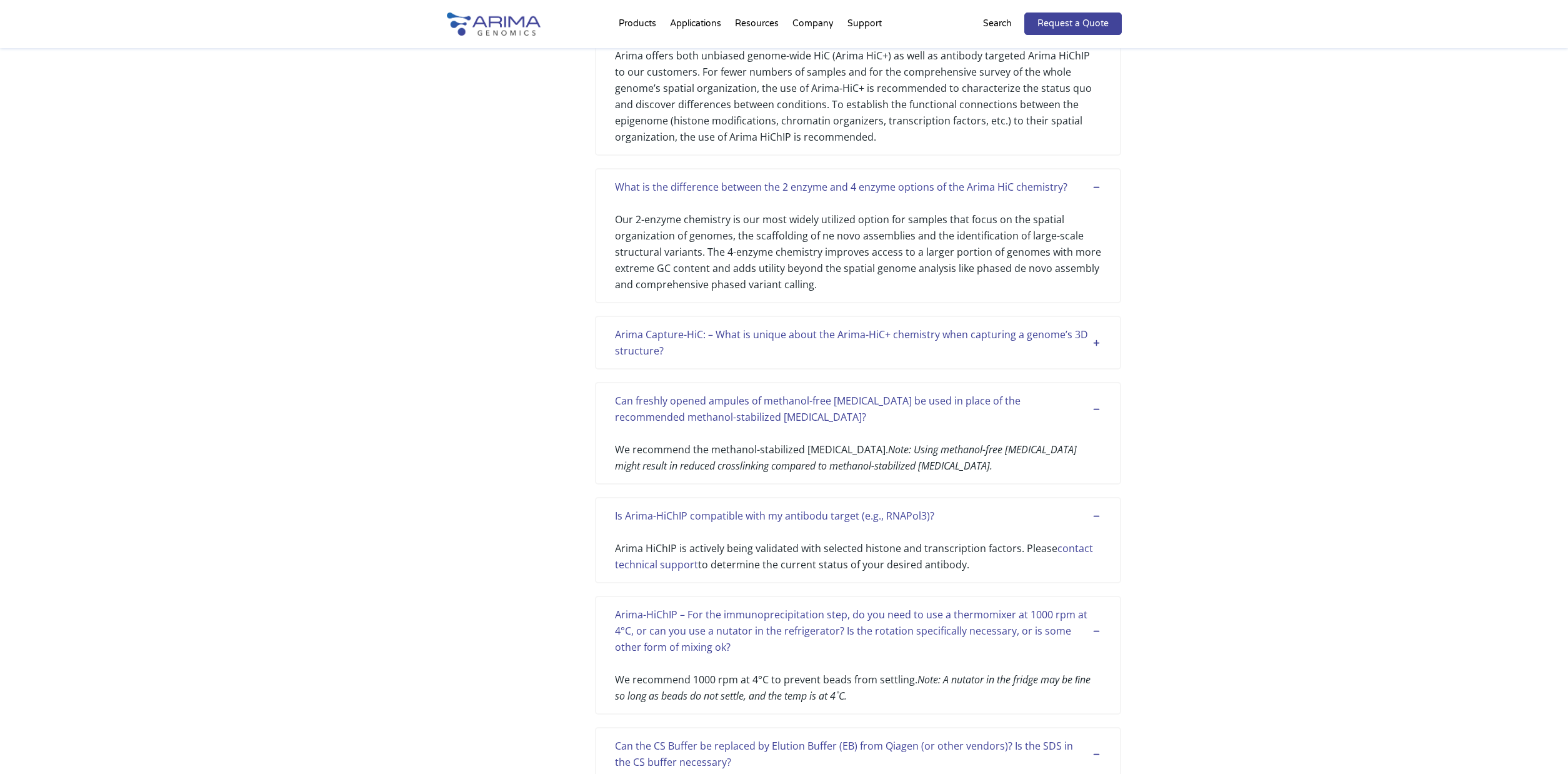
click at [1103, 341] on div "Arima Capture-HiC: – What is unique about the Arima-HiC+ chemistry when capturi…" at bounding box center [858, 343] width 527 height 54
click at [1096, 340] on div "Arima Capture-HiC: – What is unique about the Arima-HiC+ chemistry when capturi…" at bounding box center [858, 342] width 486 height 32
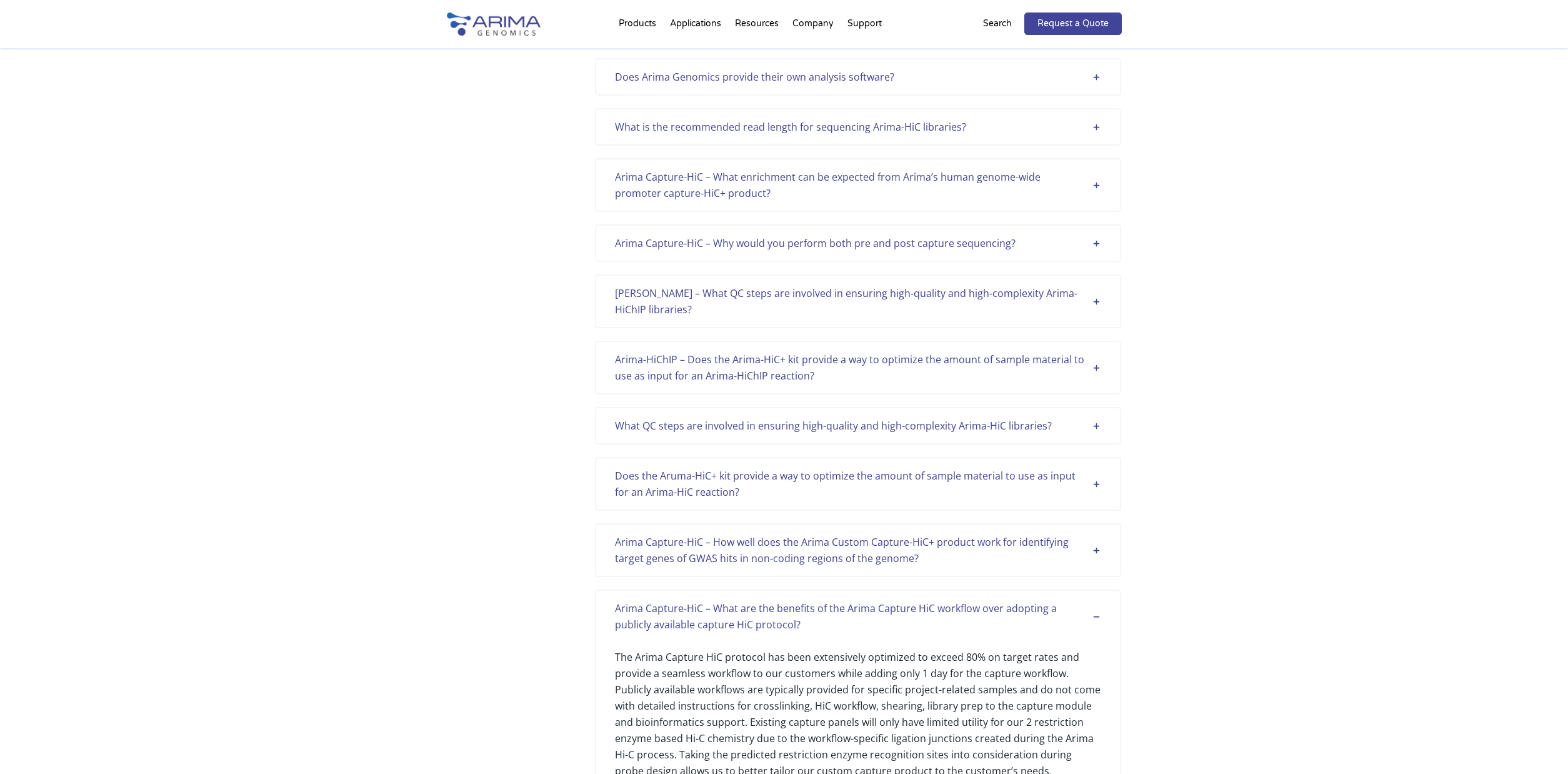
scroll to position [1087, 0]
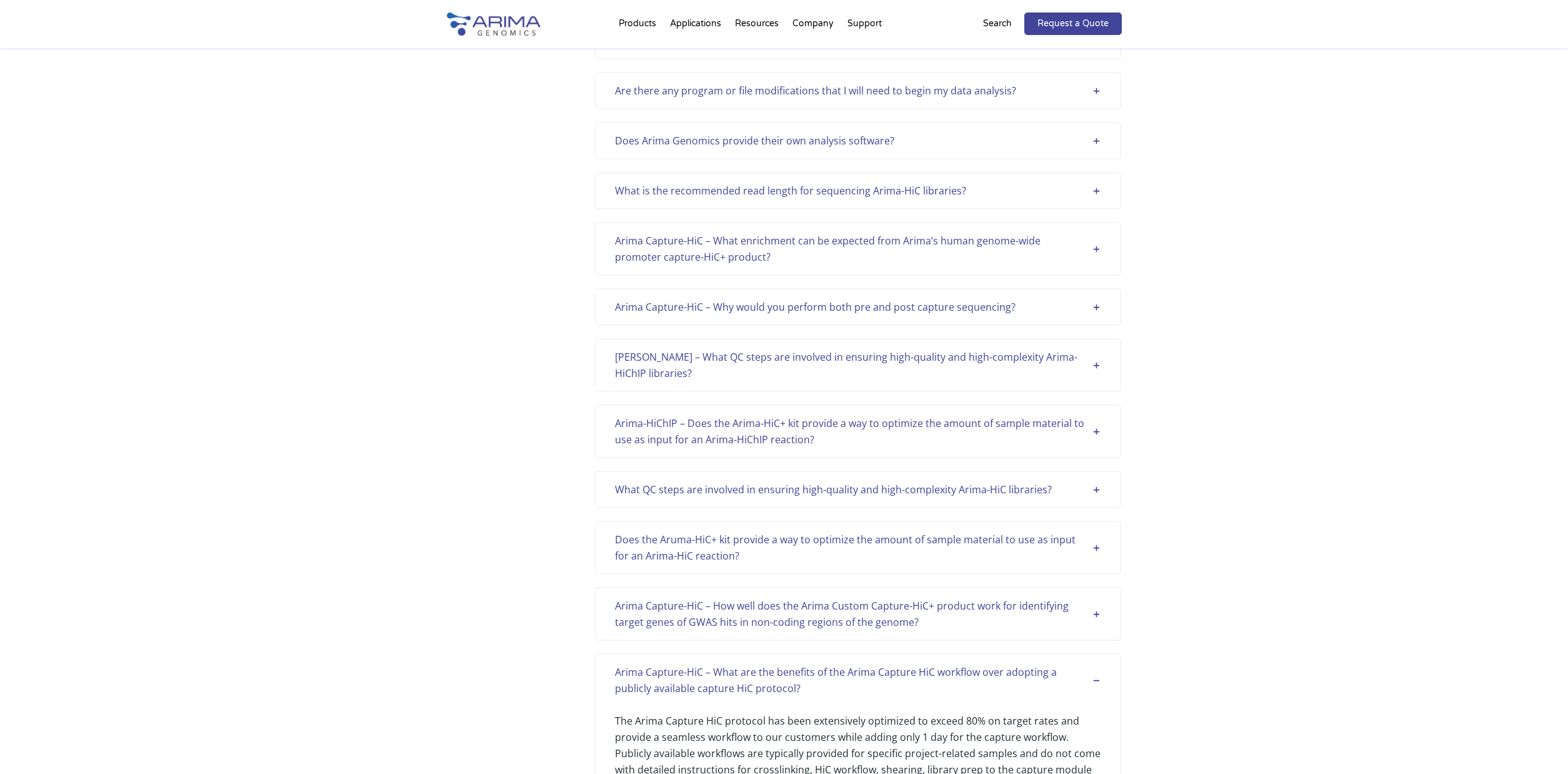
click at [1097, 609] on div "Arima Capture-HiC – How well does the Arima Custom Capture-HiC+ product work fo…" at bounding box center [858, 614] width 486 height 32
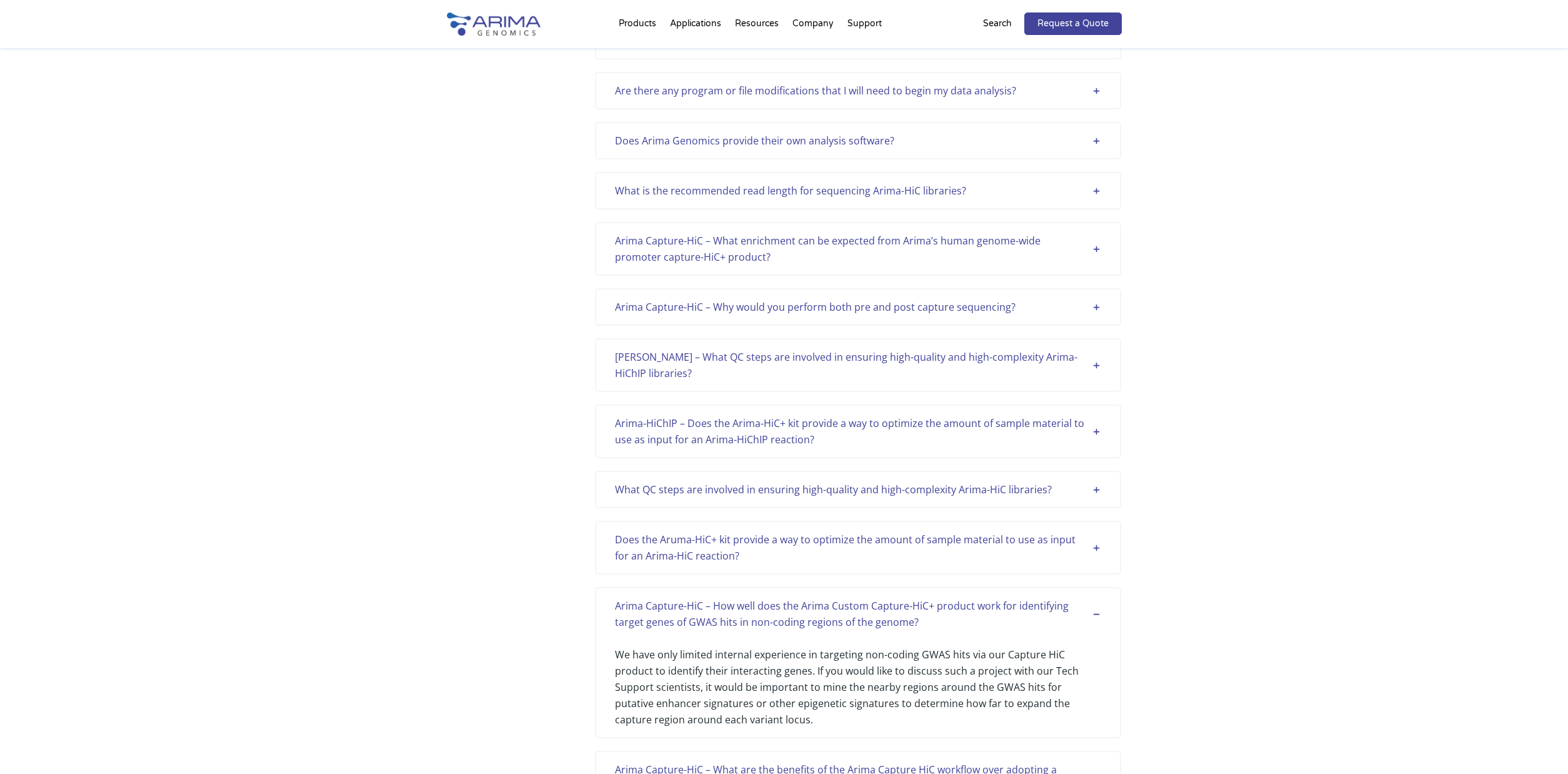
click at [1094, 549] on div "Does the Aruma-HiC+ kit provide a way to optimize the amount of sample material…" at bounding box center [858, 547] width 486 height 32
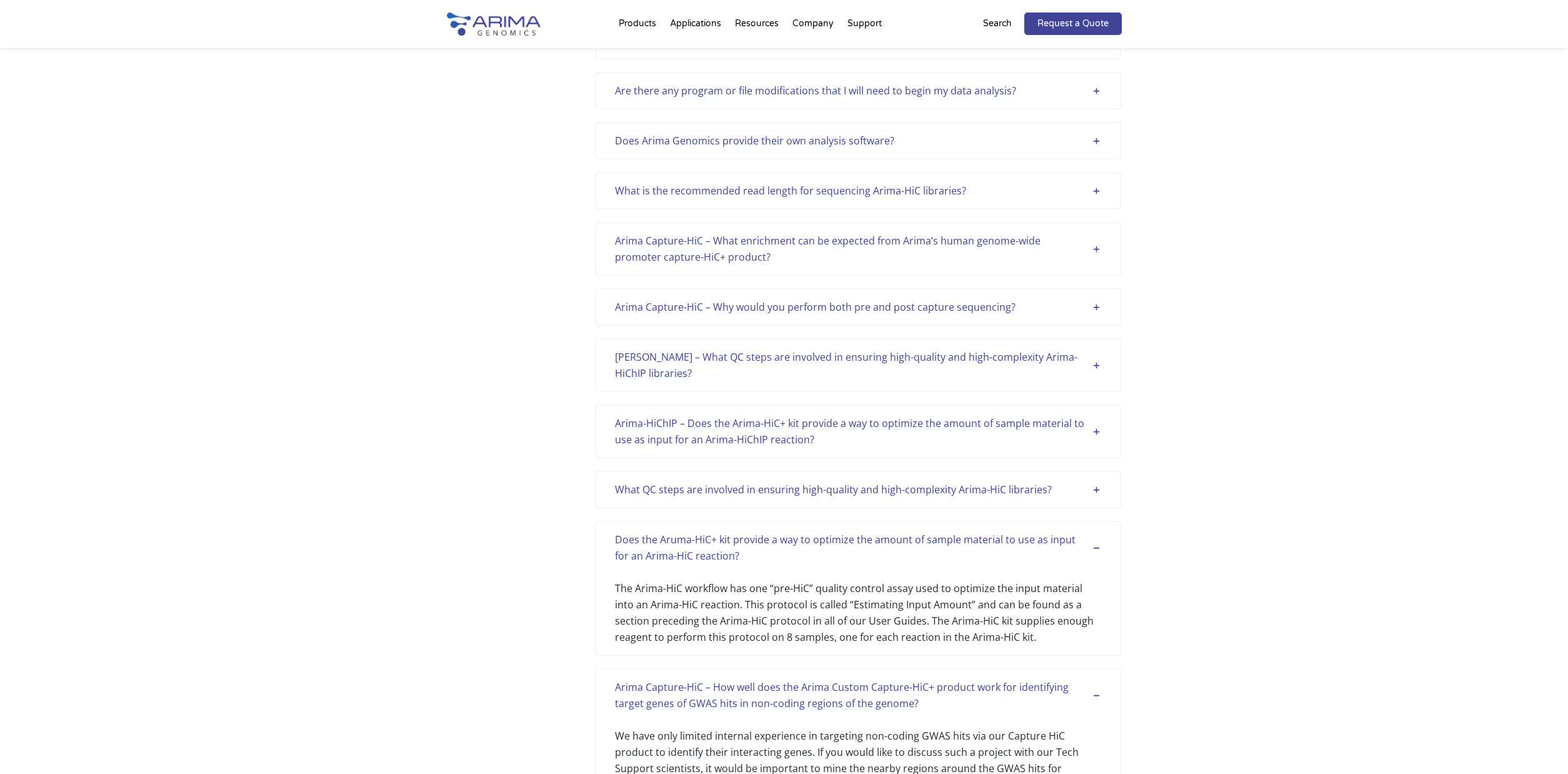
click at [1097, 489] on div "What QC steps are involved in ensuring high-quality and high-complexity Arima-H…" at bounding box center [858, 490] width 486 height 16
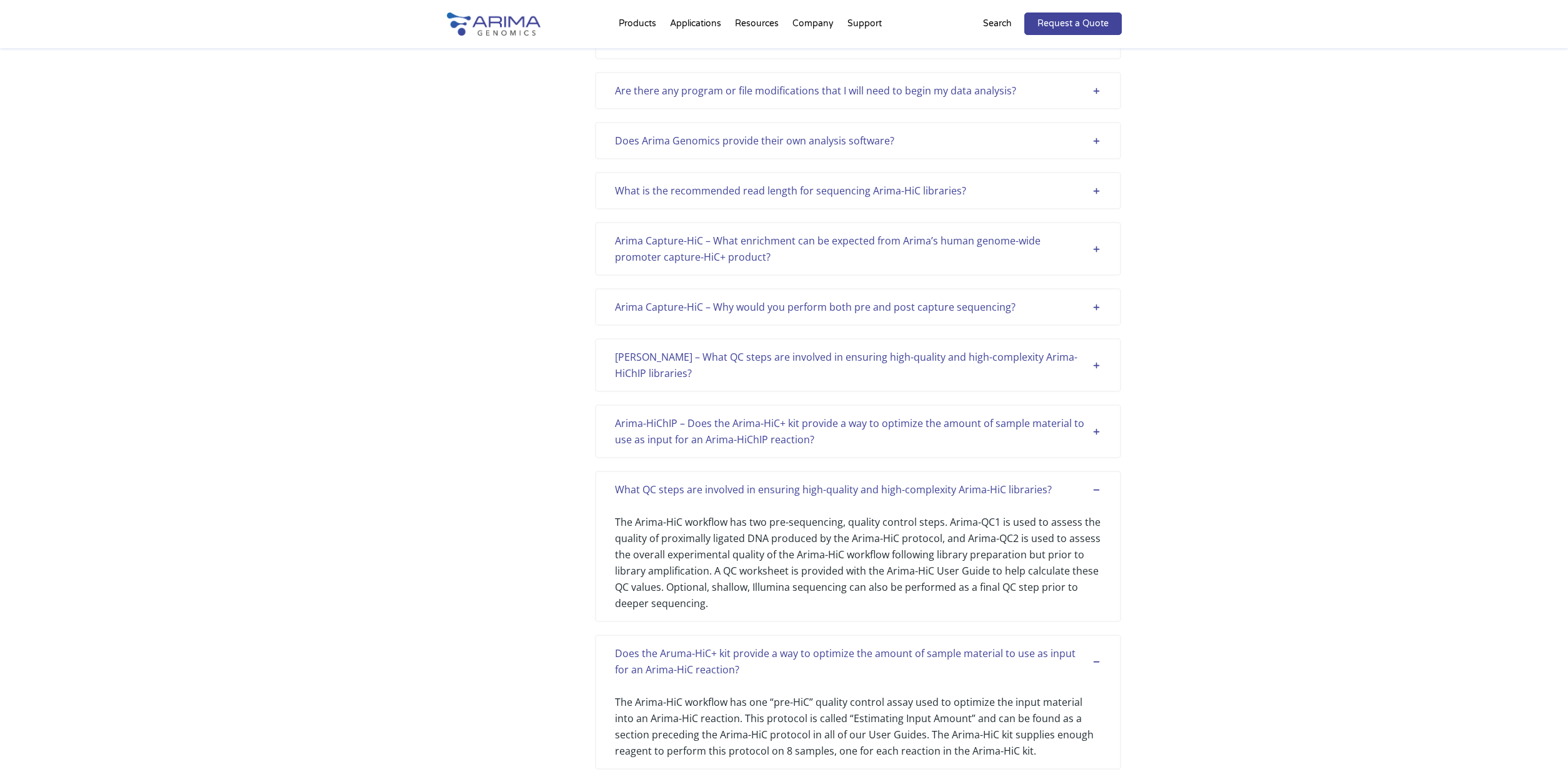
click at [1097, 428] on div "Arima-HiChIP – Does the Arima-HiC+ kit provide a way to optimize the amount of …" at bounding box center [858, 431] width 486 height 32
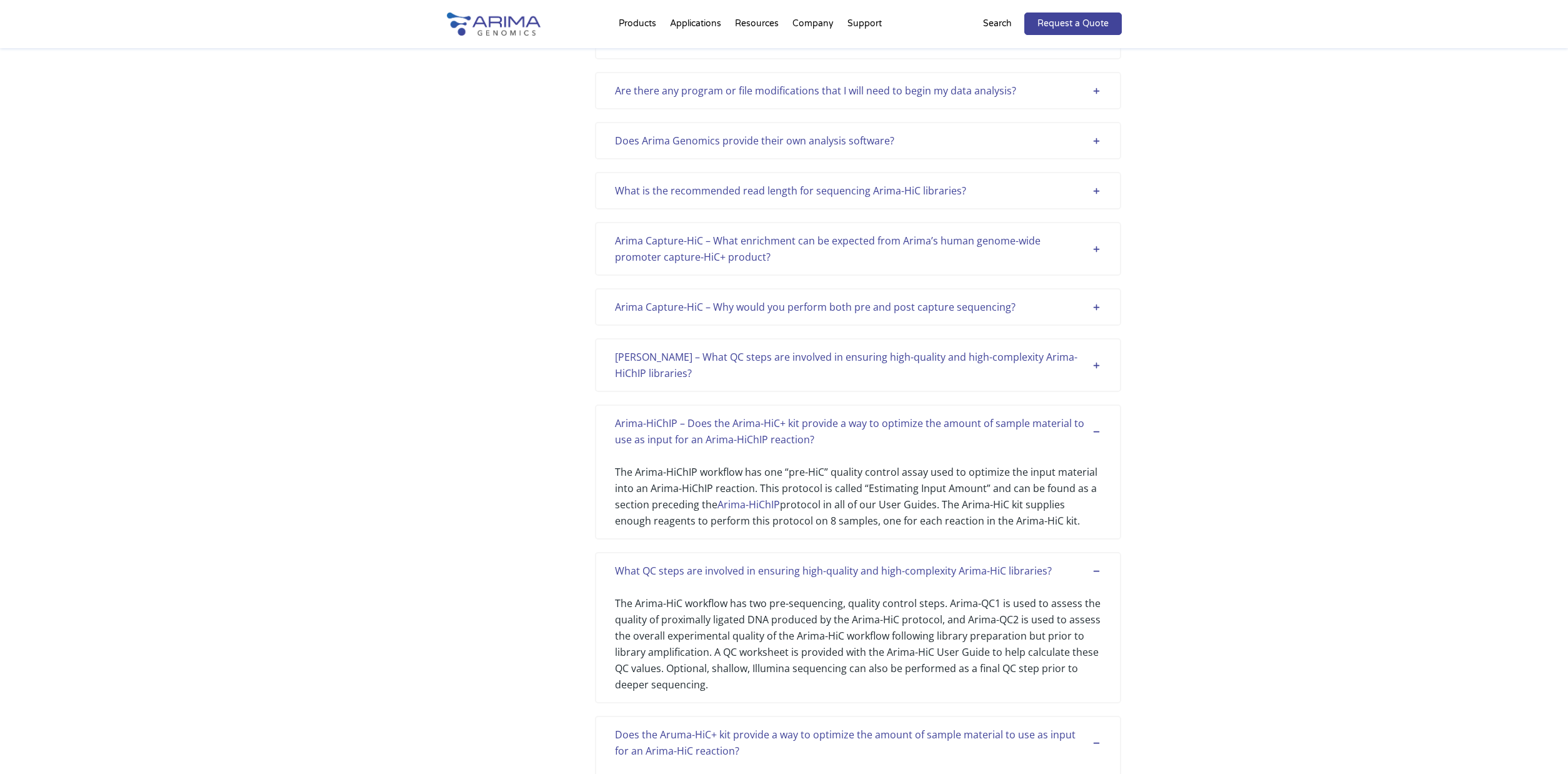
click at [1097, 362] on div "[PERSON_NAME] – What QC steps are involved in ensuring high-quality and high-co…" at bounding box center [858, 365] width 486 height 32
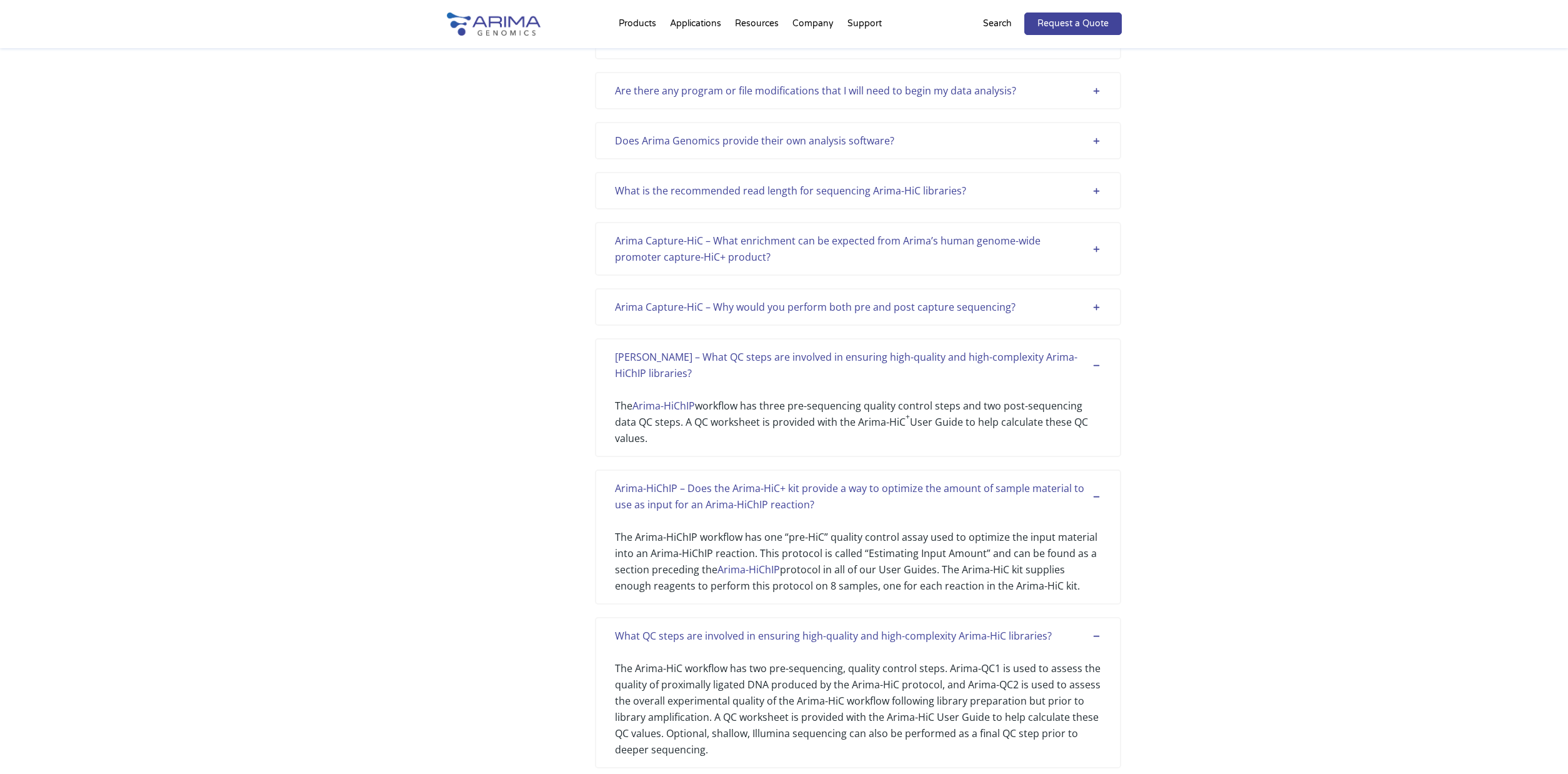
click at [1096, 308] on div "Arima Capture-HiC – Why would you perform both pre and post capture sequencing?" at bounding box center [858, 307] width 486 height 16
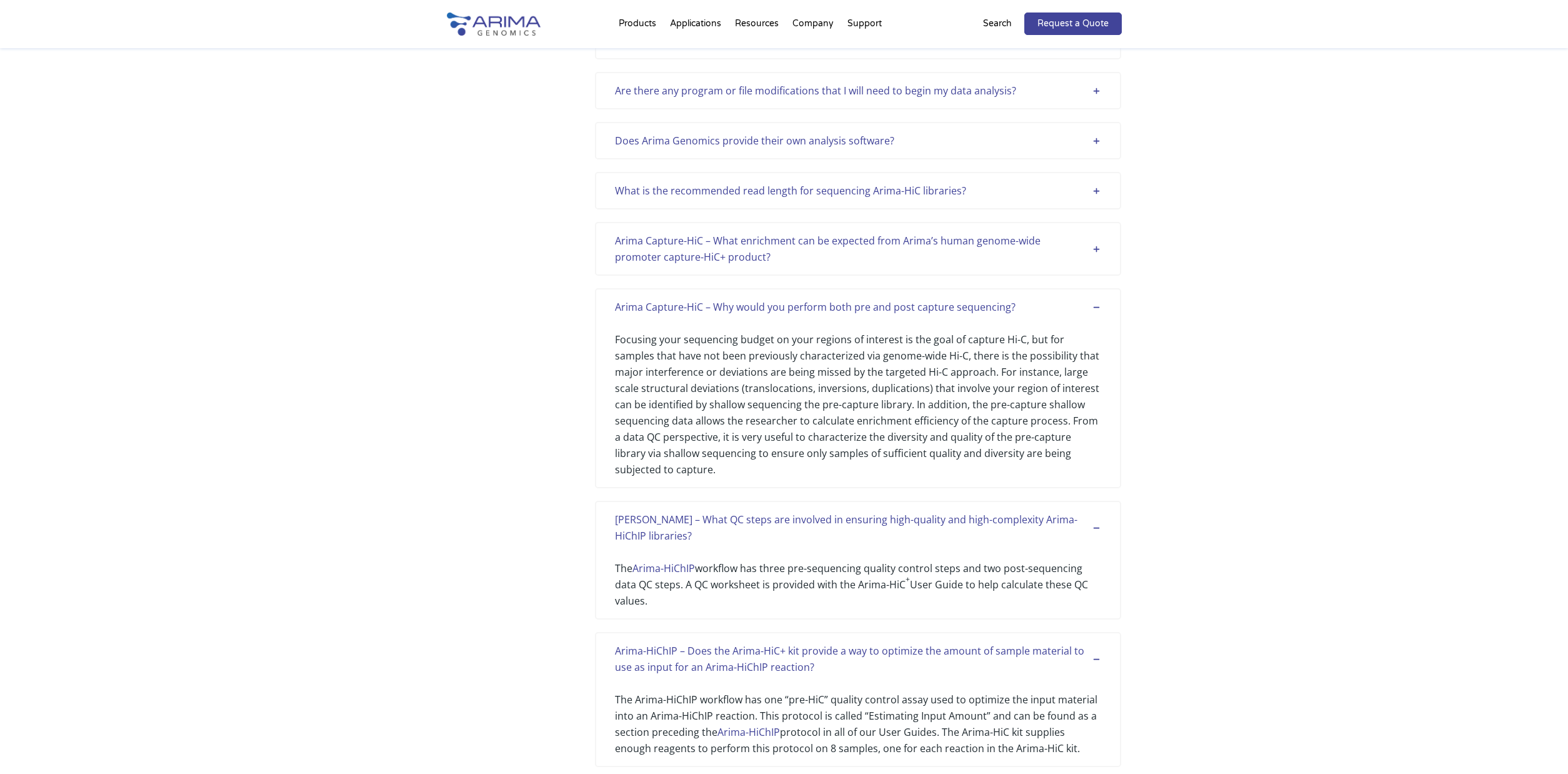
click at [1100, 247] on div "Arima Capture-HiC – What enrichment can be expected from Arima’s human genome-w…" at bounding box center [858, 249] width 486 height 32
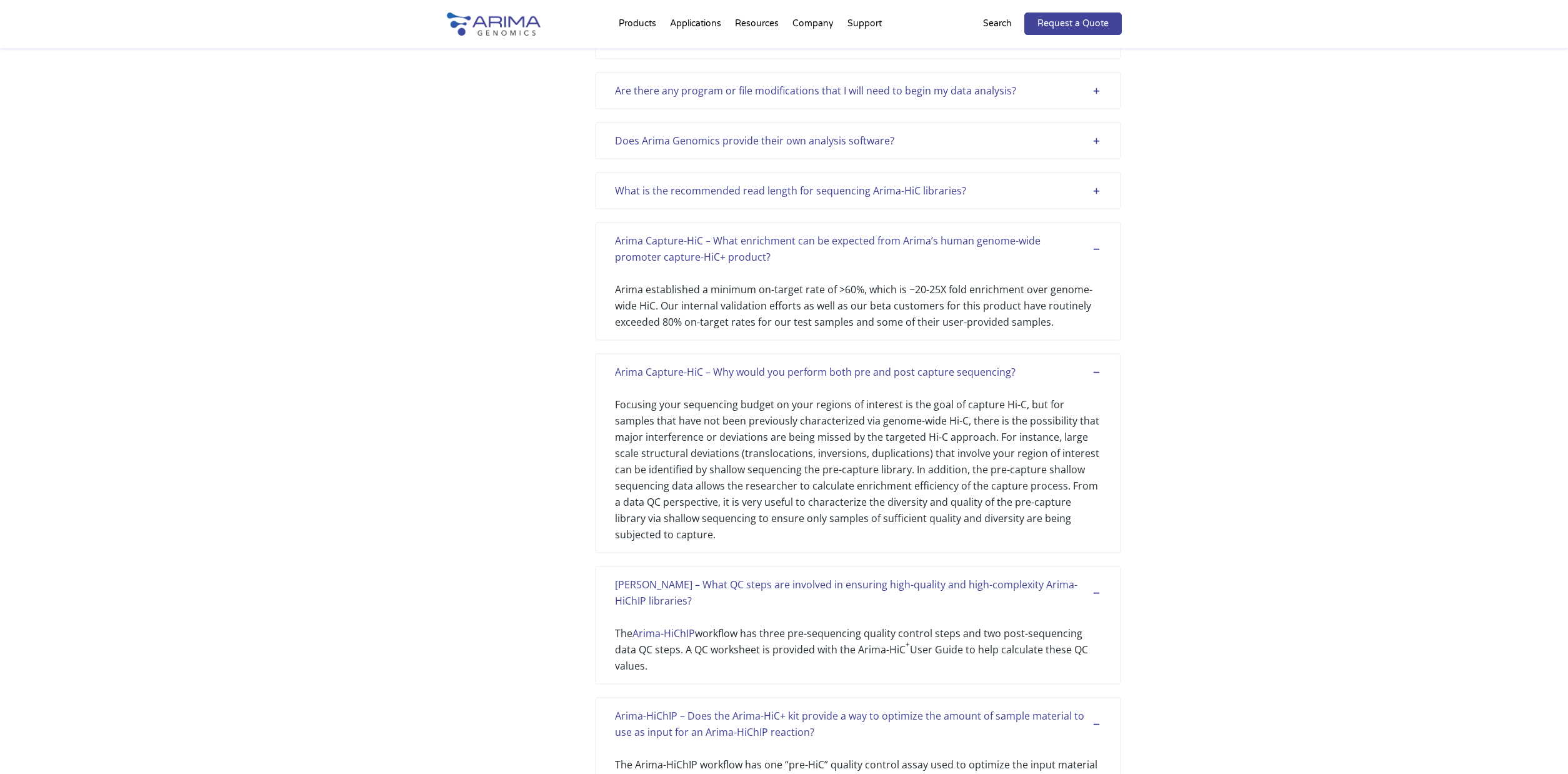
click at [1097, 189] on div "What is the recommended read length for sequencing Arima-HiC libraries?" at bounding box center [858, 191] width 486 height 16
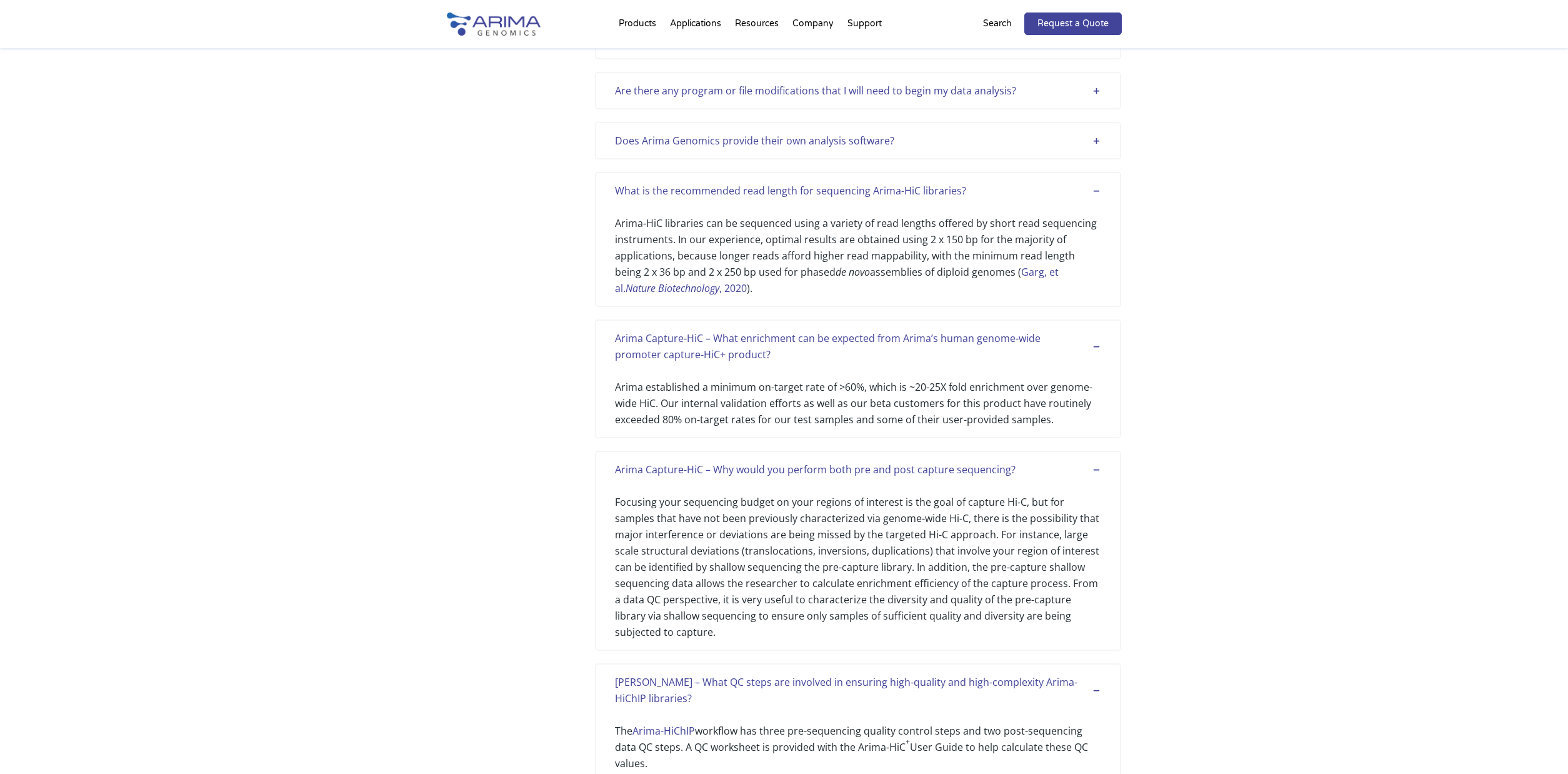
click at [1095, 141] on div "Does Arima Genomics provide their own analysis software?" at bounding box center [858, 141] width 486 height 16
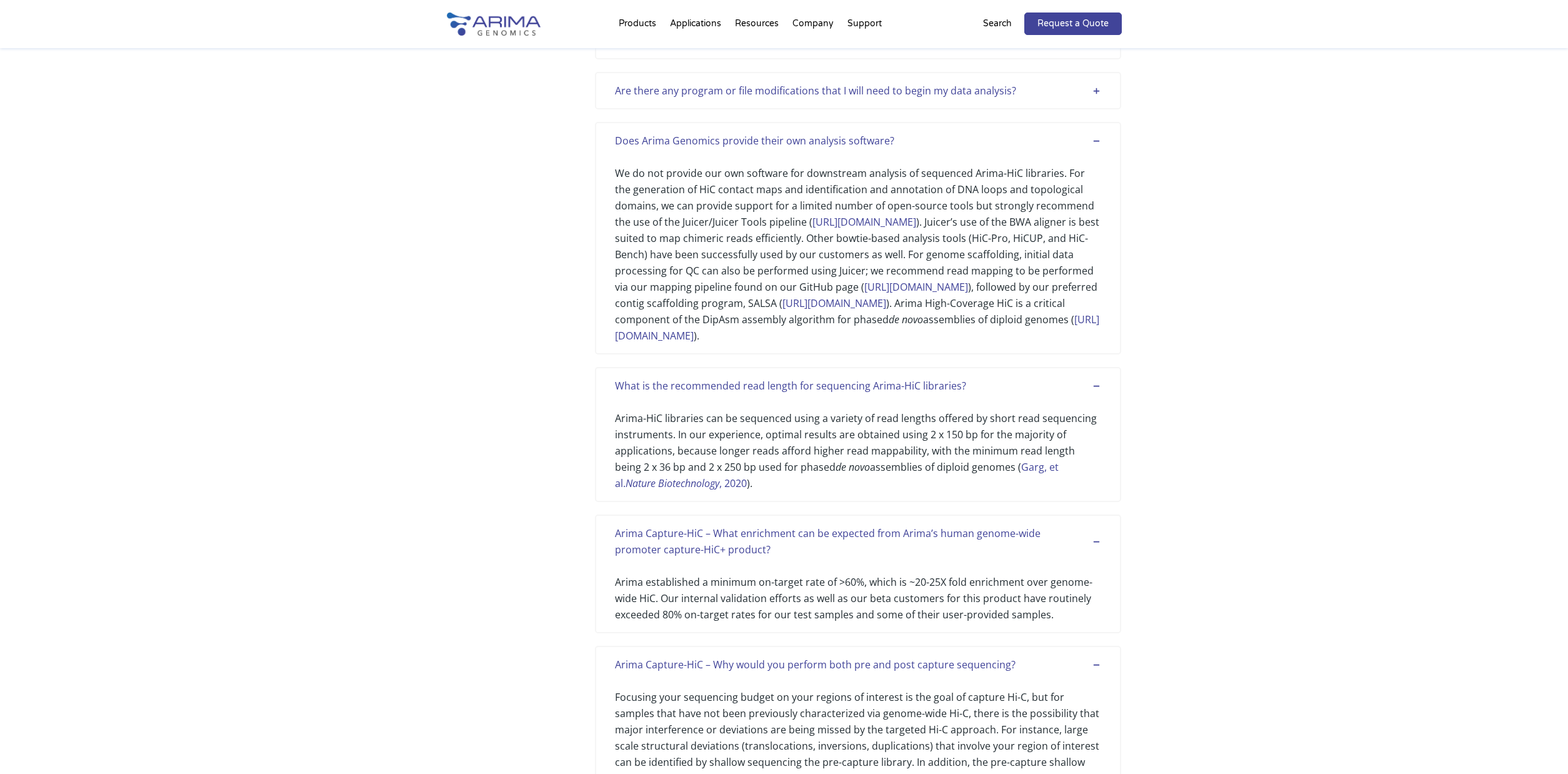
drag, startPoint x: 1091, startPoint y: 89, endPoint x: 1196, endPoint y: 261, distance: 201.5
click at [1095, 92] on div "Are there any program or file modifications that I will need to begin my data a…" at bounding box center [858, 91] width 486 height 16
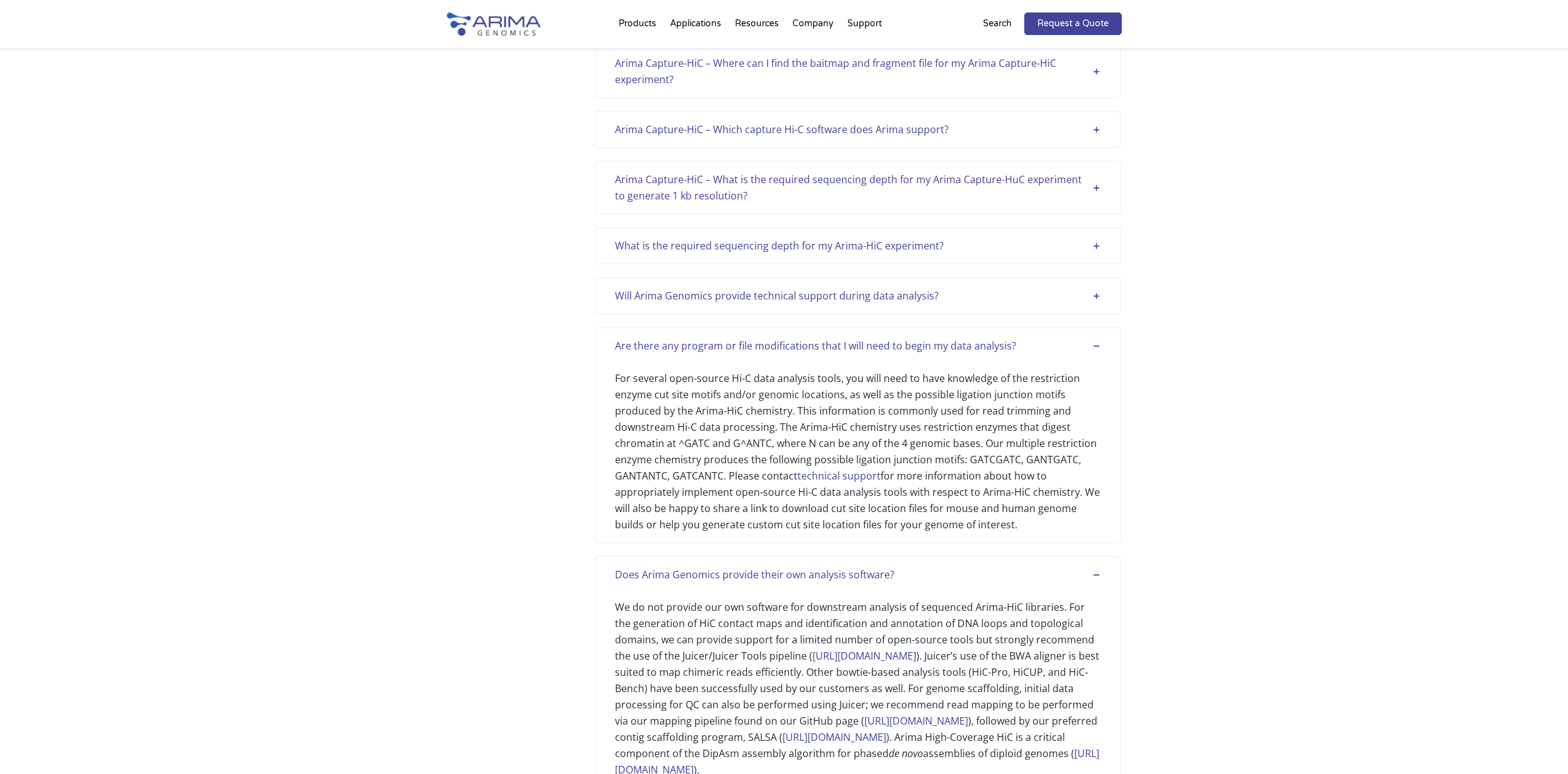
scroll to position [576, 0]
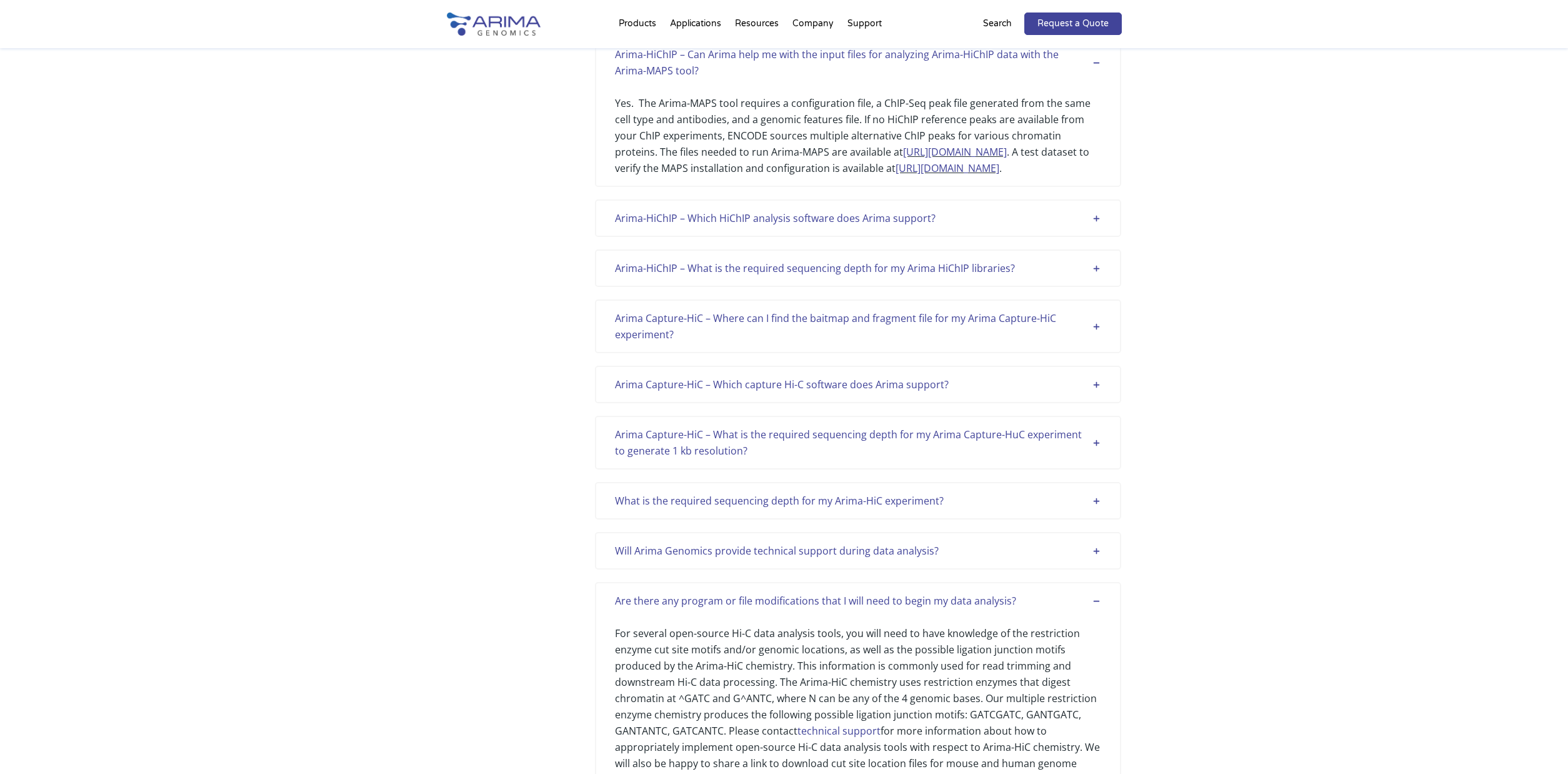
click at [1097, 550] on div "Will Arima Genomics provide technical support during data analysis?" at bounding box center [858, 551] width 486 height 16
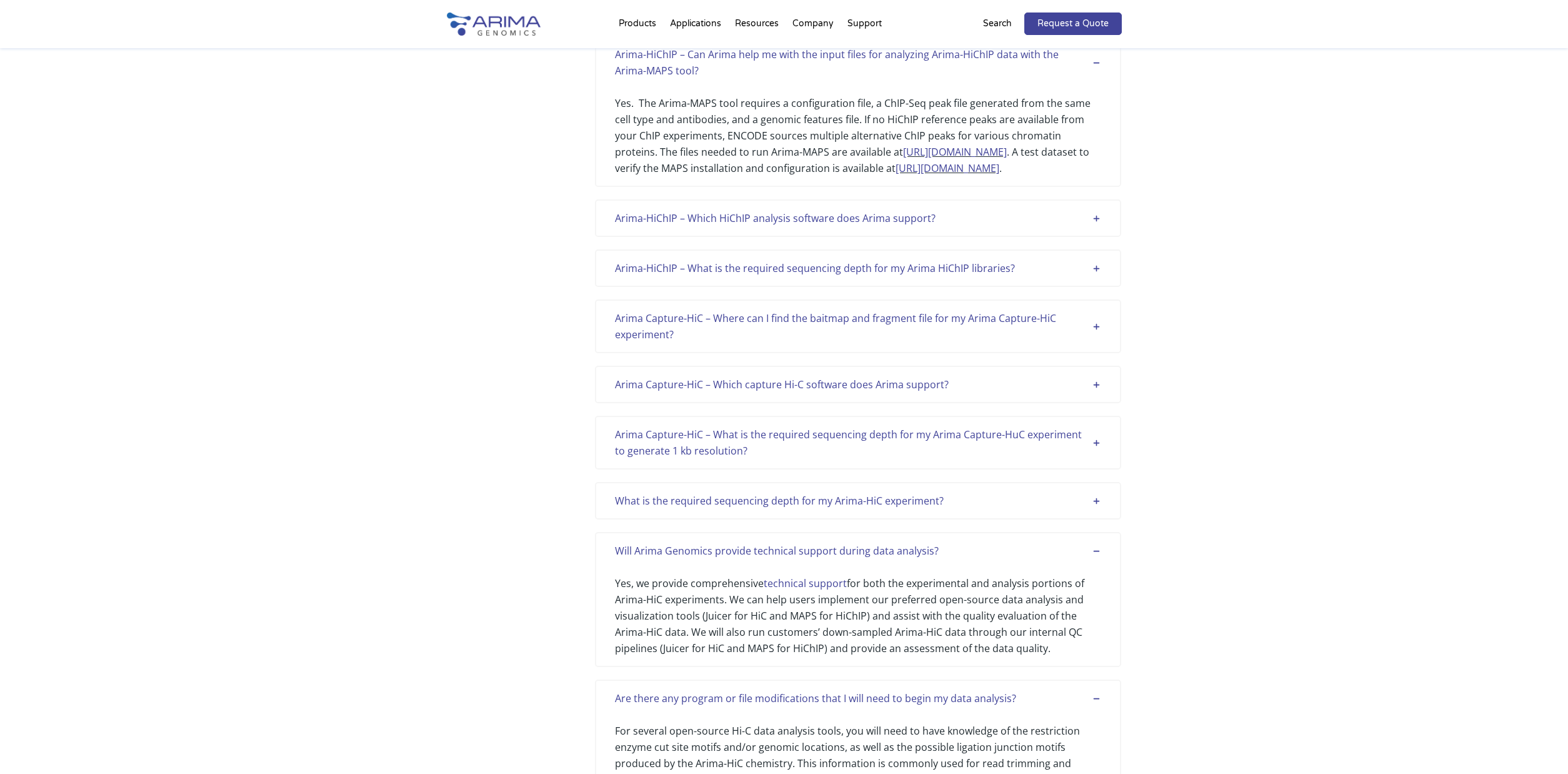
click at [1094, 502] on div "What is the required sequencing depth for my Arima-HiC experiment?" at bounding box center [858, 501] width 486 height 16
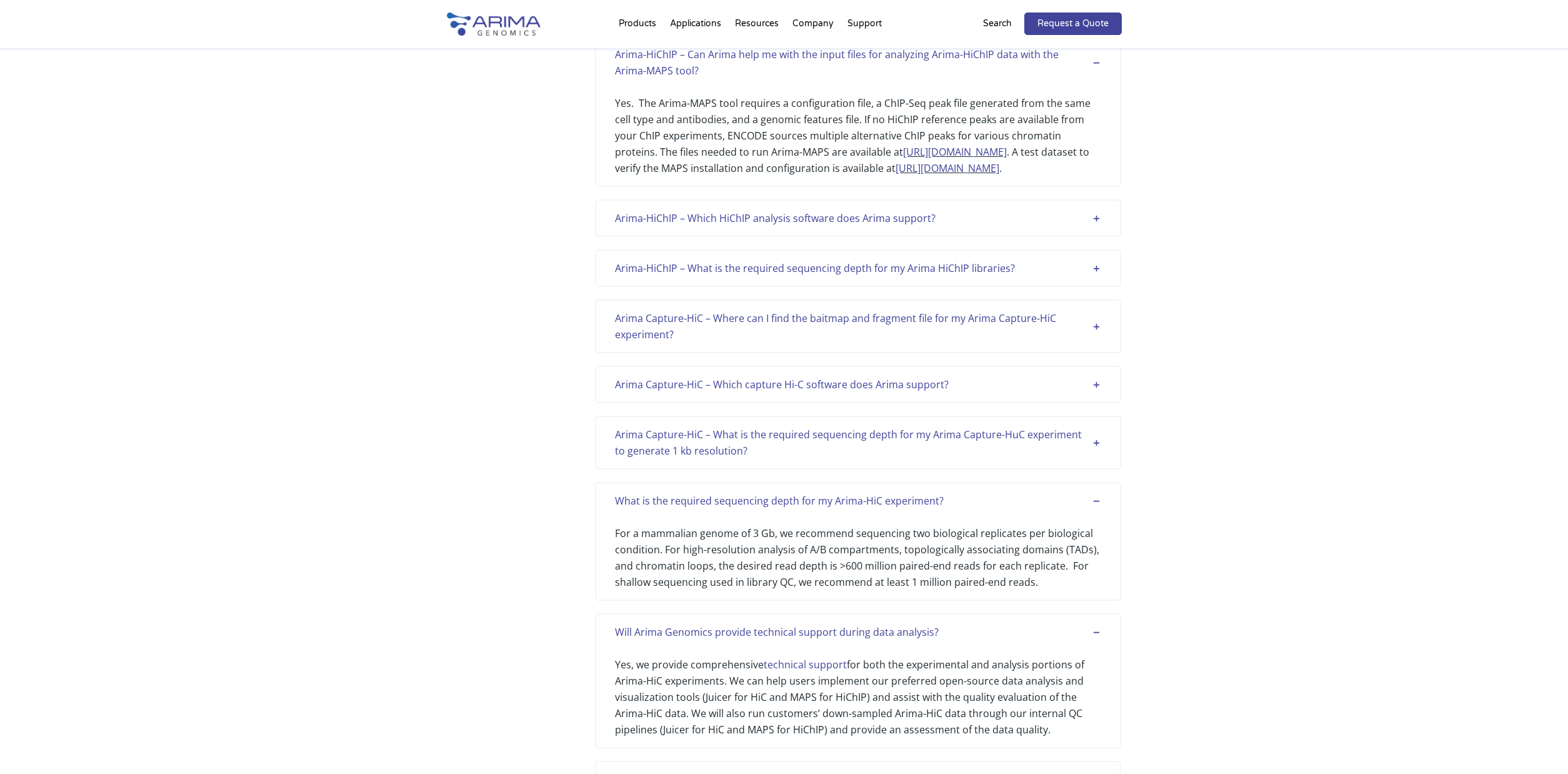
click at [1097, 433] on div "Arima Capture-HiC – What is the required sequencing depth for my Arima Capture-…" at bounding box center [858, 442] width 486 height 32
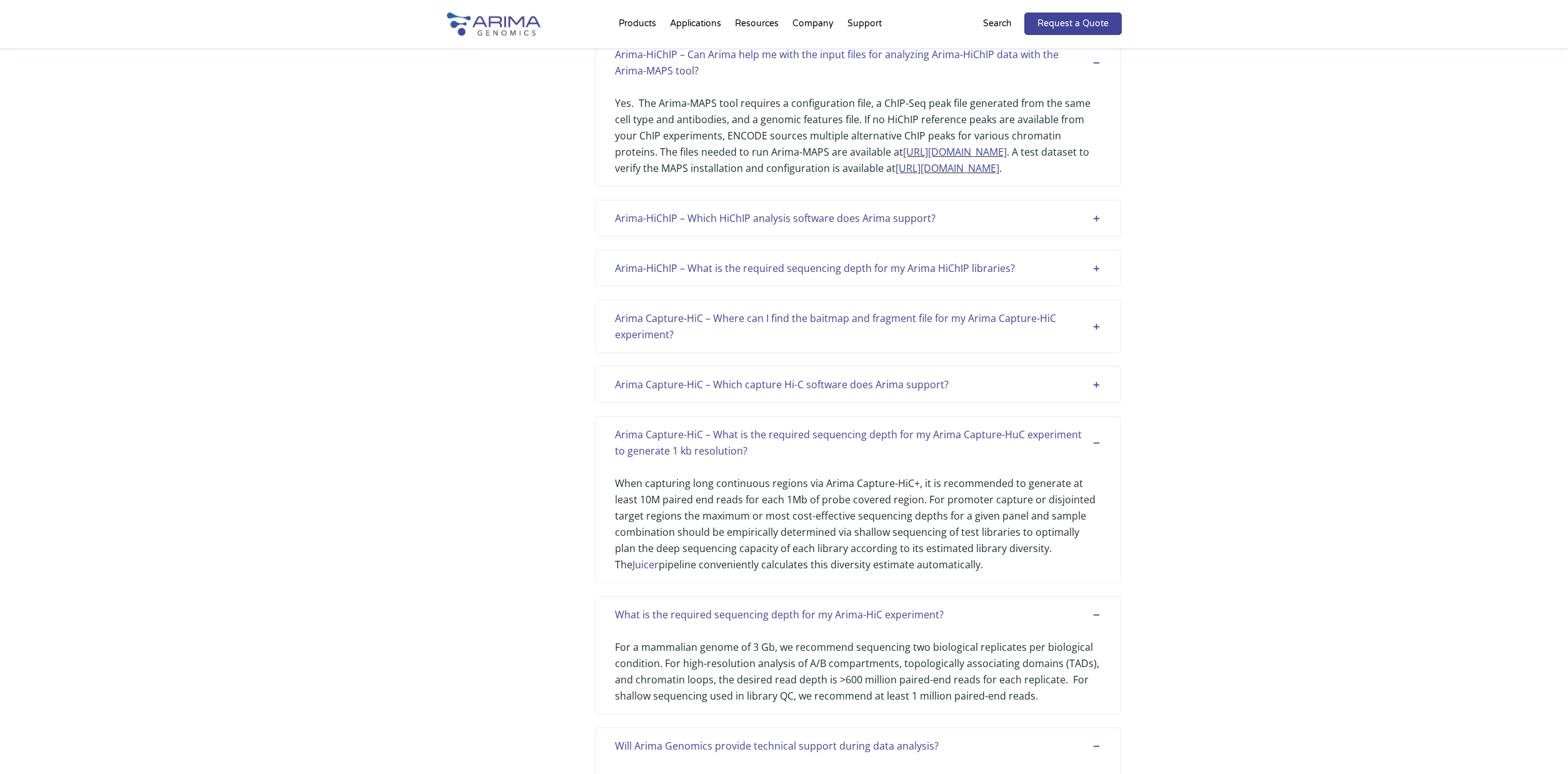
click at [1093, 384] on div "Arima Capture-HiC – Which capture Hi-C software does Arima support?" at bounding box center [858, 385] width 486 height 16
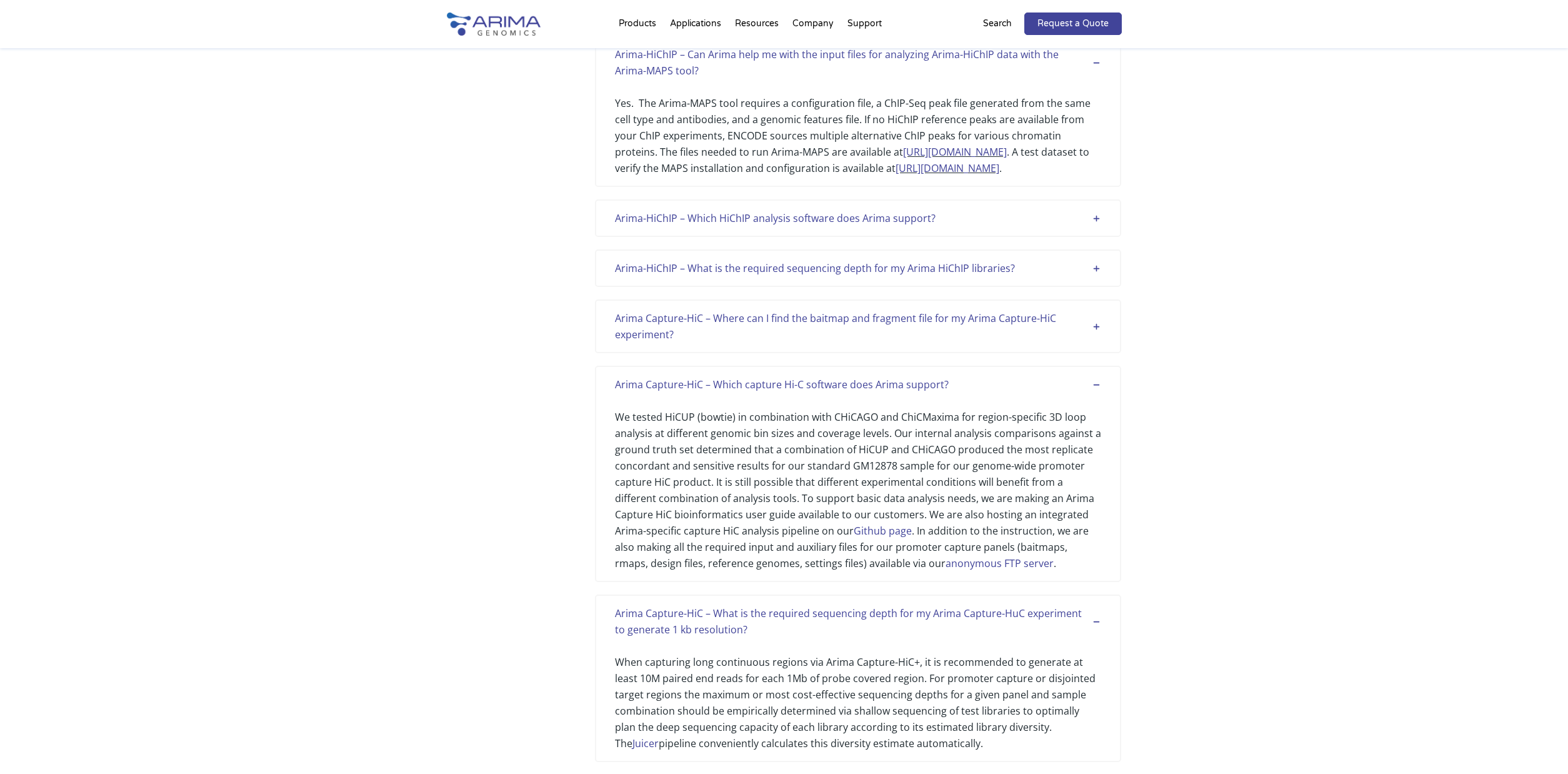
click at [1098, 326] on div "Arima Capture-HiC – Where can I find the baitmap and fragment file for my Arima…" at bounding box center [858, 326] width 486 height 32
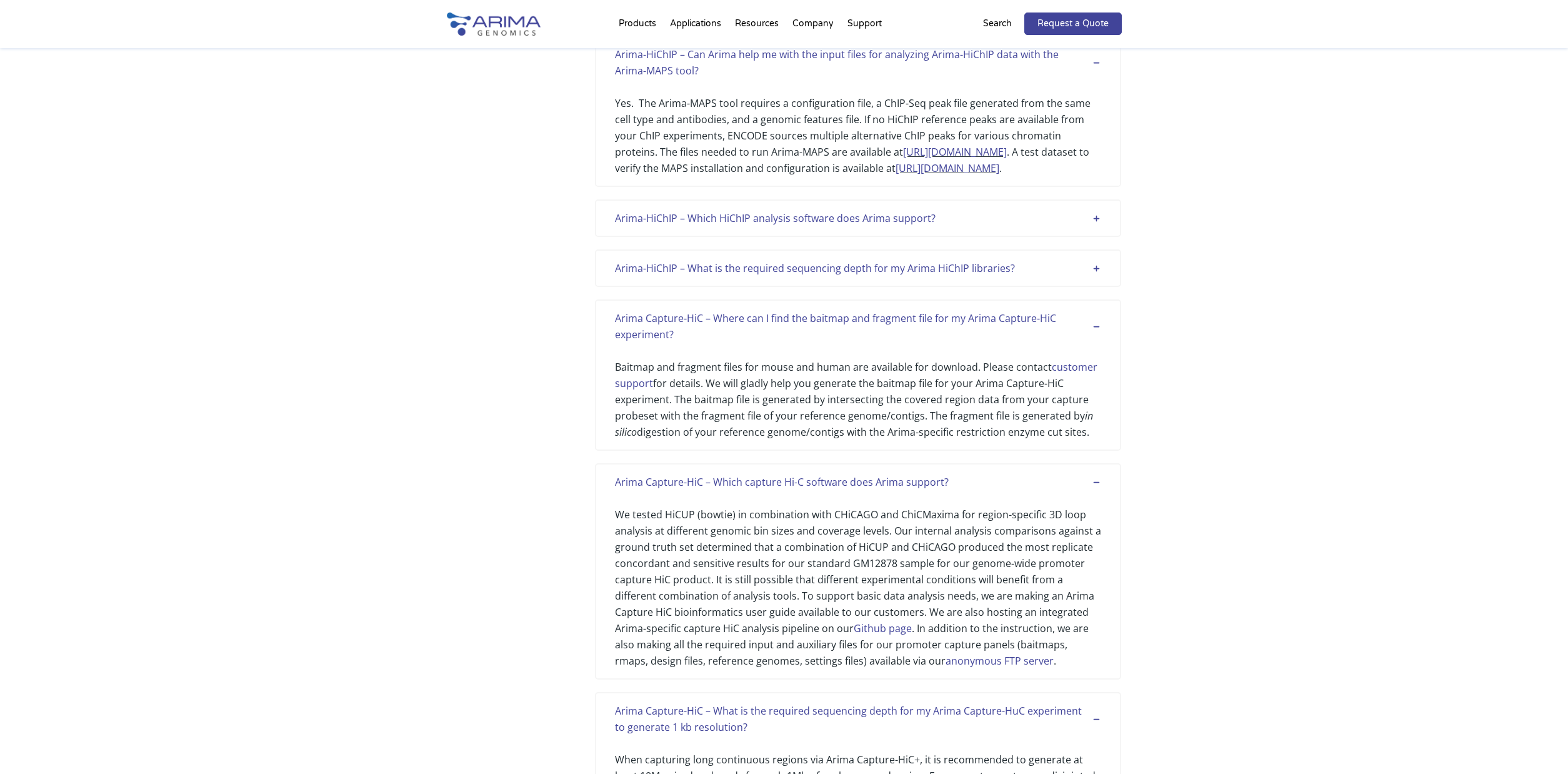
click at [1099, 268] on div "Arima-HiChIP – What is the required sequencing depth for my Arima HiChIP librar…" at bounding box center [858, 269] width 486 height 16
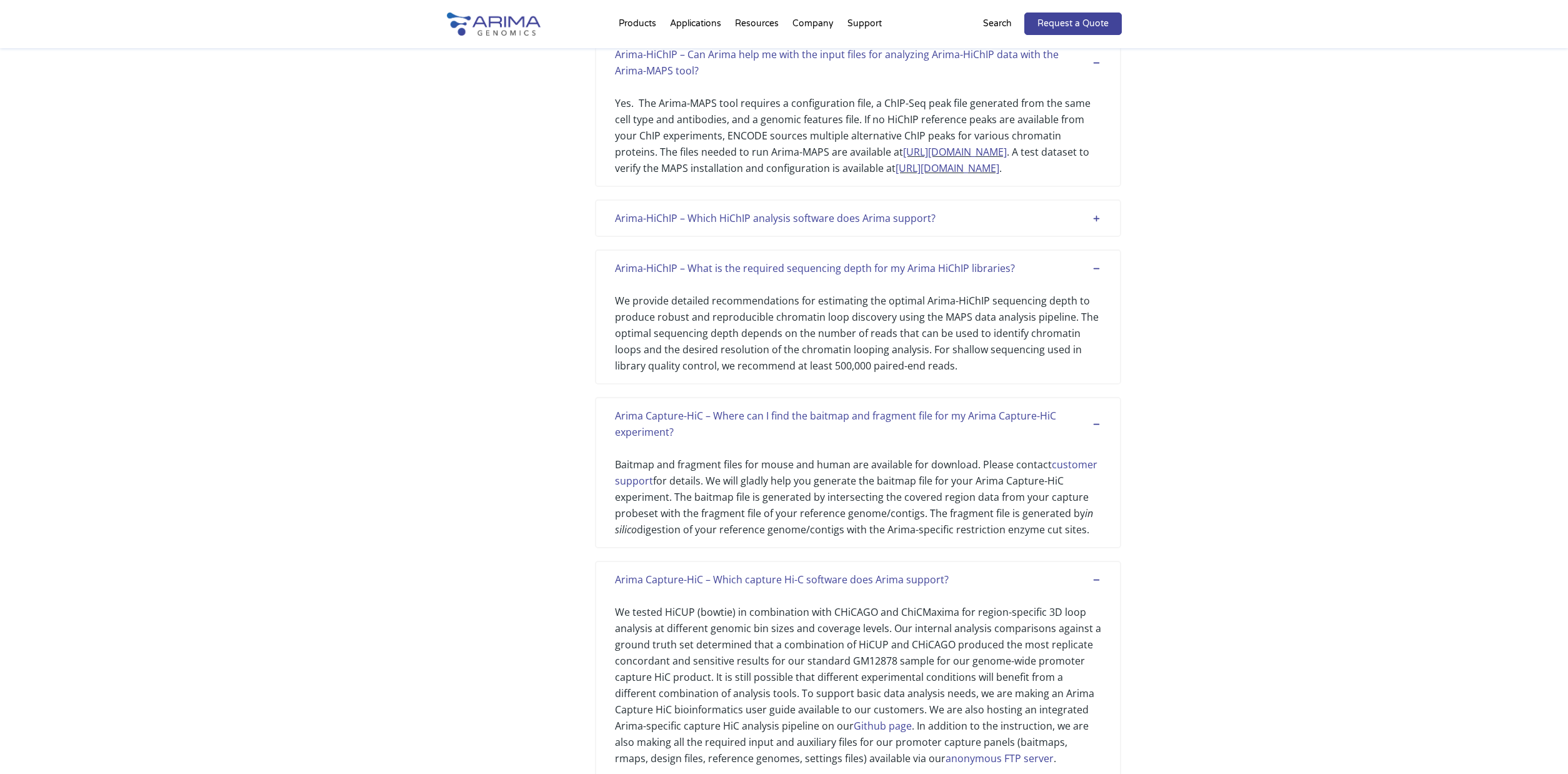
click at [1094, 215] on div "Arima-HiChIP – Which HiChIP analysis software does Arima support?" at bounding box center [858, 219] width 486 height 16
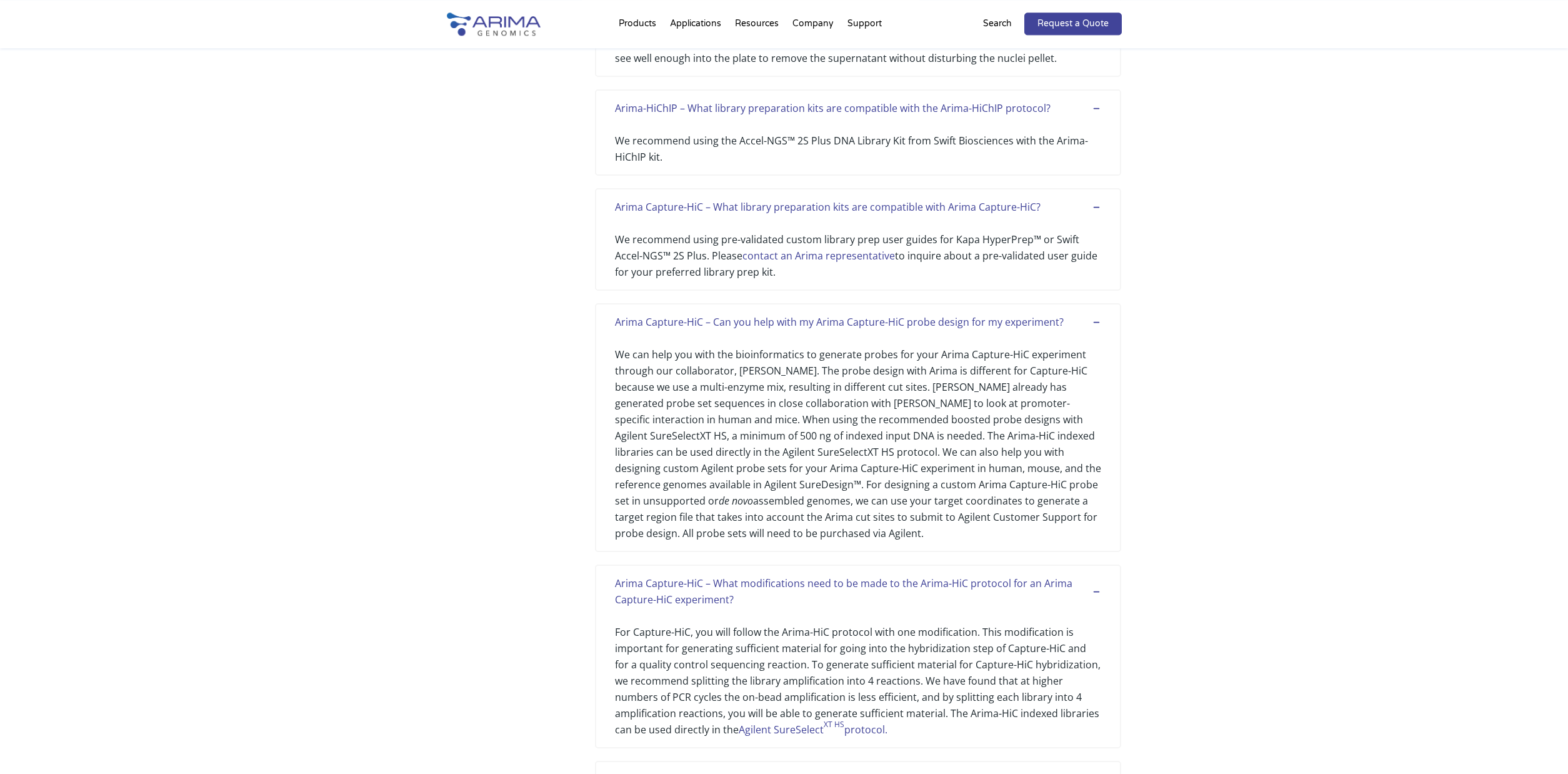
scroll to position [882, 0]
